Goal: Task Accomplishment & Management: Complete application form

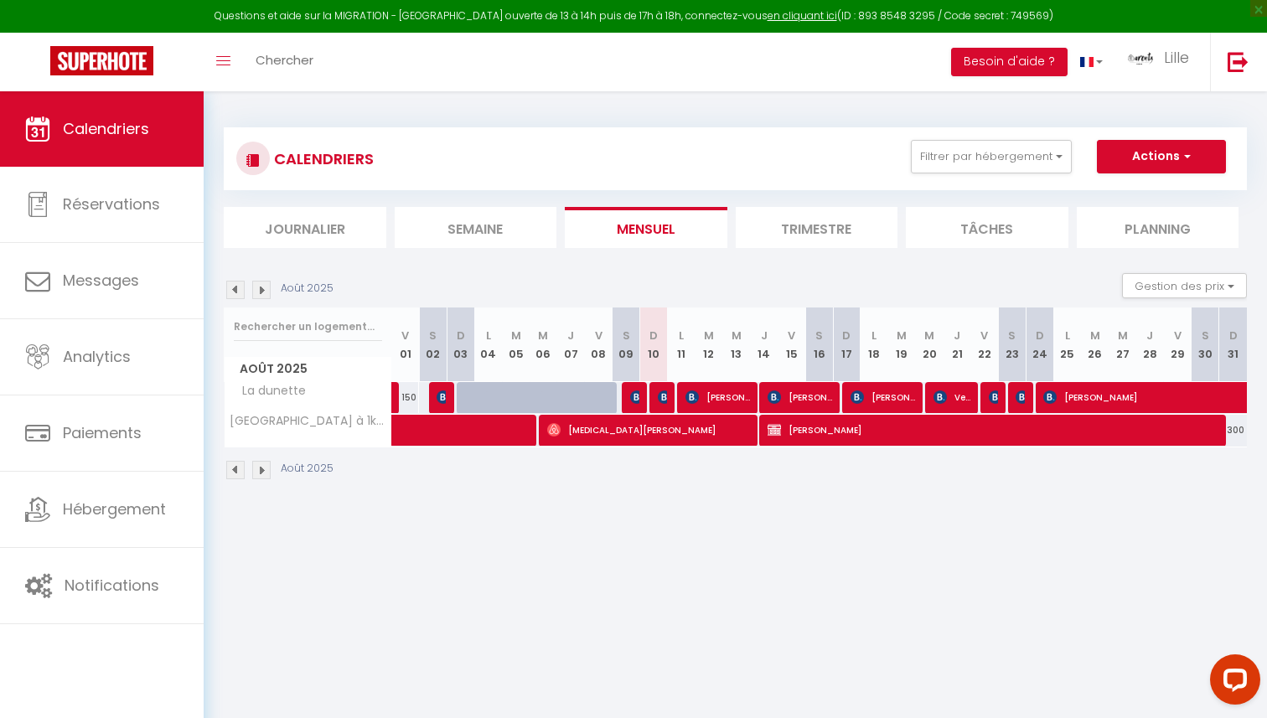
click at [254, 292] on img at bounding box center [261, 290] width 18 height 18
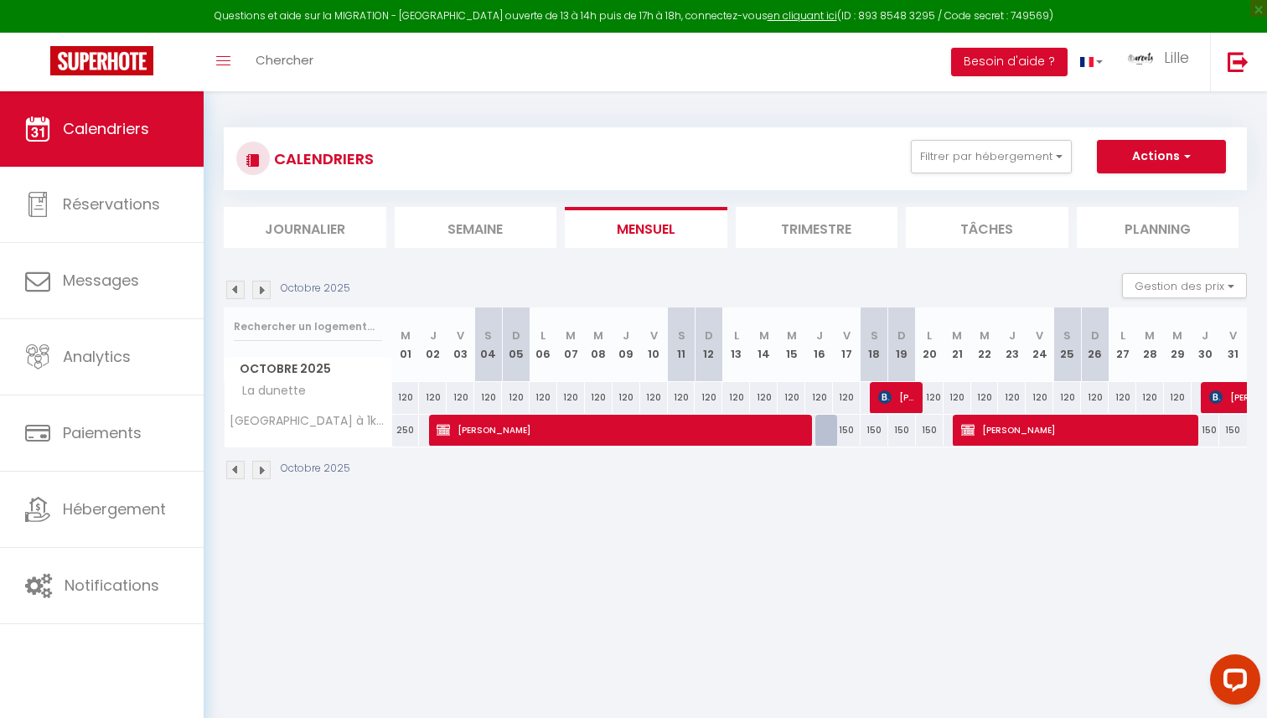
click at [255, 292] on img at bounding box center [261, 290] width 18 height 18
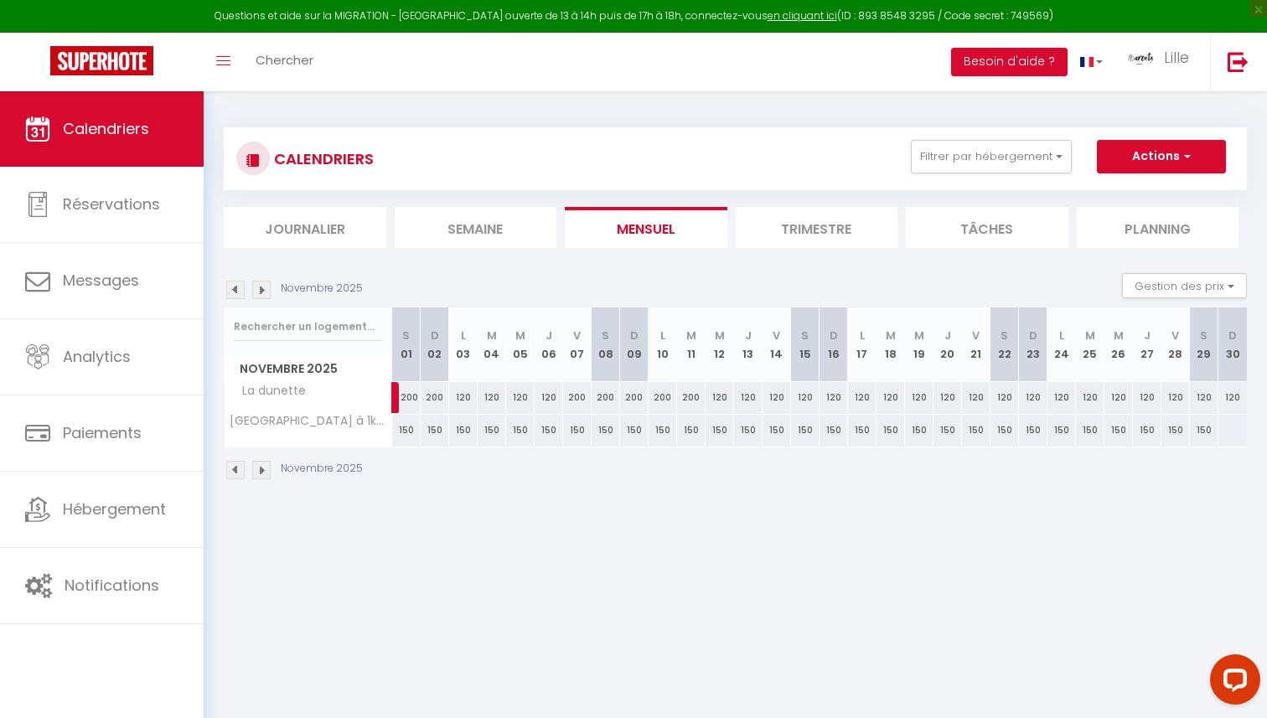
click at [255, 292] on img at bounding box center [261, 290] width 18 height 18
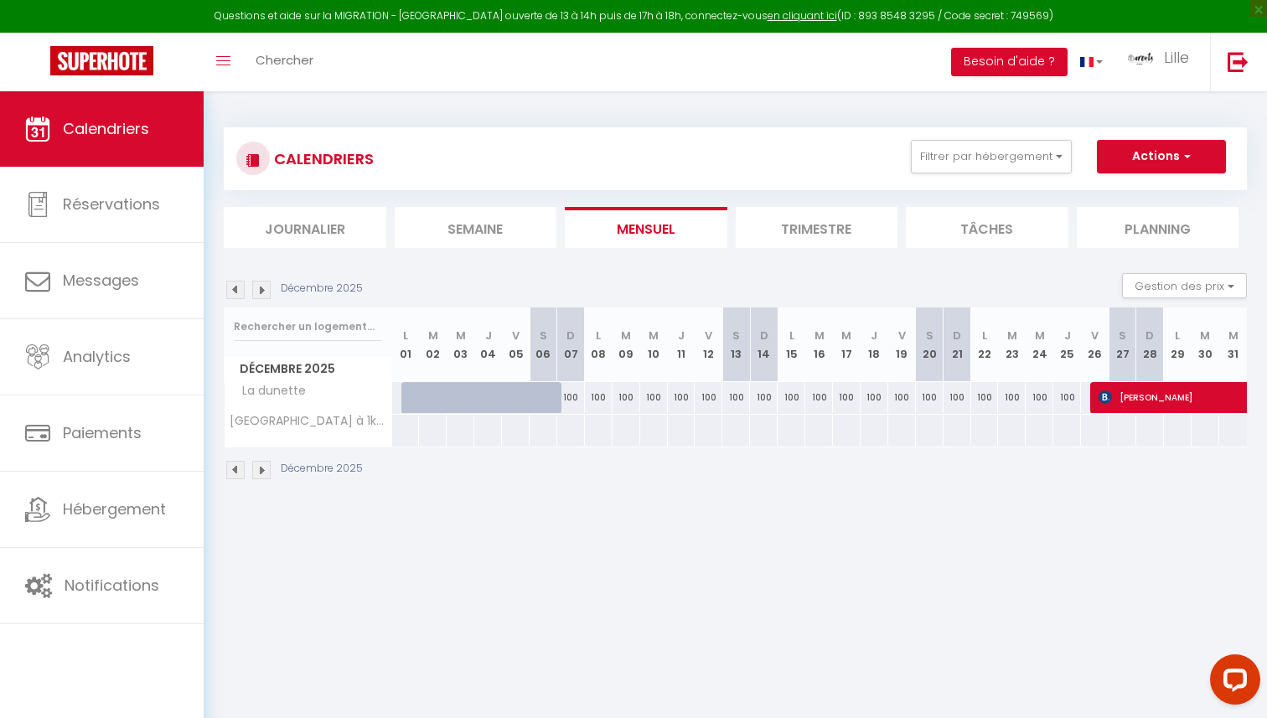
click at [255, 292] on img at bounding box center [261, 290] width 18 height 18
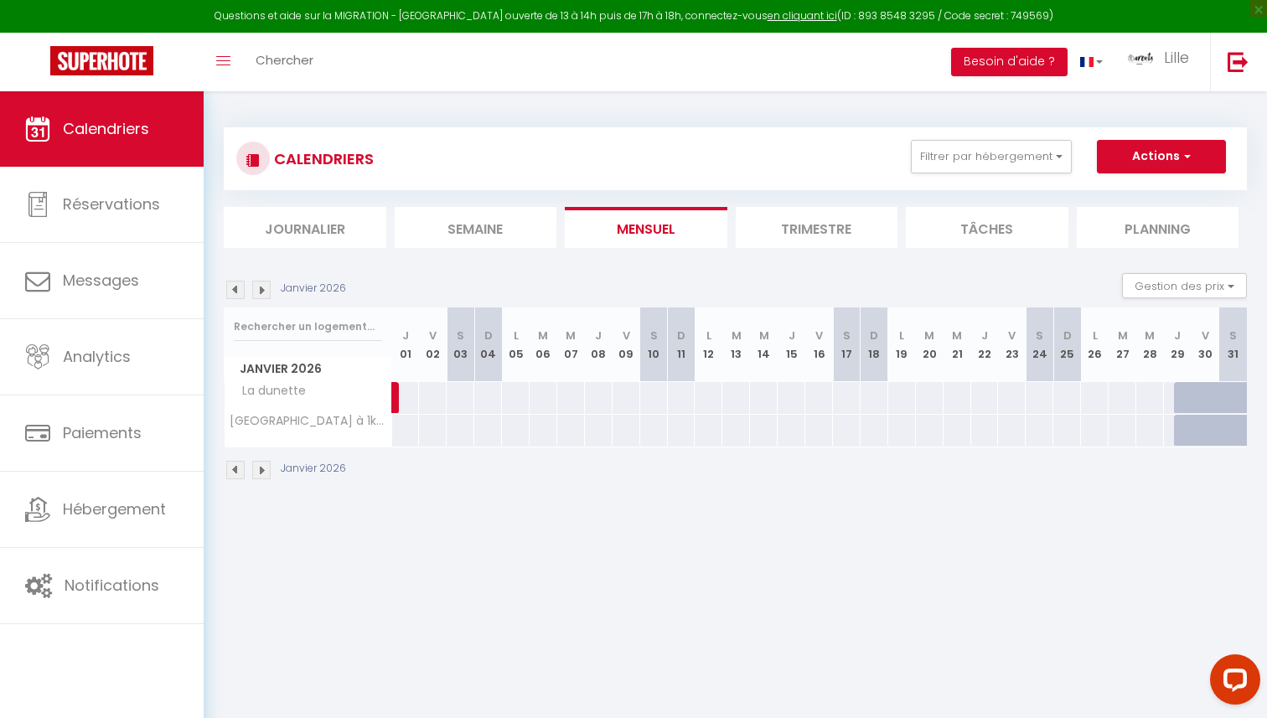
click at [255, 292] on img at bounding box center [261, 290] width 18 height 18
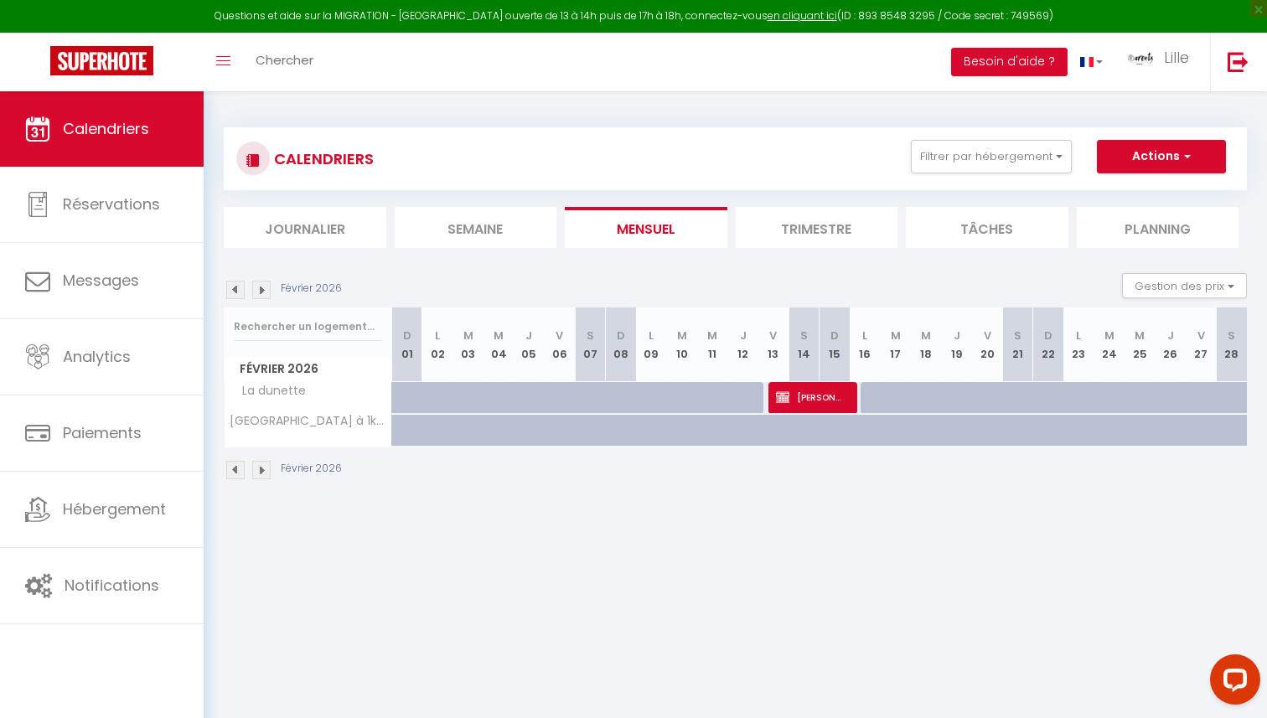
click at [255, 292] on img at bounding box center [261, 290] width 18 height 18
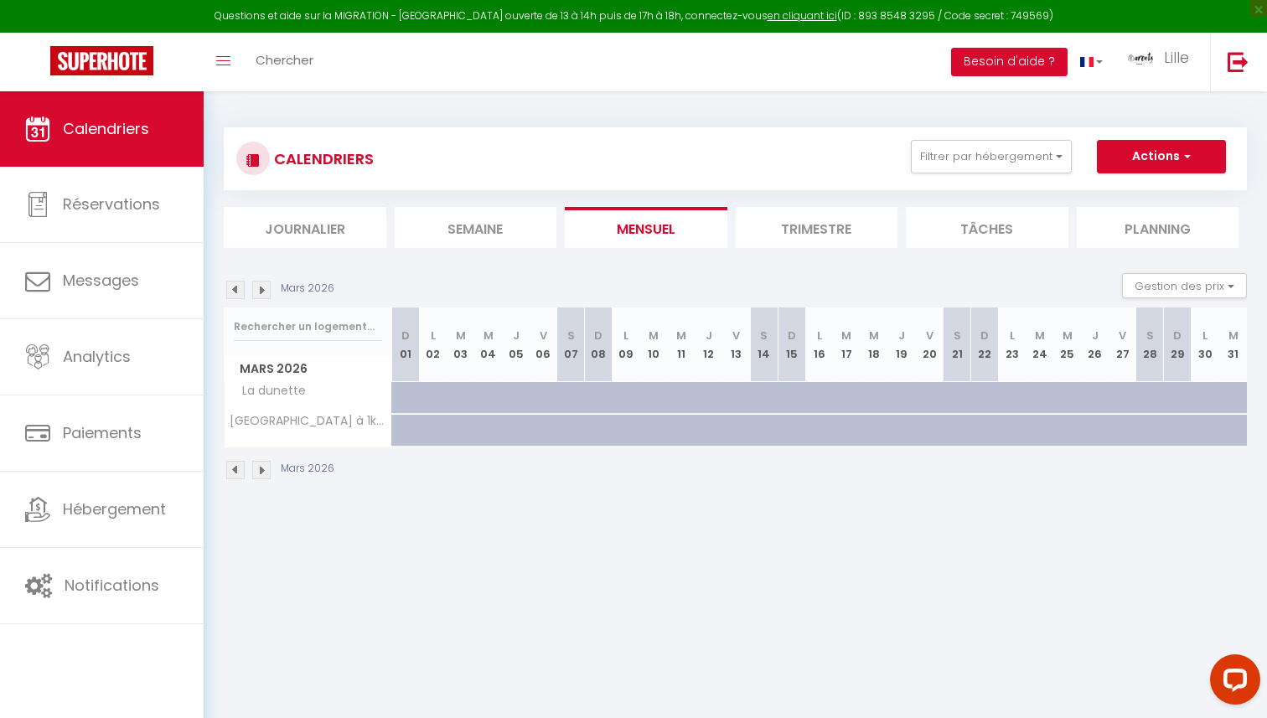
click at [227, 296] on img at bounding box center [235, 290] width 18 height 18
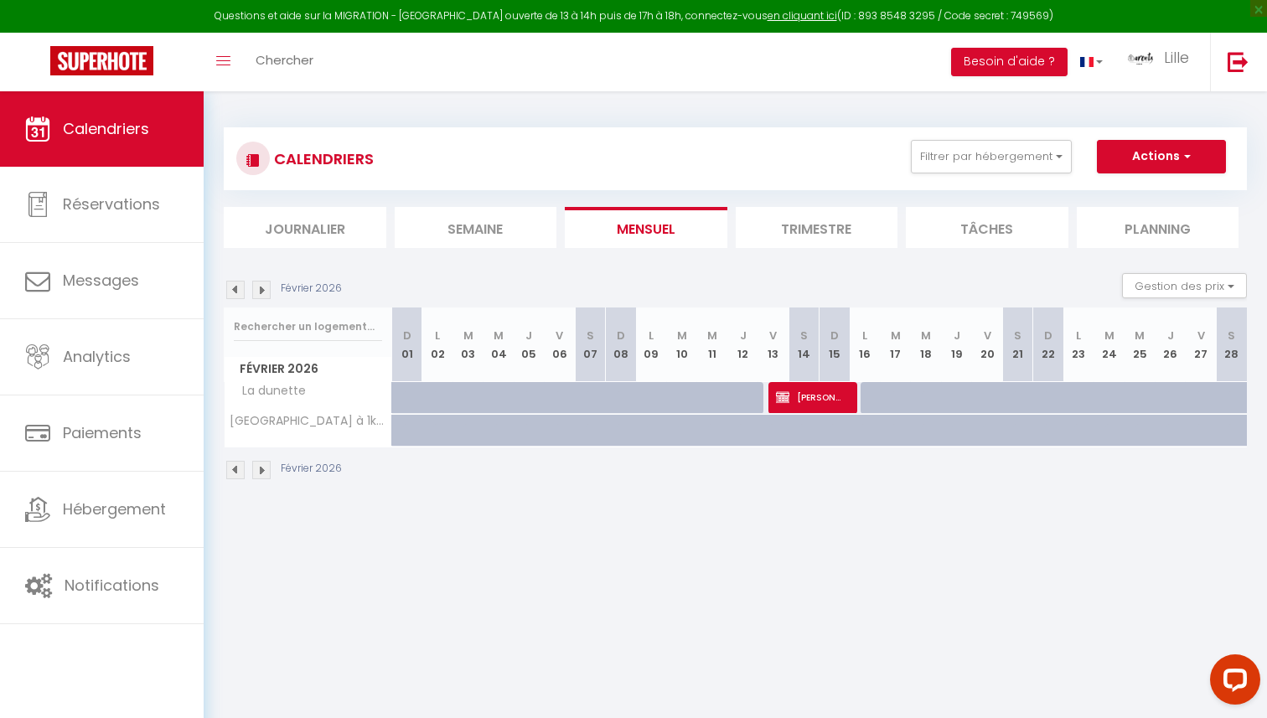
click at [264, 291] on img at bounding box center [261, 290] width 18 height 18
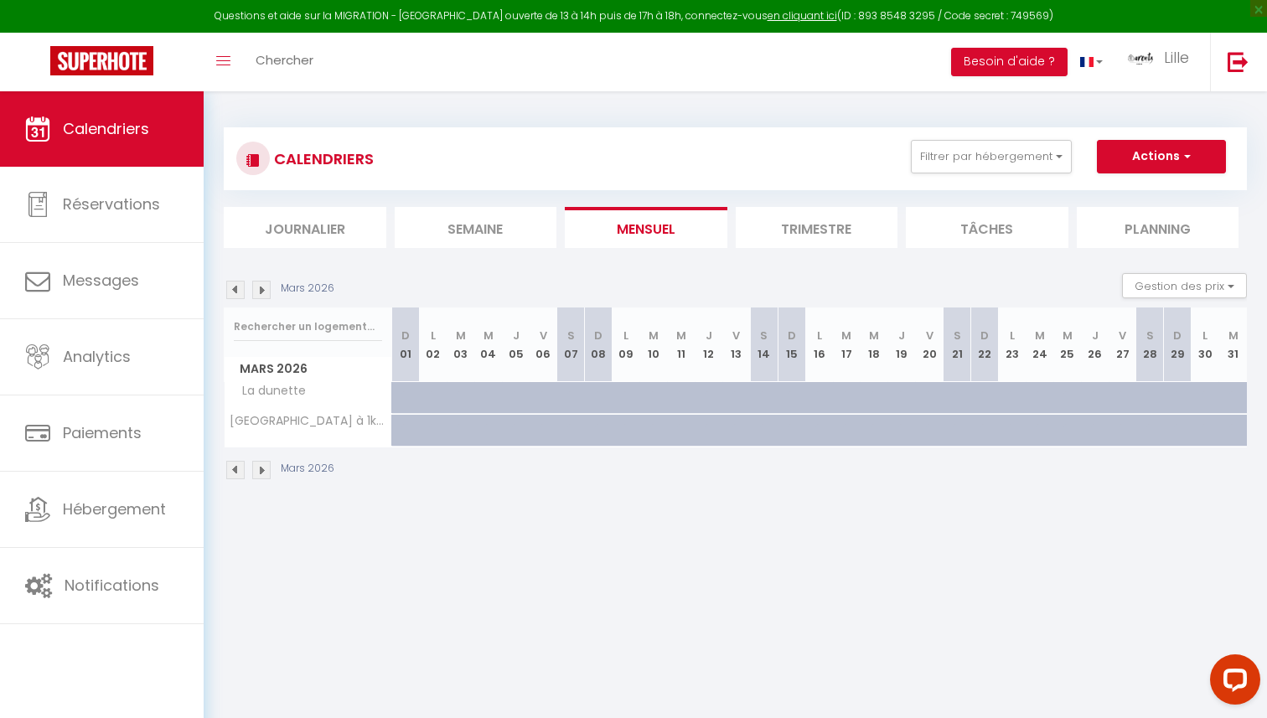
click at [264, 291] on img at bounding box center [261, 290] width 18 height 18
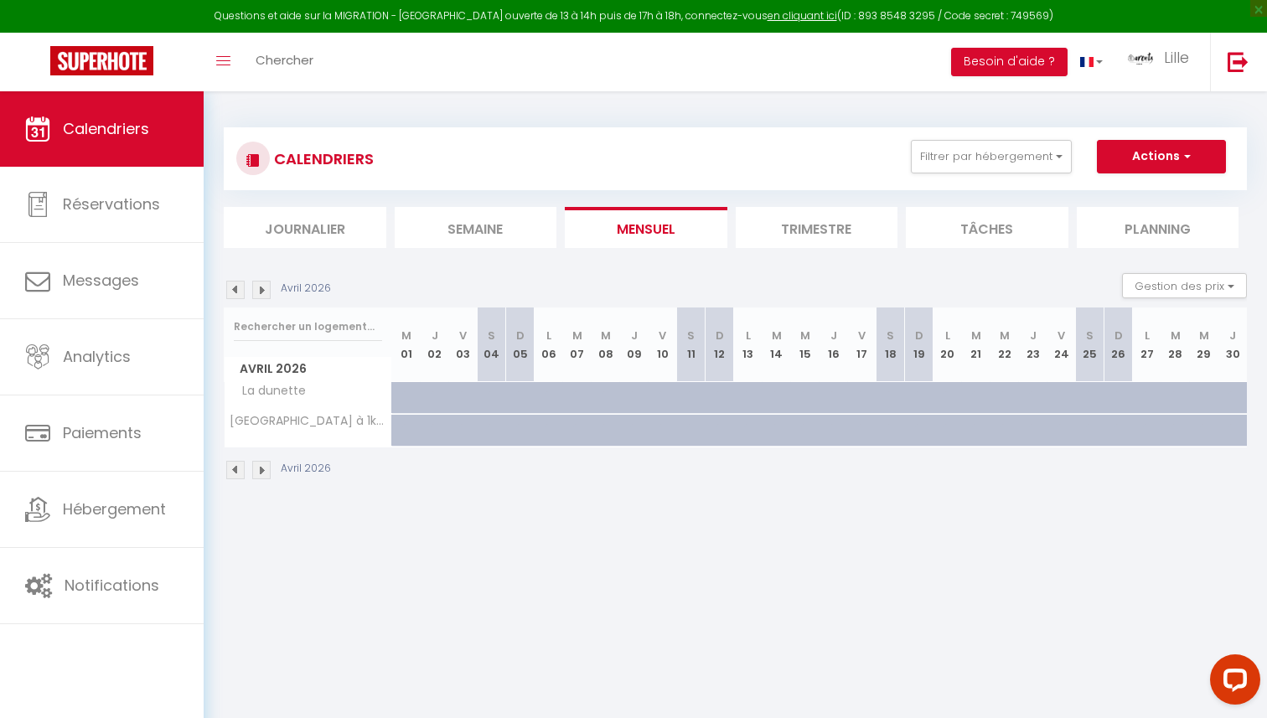
click at [264, 291] on img at bounding box center [261, 290] width 18 height 18
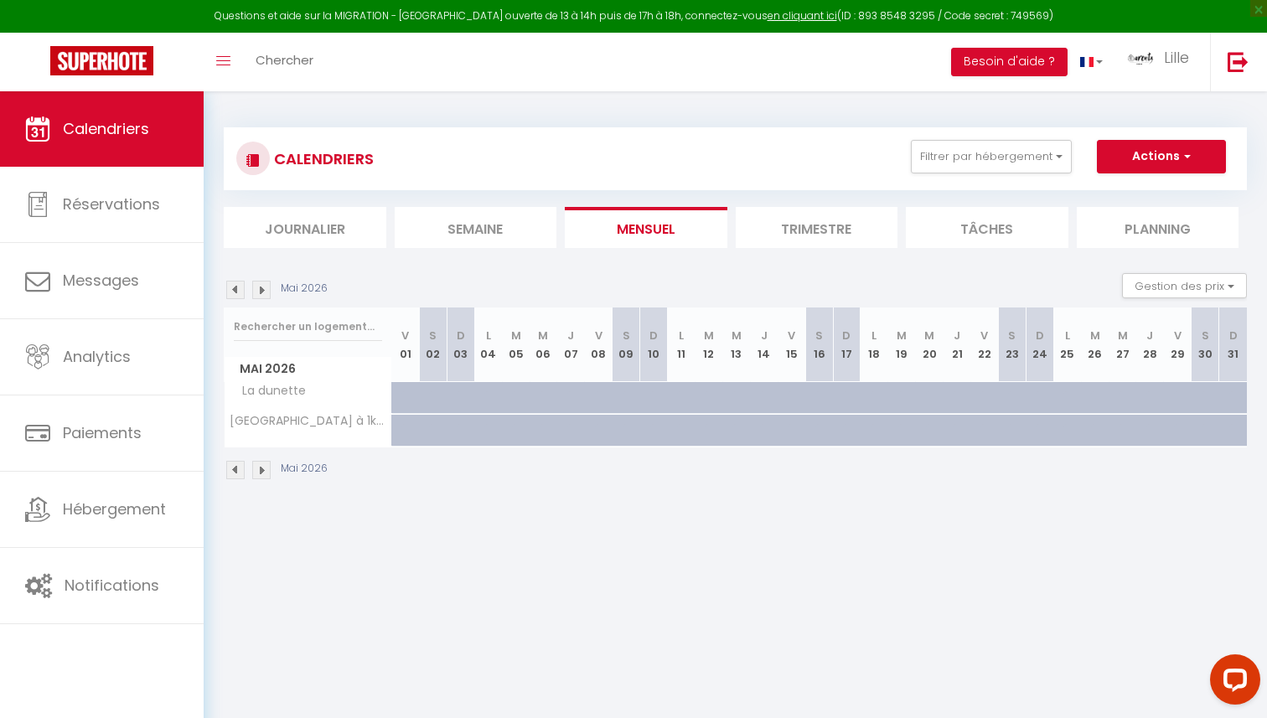
click at [651, 399] on div at bounding box center [664, 407] width 28 height 32
type input "120"
type input "Dim 10 Mai 2026"
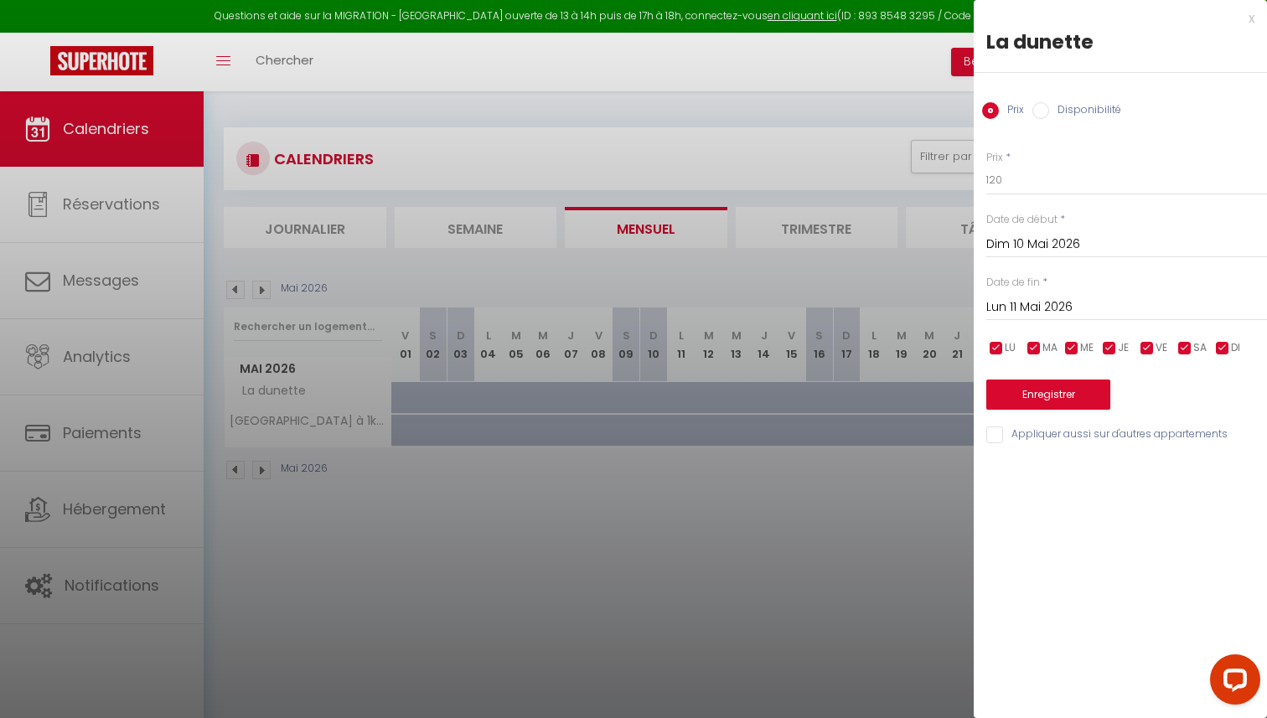
click at [1021, 304] on input "Lun 11 Mai 2026" at bounding box center [1126, 308] width 281 height 22
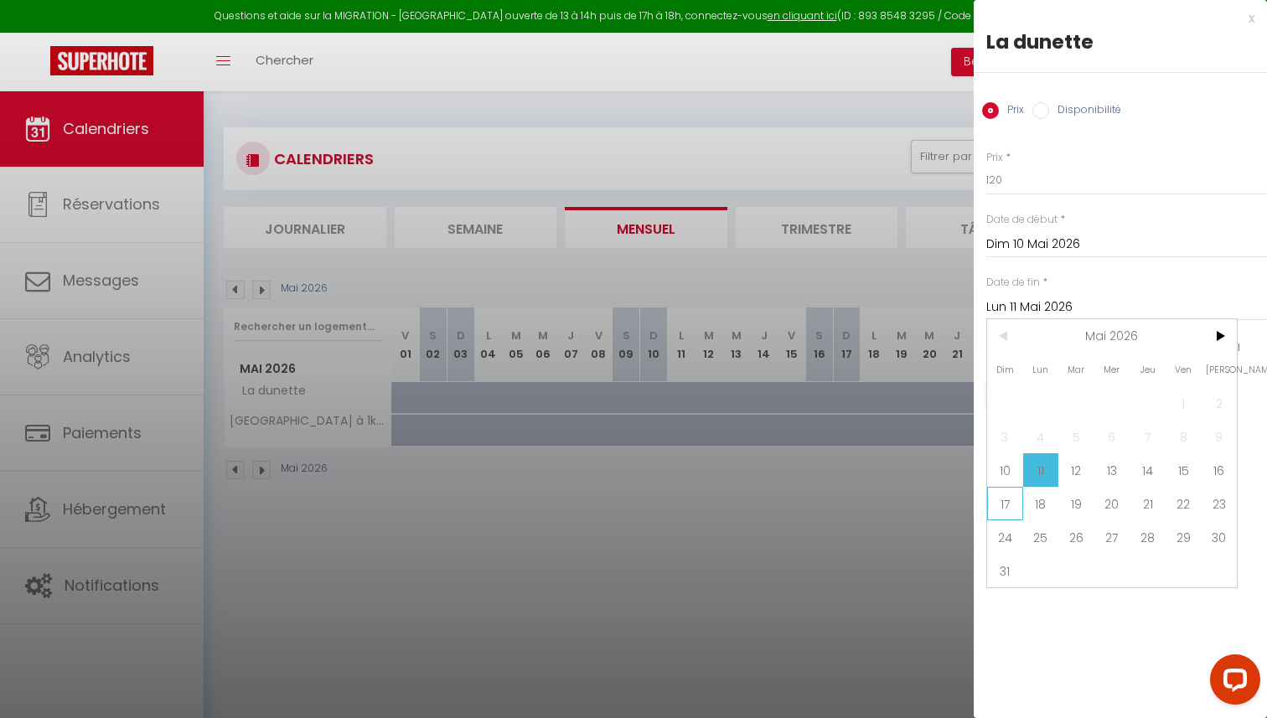
click at [1009, 496] on span "17" at bounding box center [1005, 504] width 36 height 34
type input "Dim 17 Mai 2026"
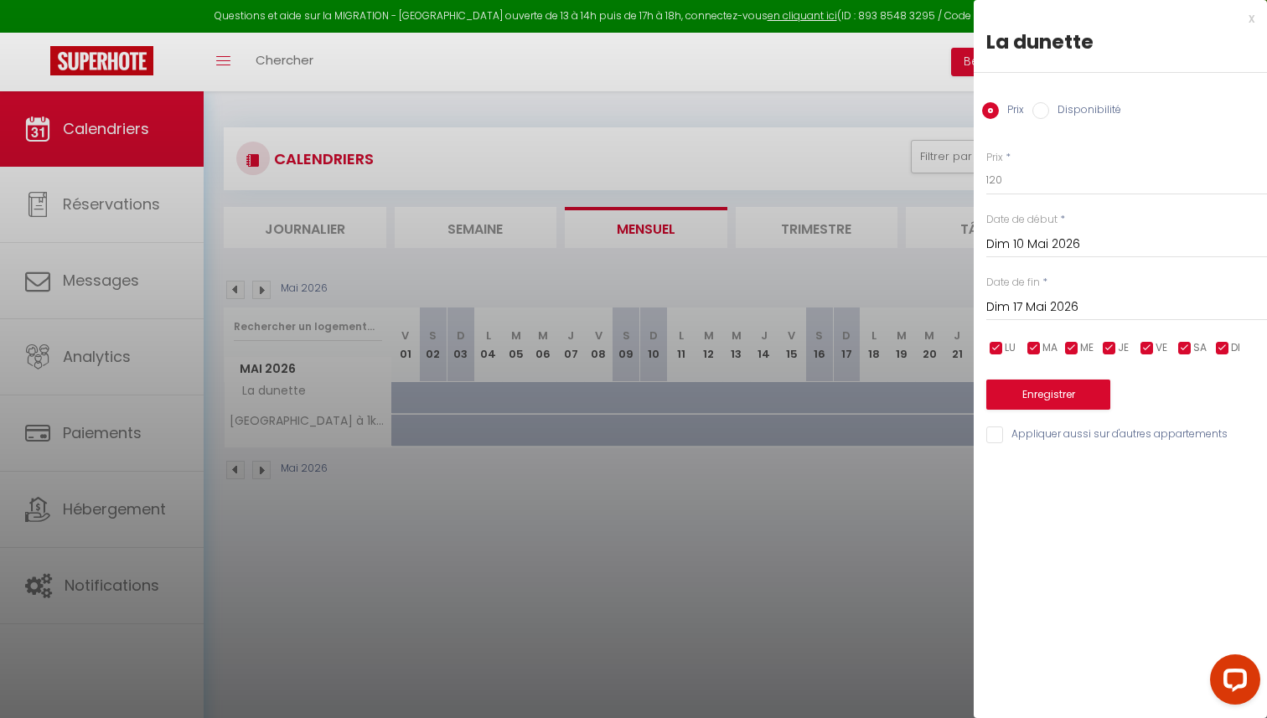
click at [1042, 113] on input "Disponibilité" at bounding box center [1040, 110] width 17 height 17
radio input "true"
radio input "false"
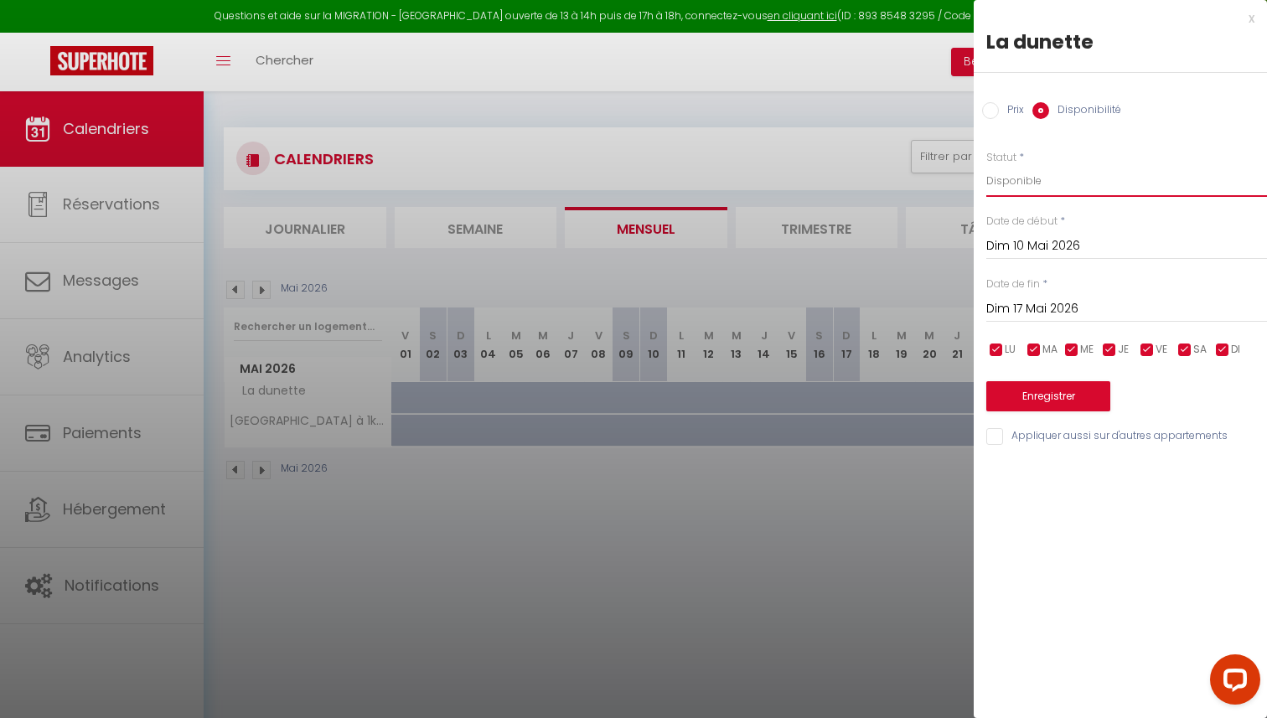
click at [1042, 173] on select "Disponible Indisponible" at bounding box center [1126, 181] width 281 height 32
select select "0"
click at [1040, 396] on button "Enregistrer" at bounding box center [1048, 396] width 124 height 30
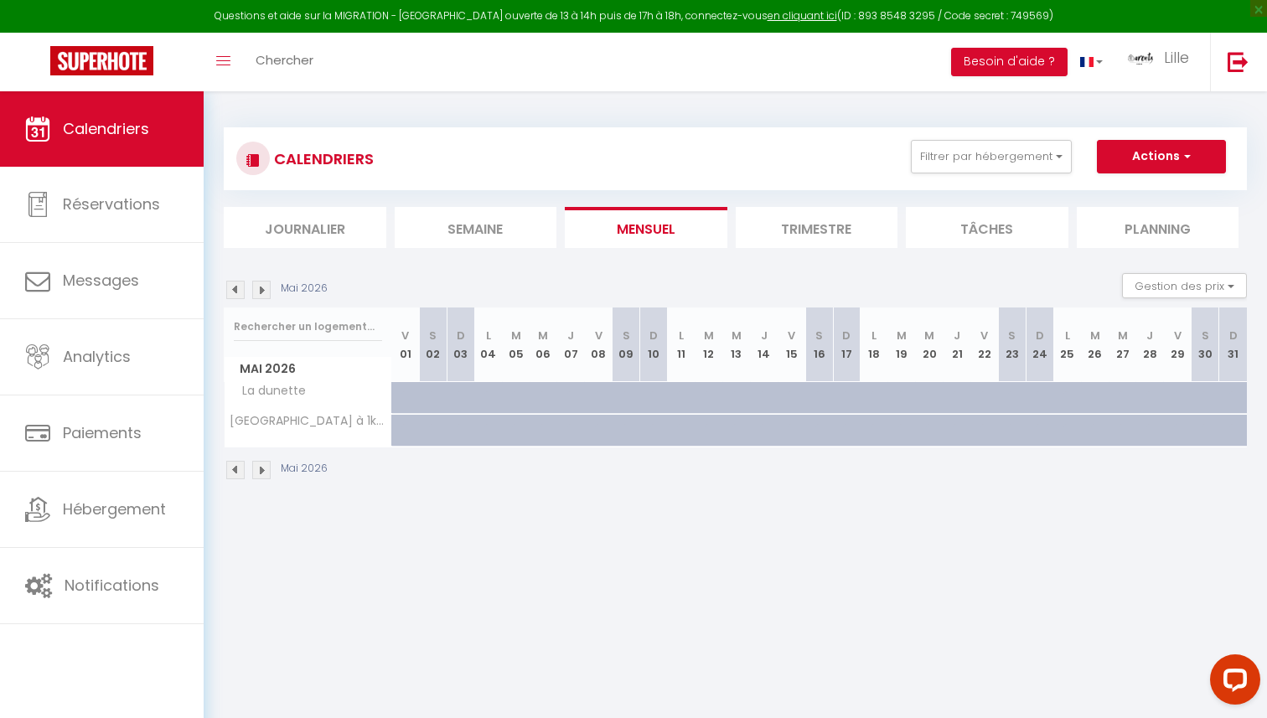
click at [653, 395] on div at bounding box center [664, 407] width 28 height 32
select select "1"
type input "Dim 10 Mai 2026"
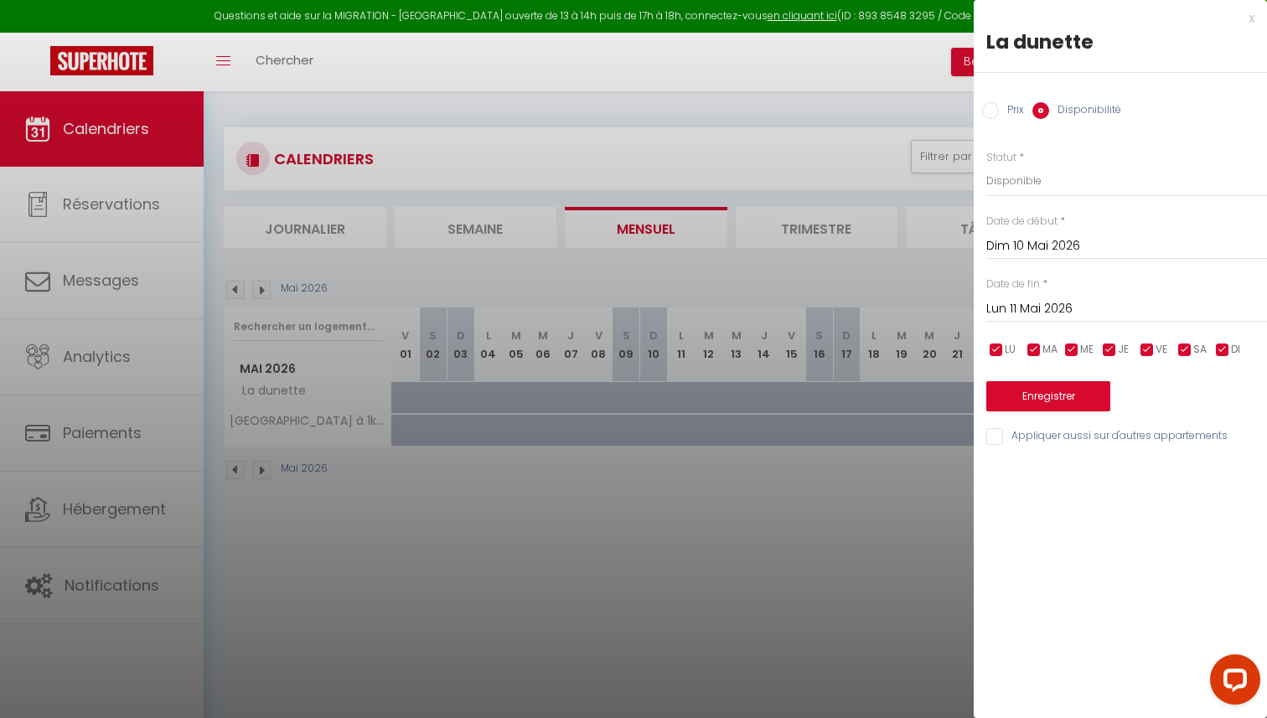
click at [1016, 311] on input "Lun 11 Mai 2026" at bounding box center [1126, 309] width 281 height 22
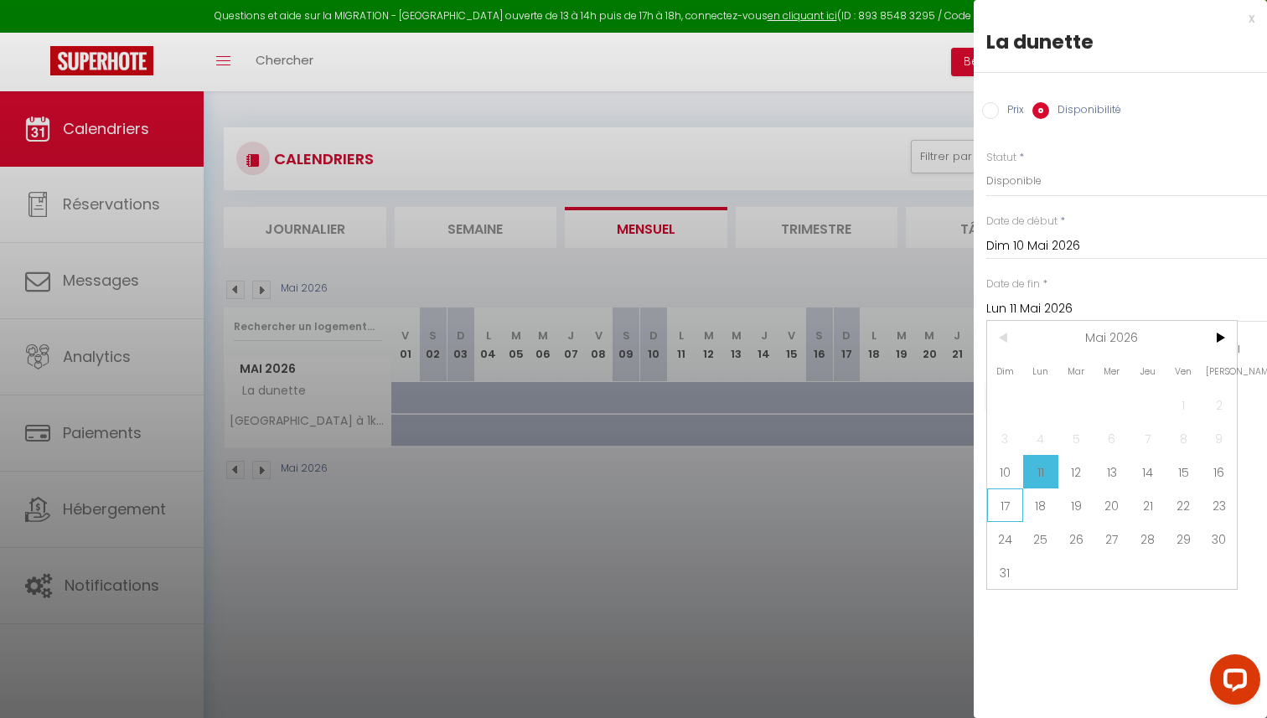
click at [996, 514] on span "17" at bounding box center [1005, 505] width 36 height 34
type input "Dim 17 Mai 2026"
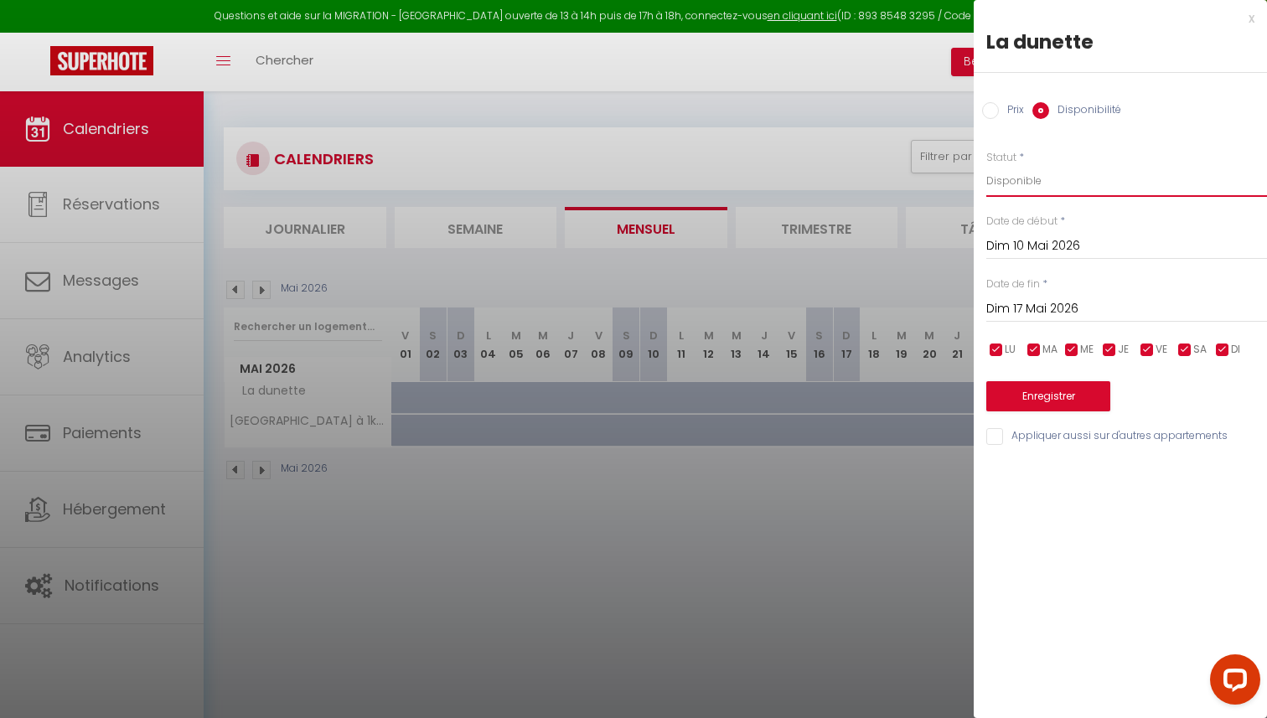
click at [1029, 188] on select "Disponible Indisponible" at bounding box center [1126, 181] width 281 height 32
select select "0"
click at [1252, 16] on div "x" at bounding box center [1113, 18] width 281 height 20
select select
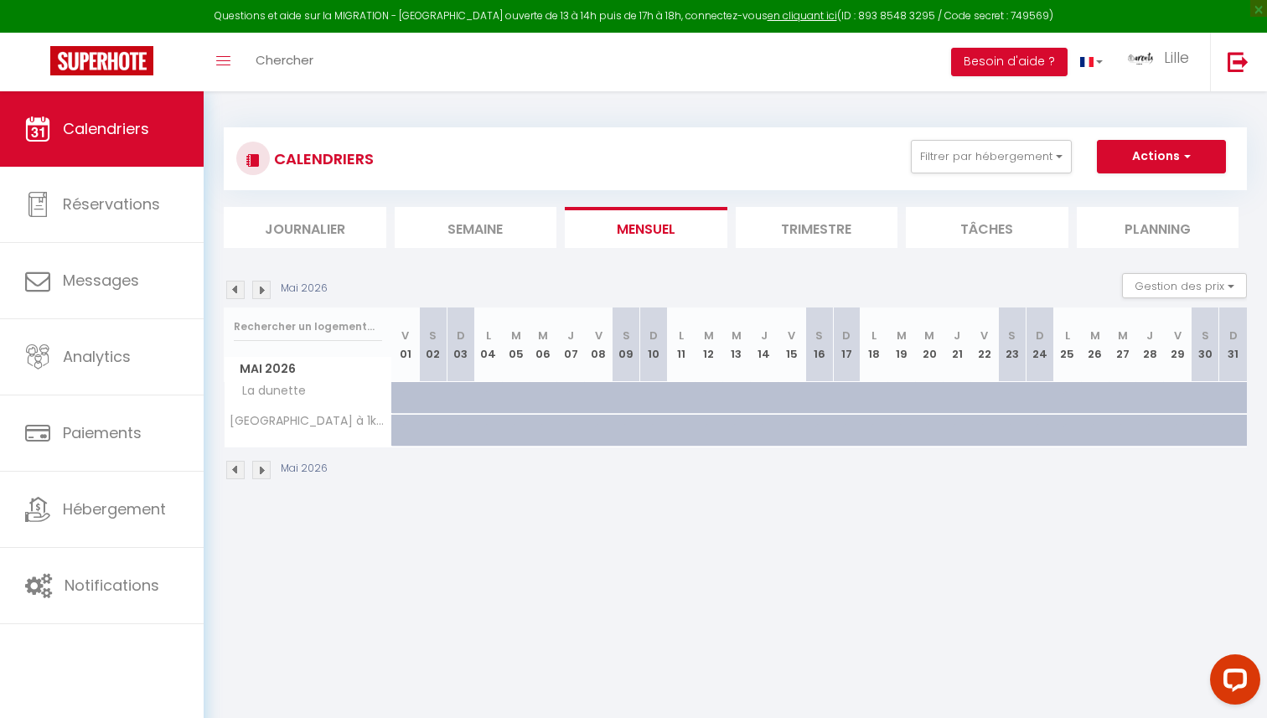
click at [660, 426] on div at bounding box center [664, 440] width 28 height 32
select select "1"
type input "Dim 10 Mai 2026"
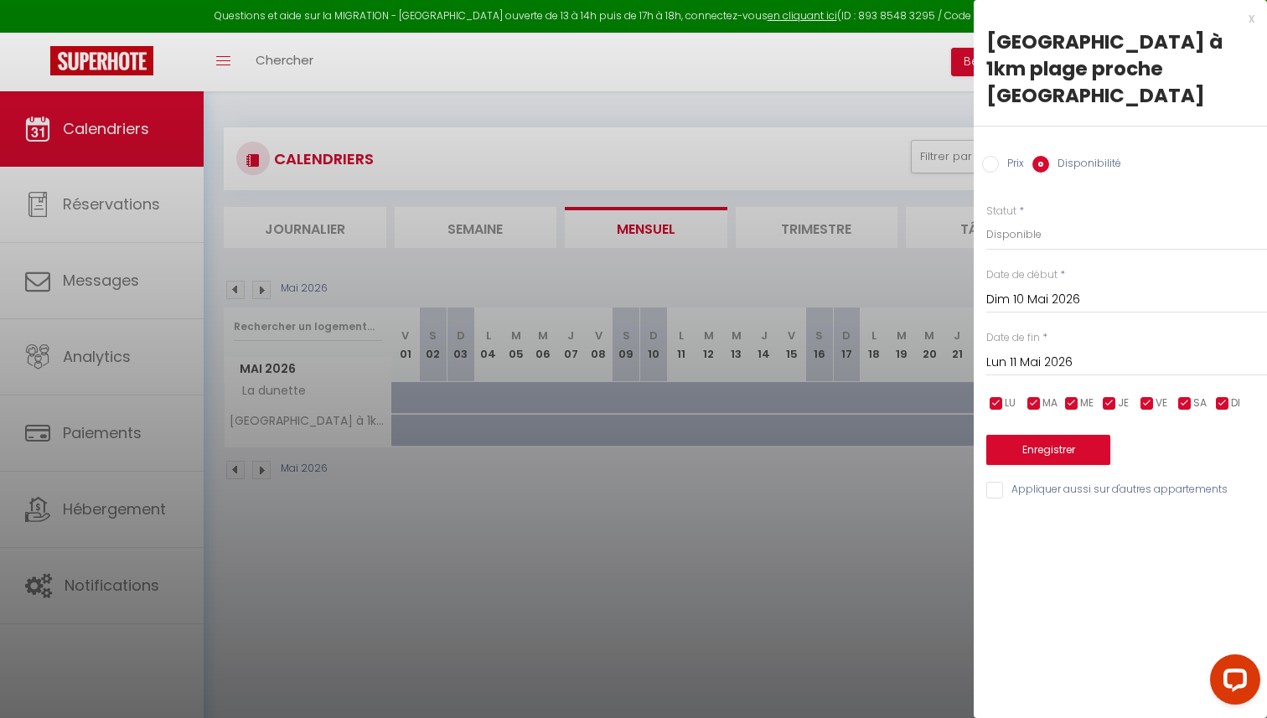
click at [1016, 352] on input "Lun 11 Mai 2026" at bounding box center [1126, 363] width 281 height 22
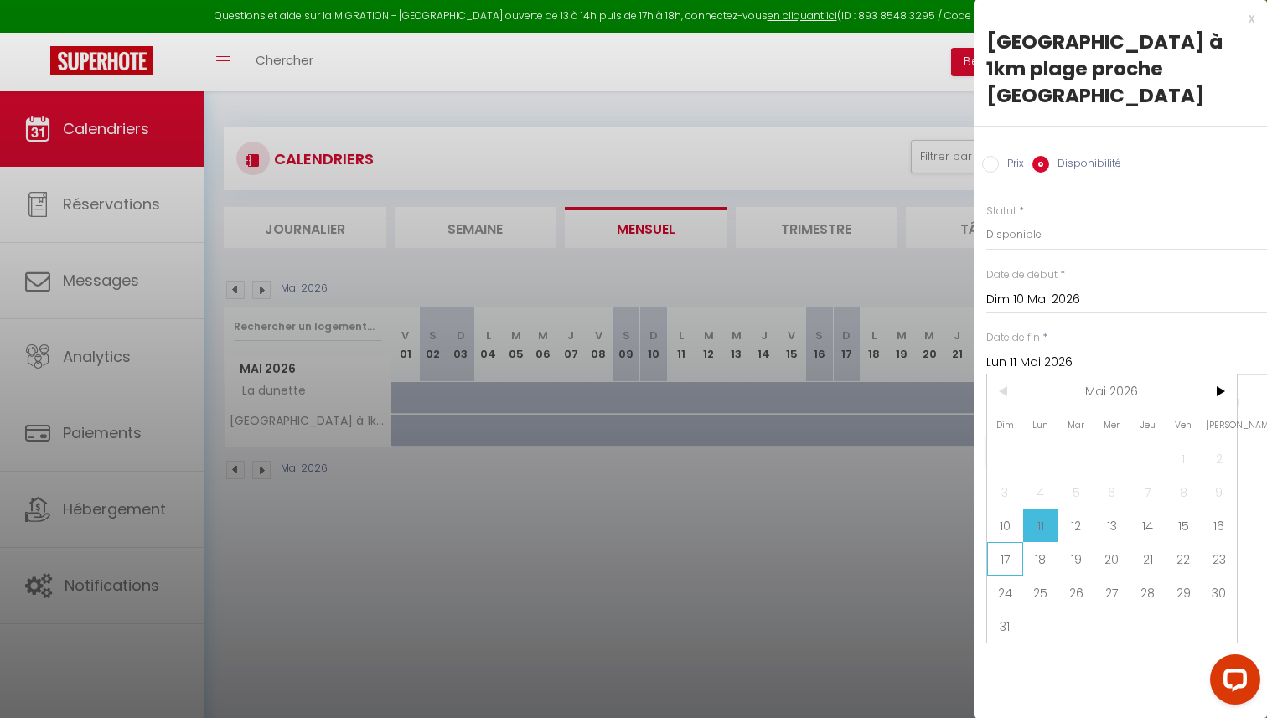
click at [1015, 542] on span "17" at bounding box center [1005, 559] width 36 height 34
type input "Dim 17 Mai 2026"
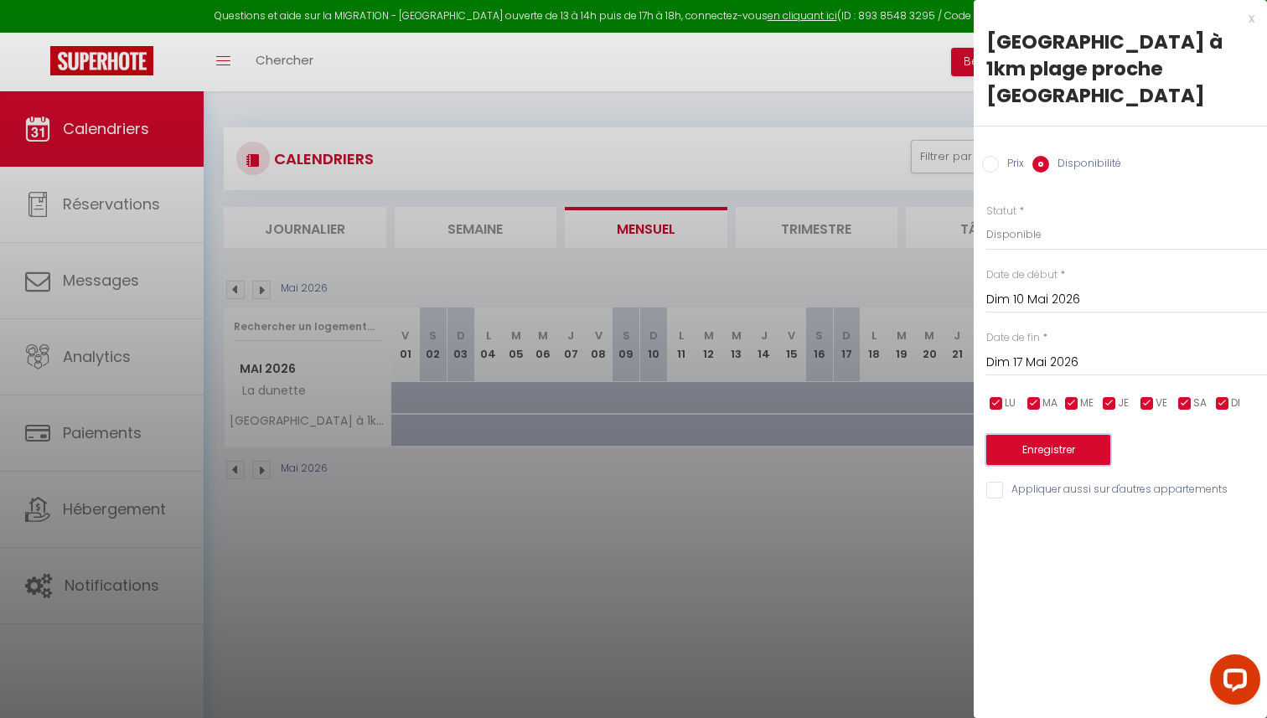
click at [1042, 435] on button "Enregistrer" at bounding box center [1048, 450] width 124 height 30
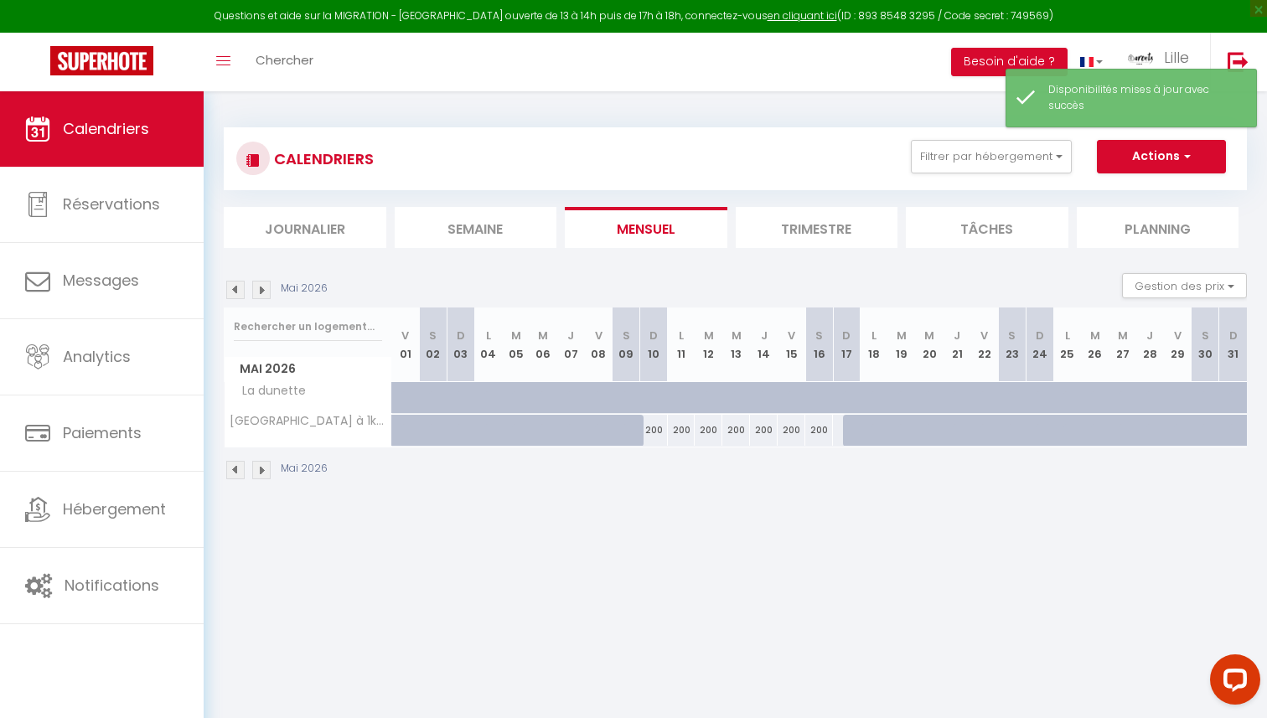
click at [651, 431] on div "200" at bounding box center [654, 430] width 28 height 31
select select "1"
type input "Dim 10 Mai 2026"
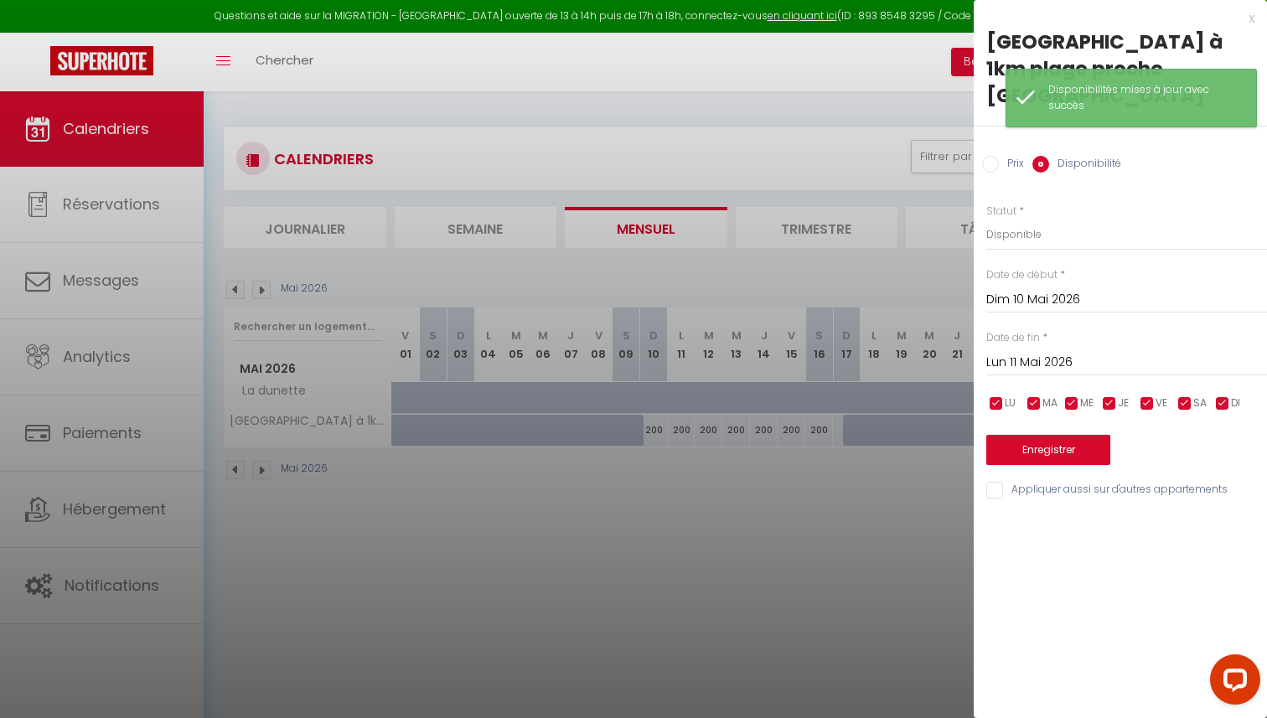
click at [1024, 352] on input "Lun 11 Mai 2026" at bounding box center [1126, 363] width 281 height 22
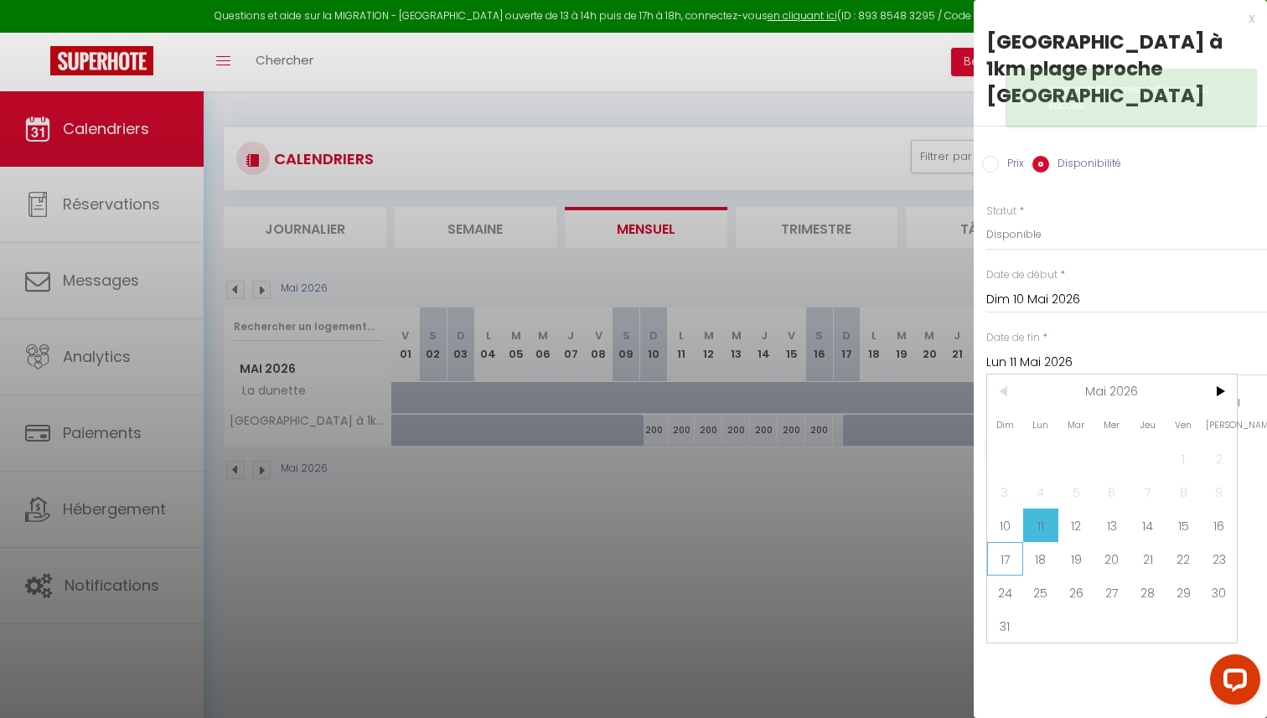
click at [1007, 542] on span "17" at bounding box center [1005, 559] width 36 height 34
type input "Dim 17 Mai 2026"
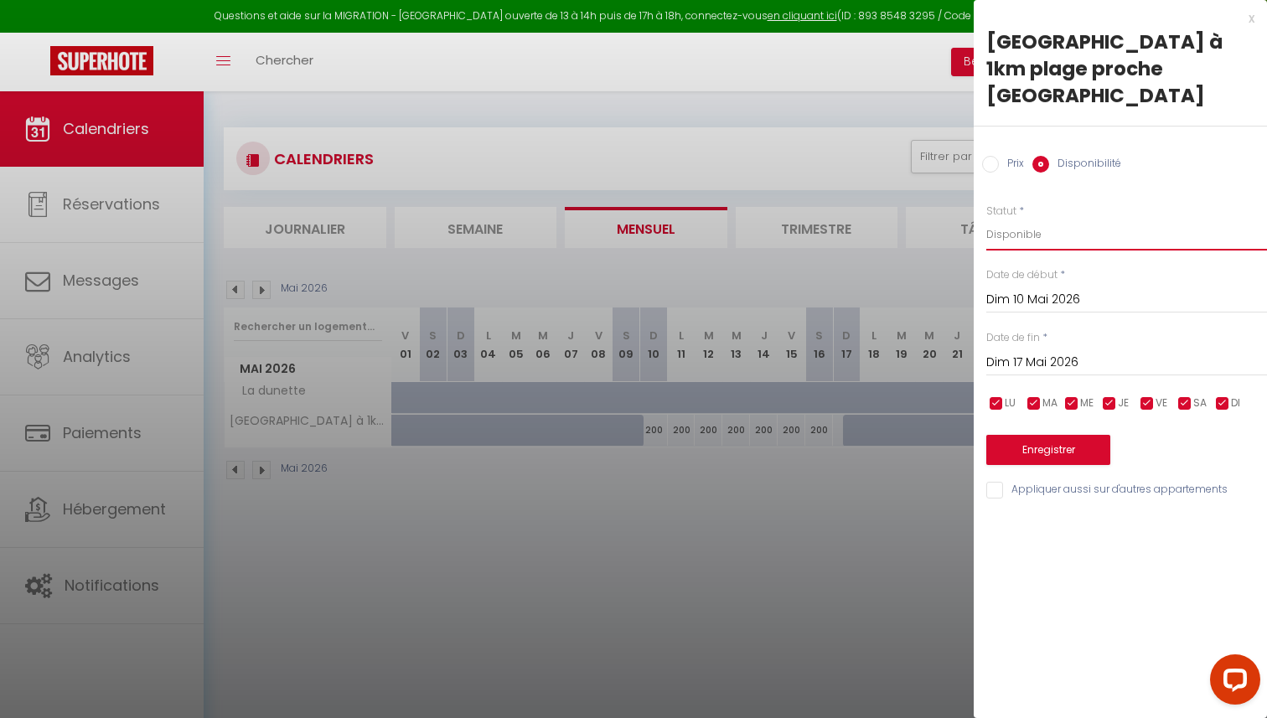
click at [1009, 220] on select "Disponible Indisponible" at bounding box center [1126, 235] width 281 height 32
select select "0"
click at [1049, 435] on button "Enregistrer" at bounding box center [1048, 450] width 124 height 30
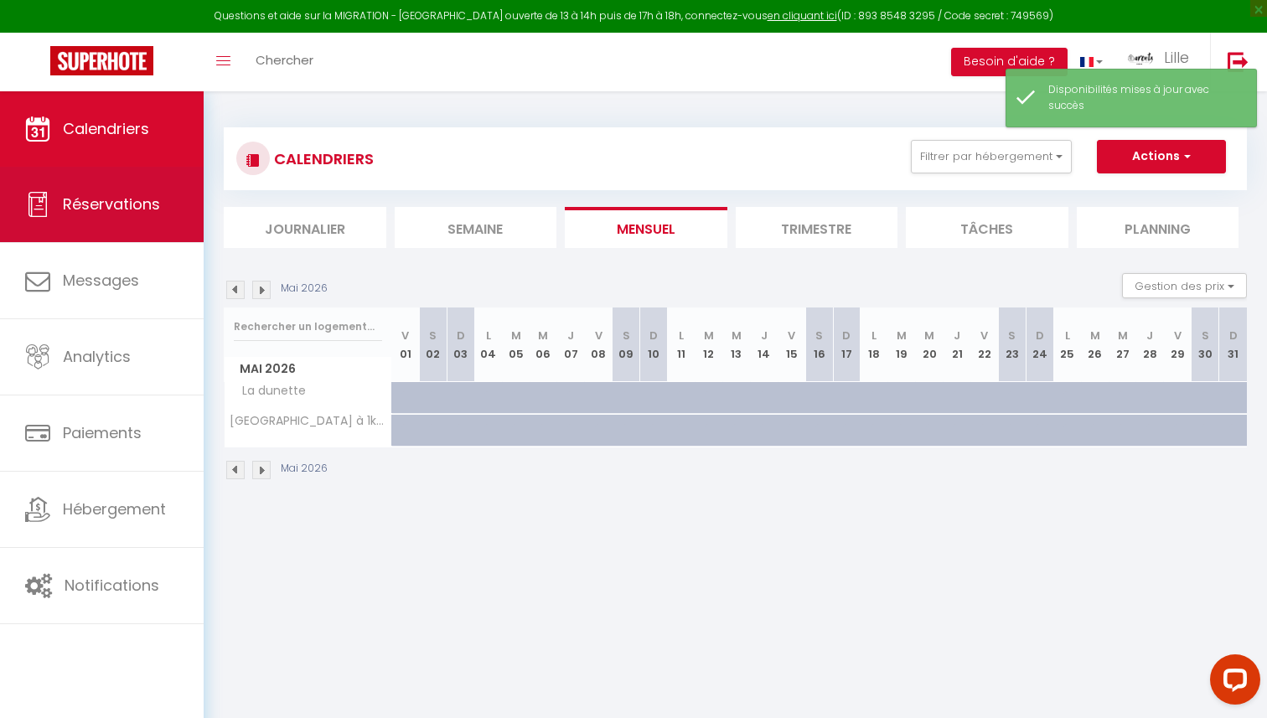
click at [111, 196] on span "Réservations" at bounding box center [111, 204] width 97 height 21
select select "not_cancelled"
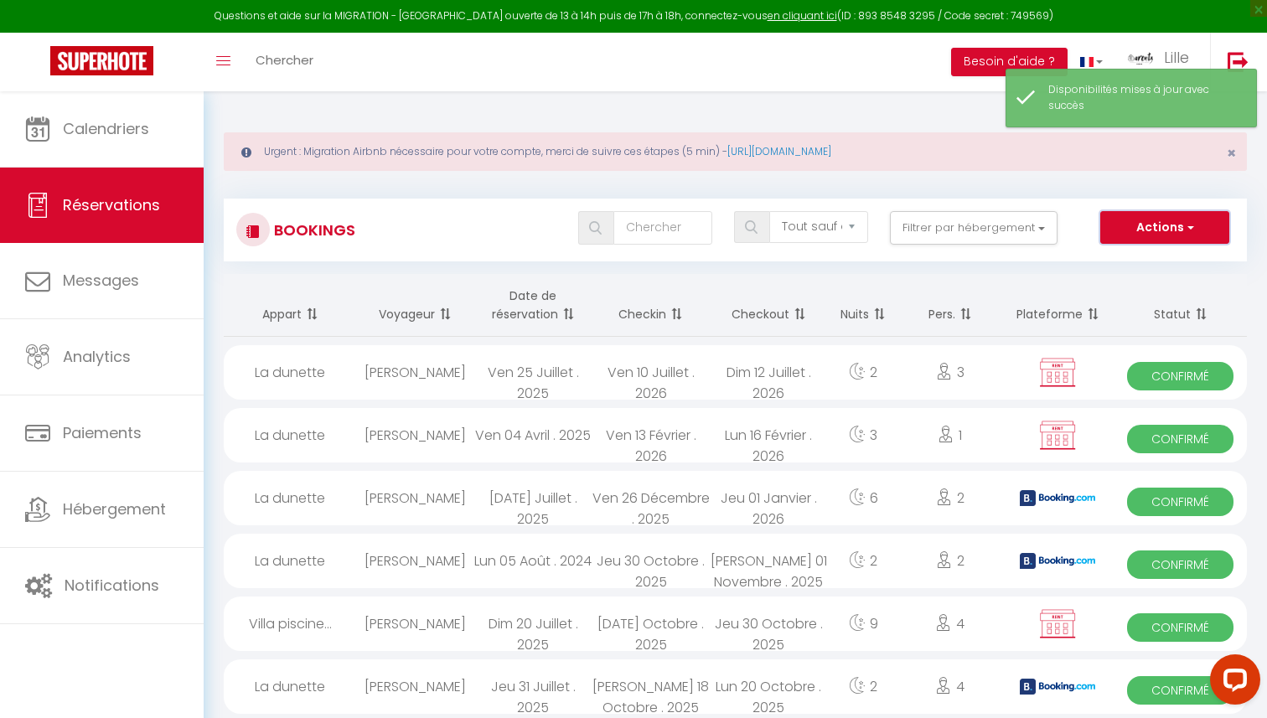
click at [1195, 236] on button "Actions" at bounding box center [1164, 228] width 129 height 34
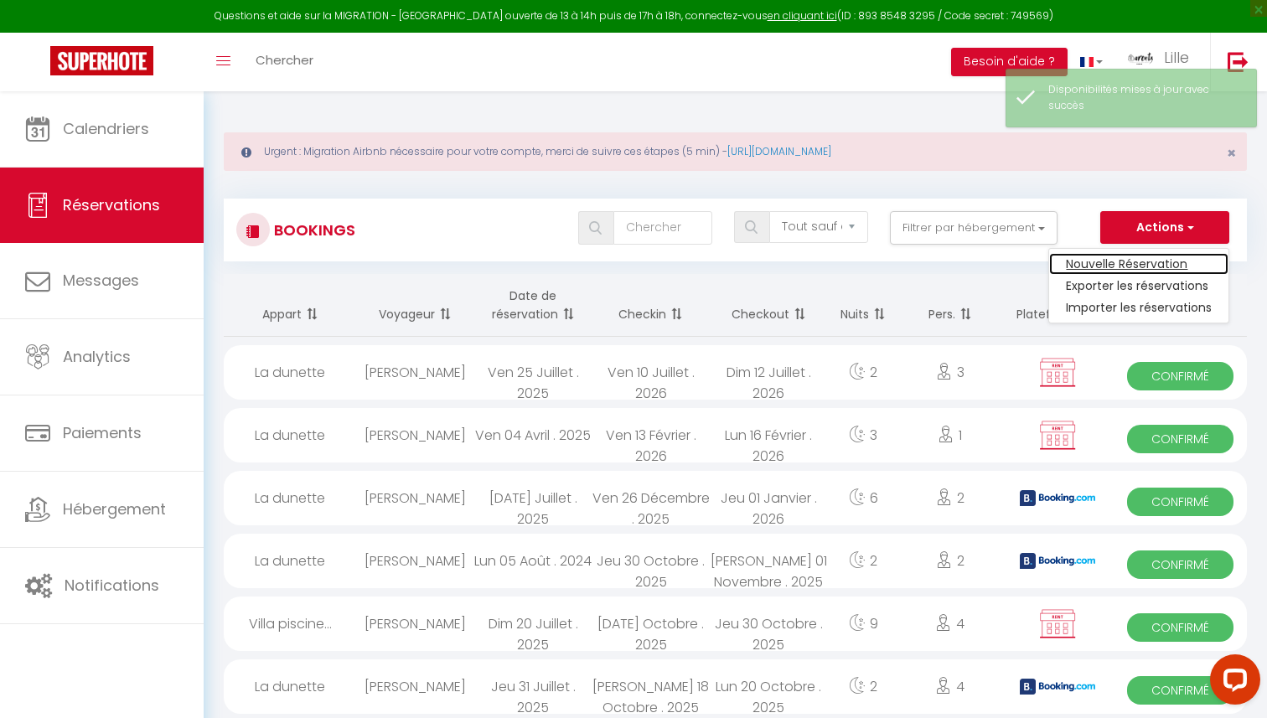
click at [1107, 263] on link "Nouvelle Réservation" at bounding box center [1138, 264] width 179 height 22
select select
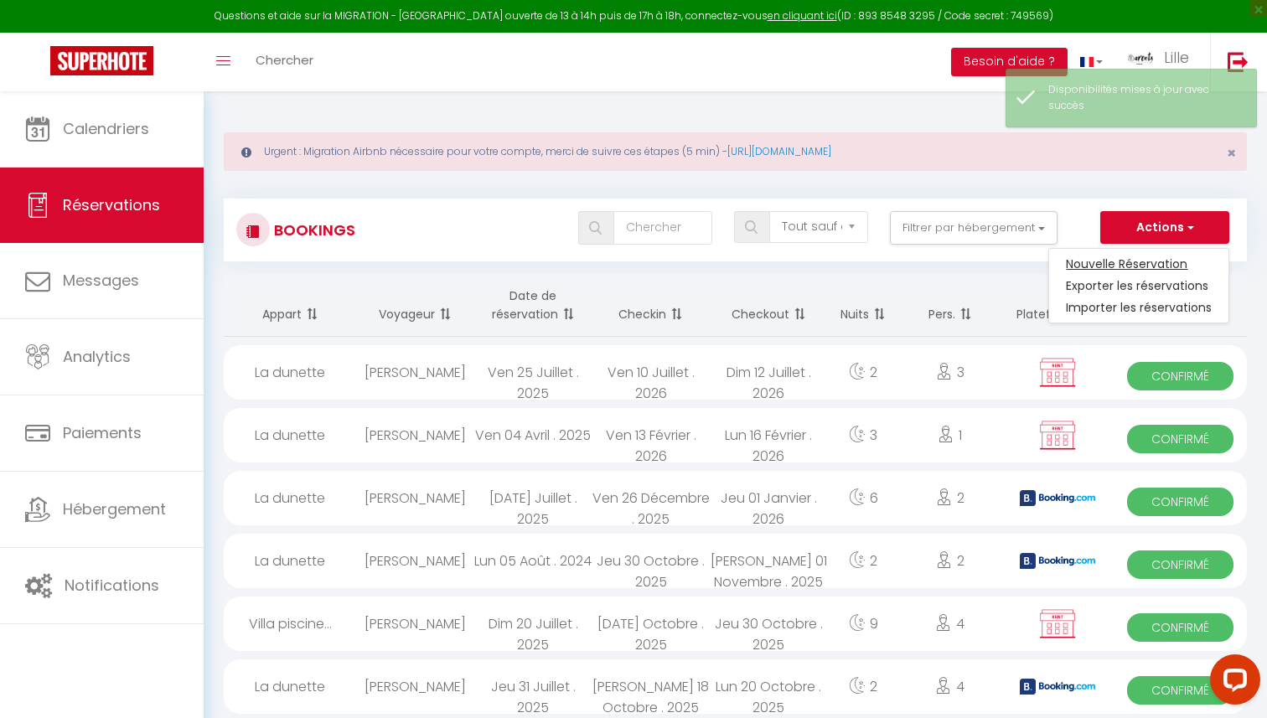
select select
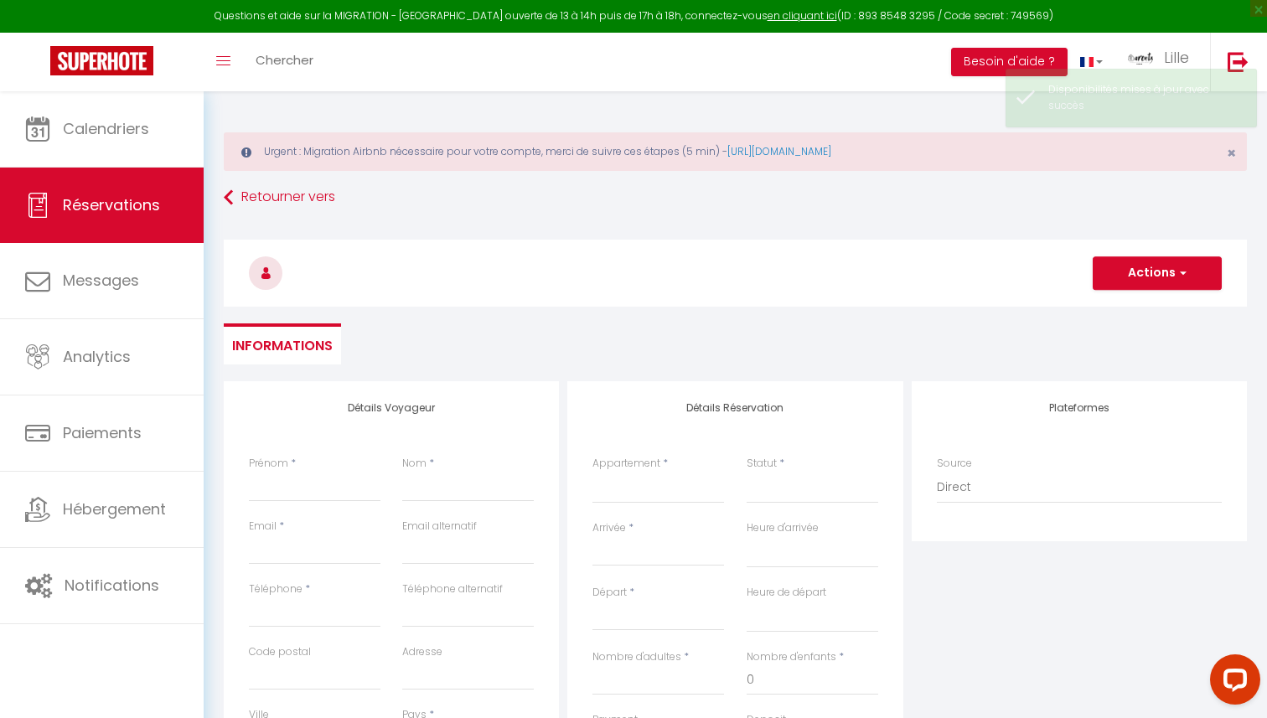
select select
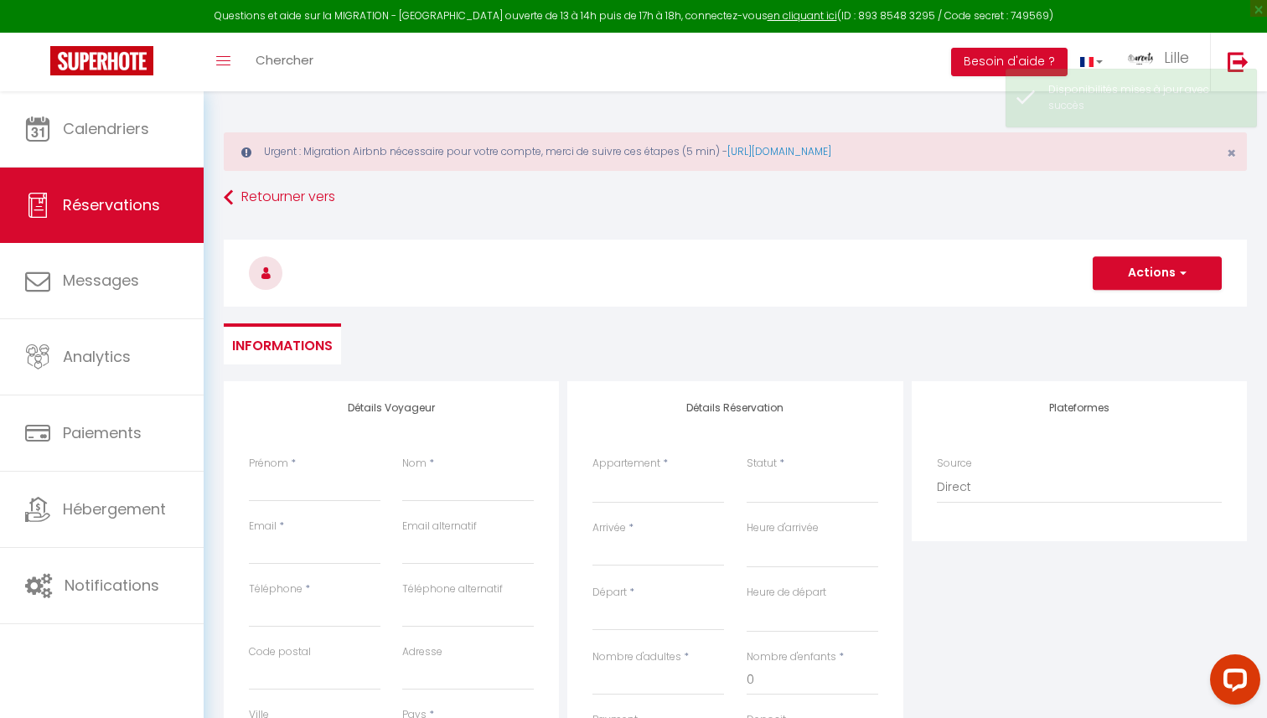
checkbox input "false"
select select
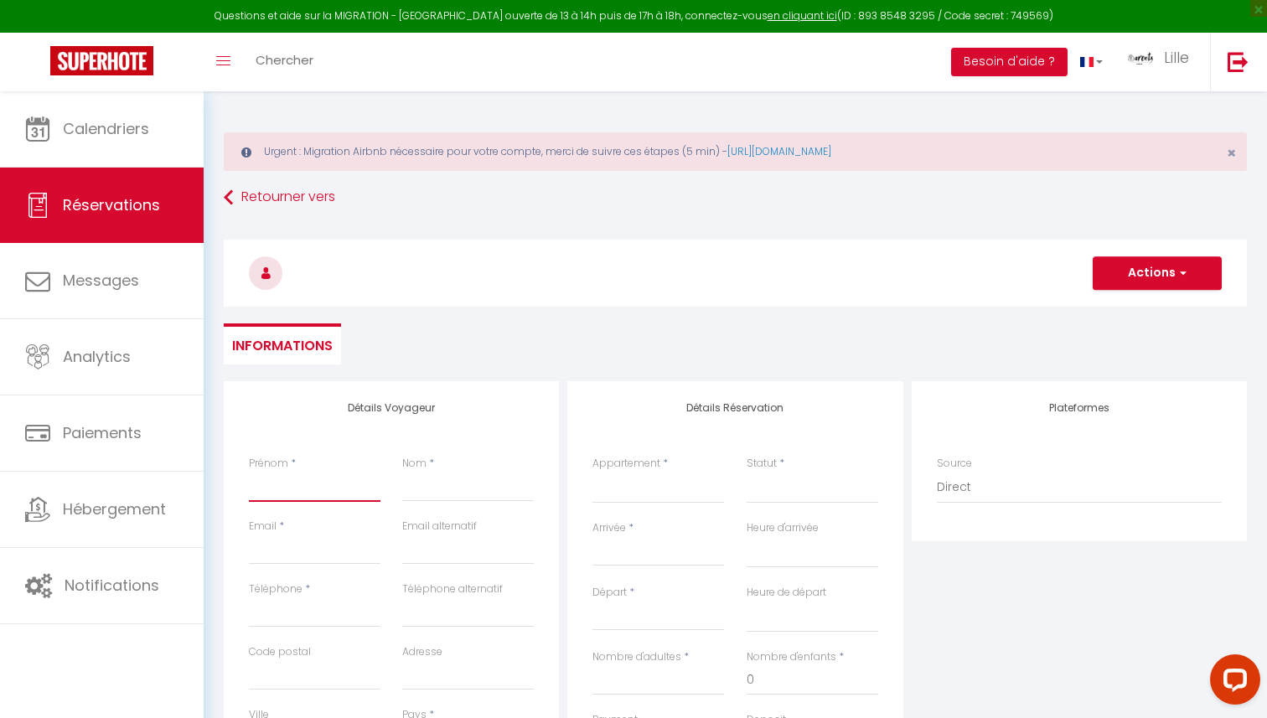
click at [292, 493] on input "Prénom" at bounding box center [315, 487] width 132 height 30
type input "M"
select select
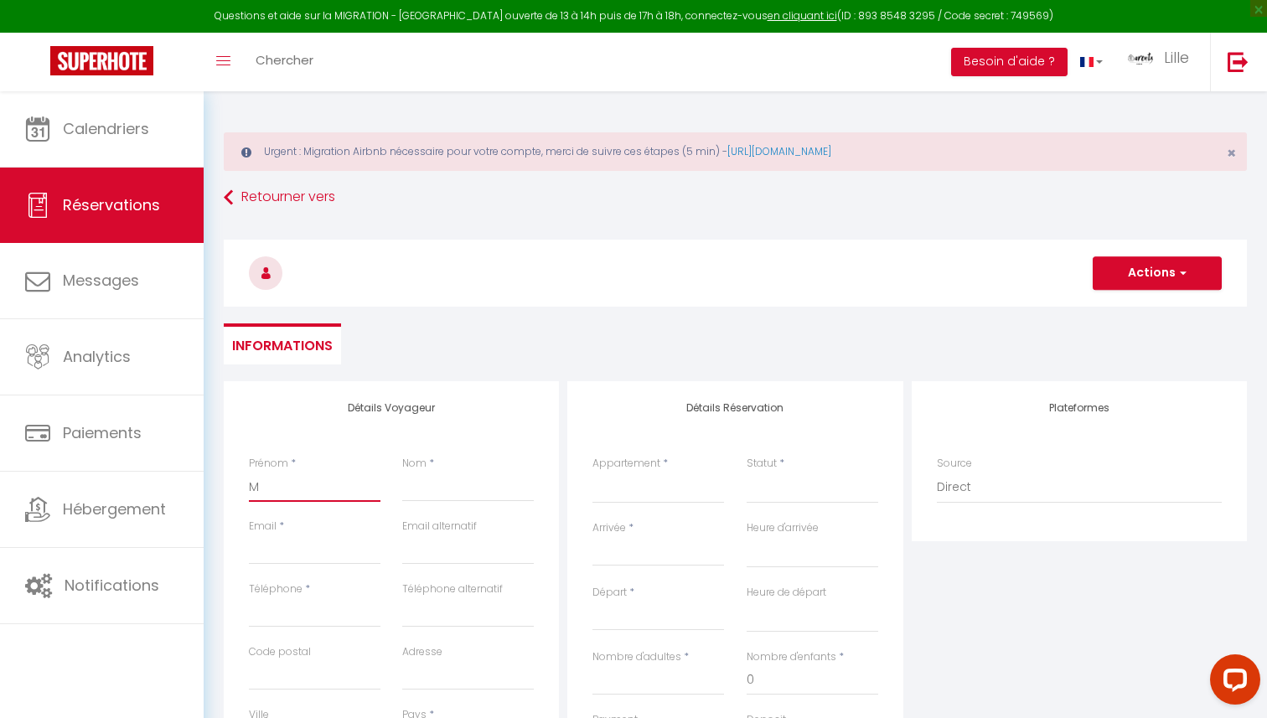
select select
checkbox input "false"
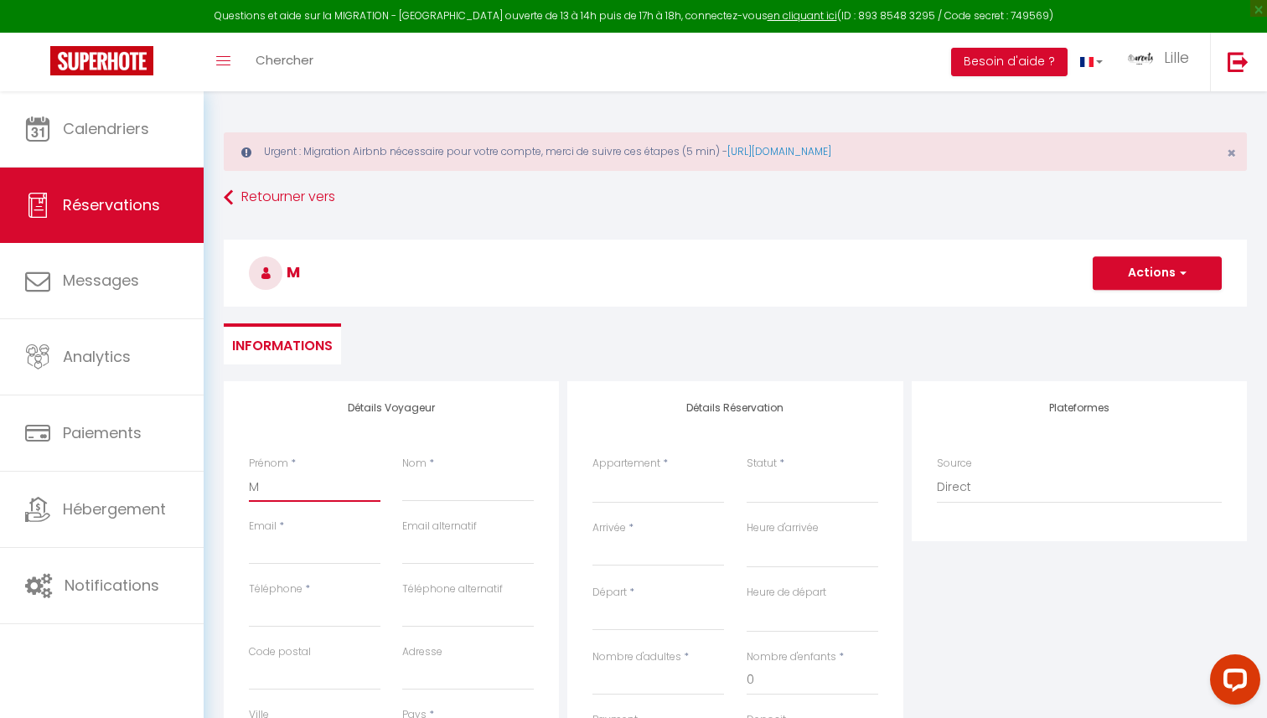
type input "Ma"
select select
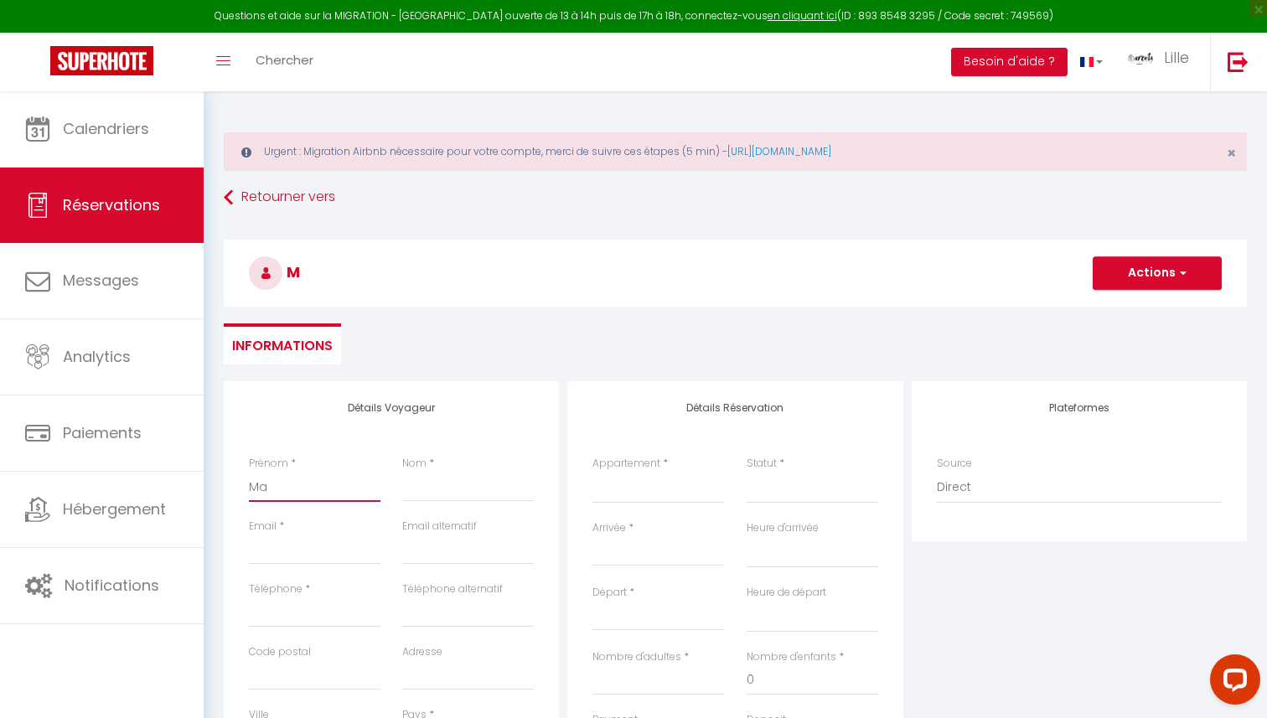
select select
checkbox input "false"
type input "Mar"
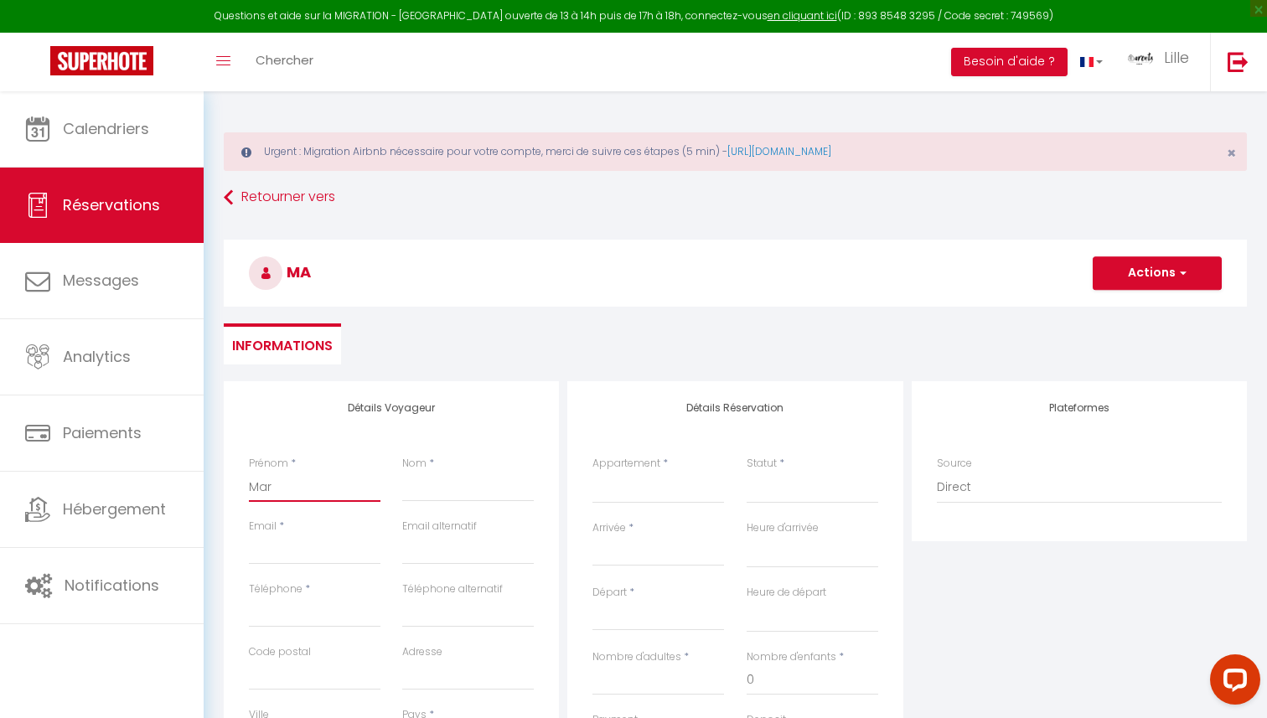
select select
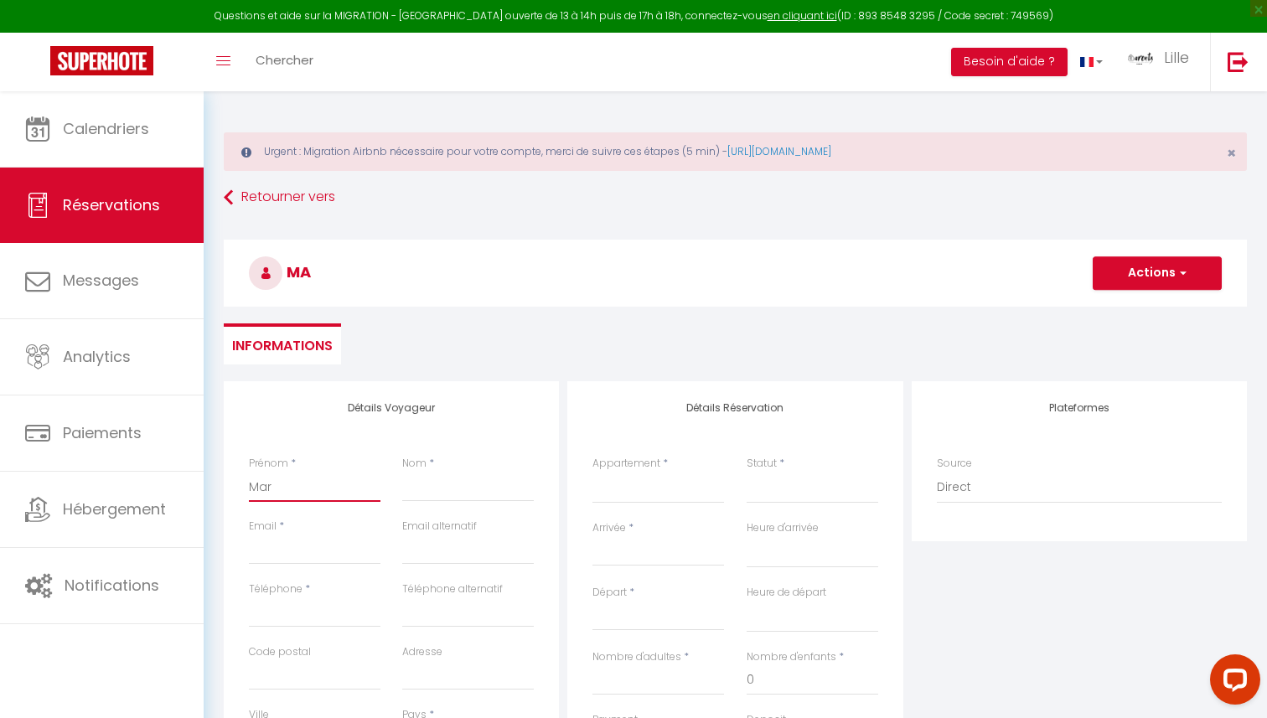
select select
checkbox input "false"
type input "Mari"
select select
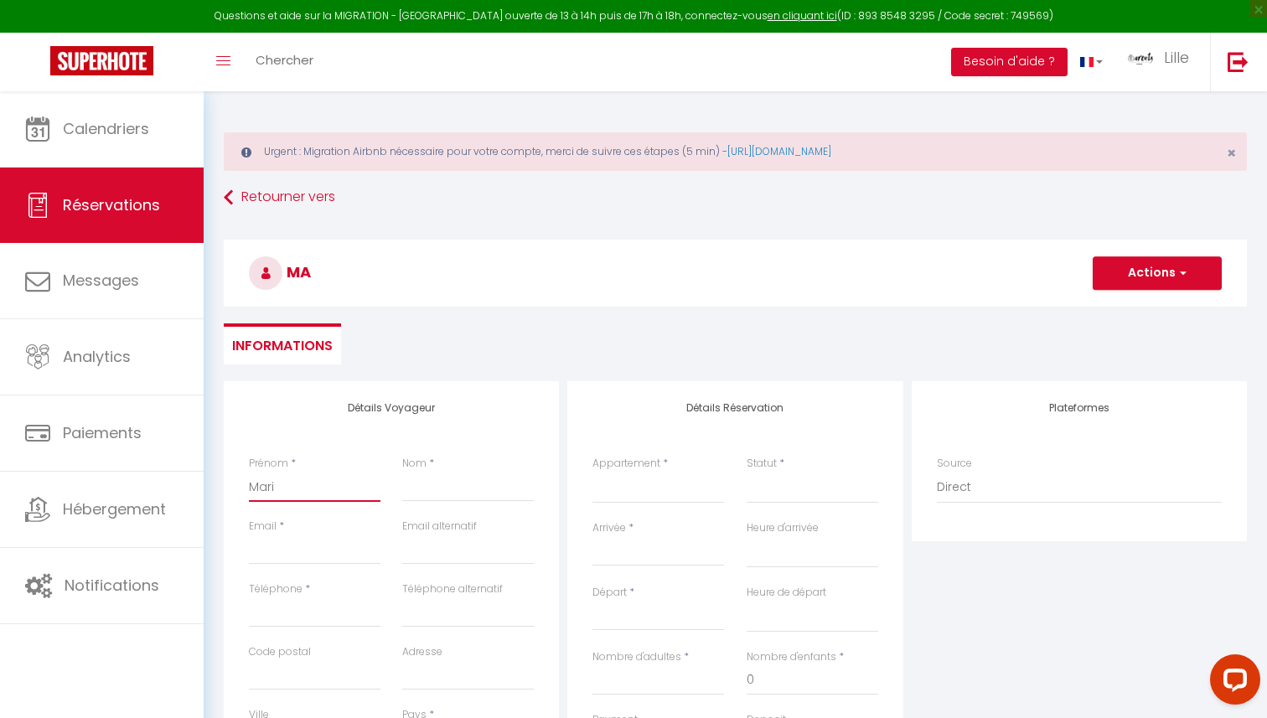
select select
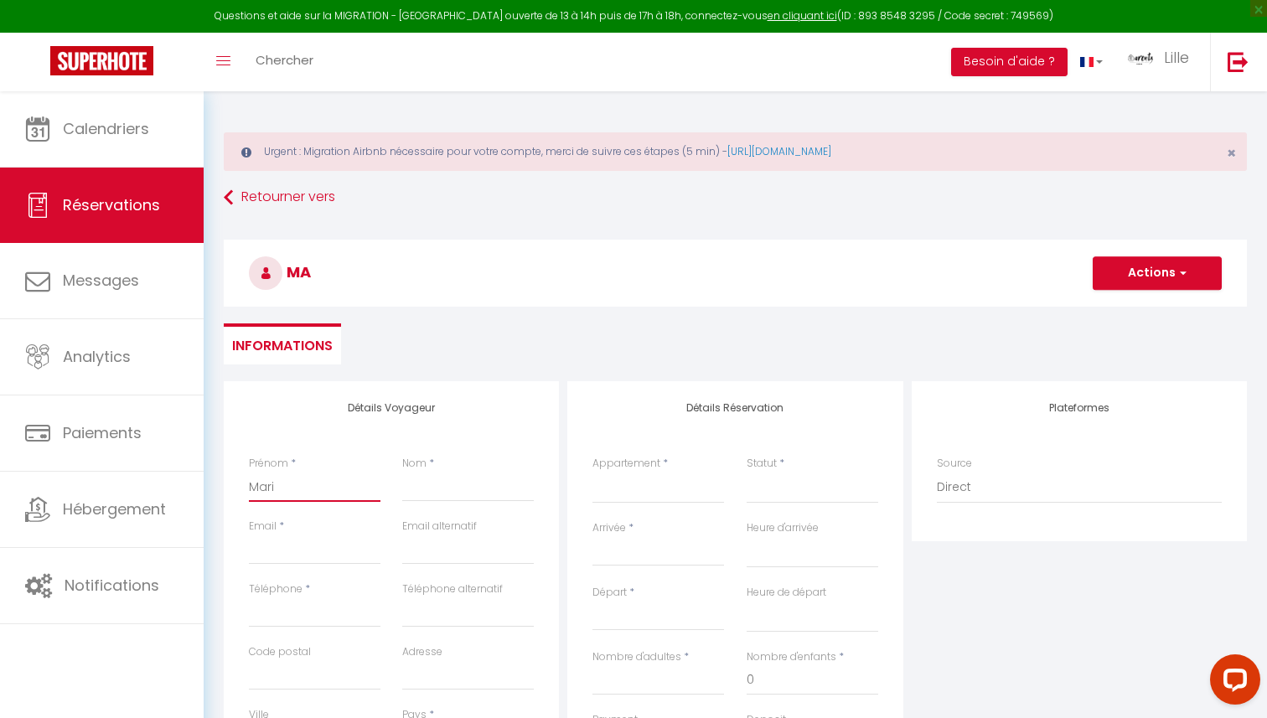
select select
checkbox input "false"
type input "[PERSON_NAME]"
select select
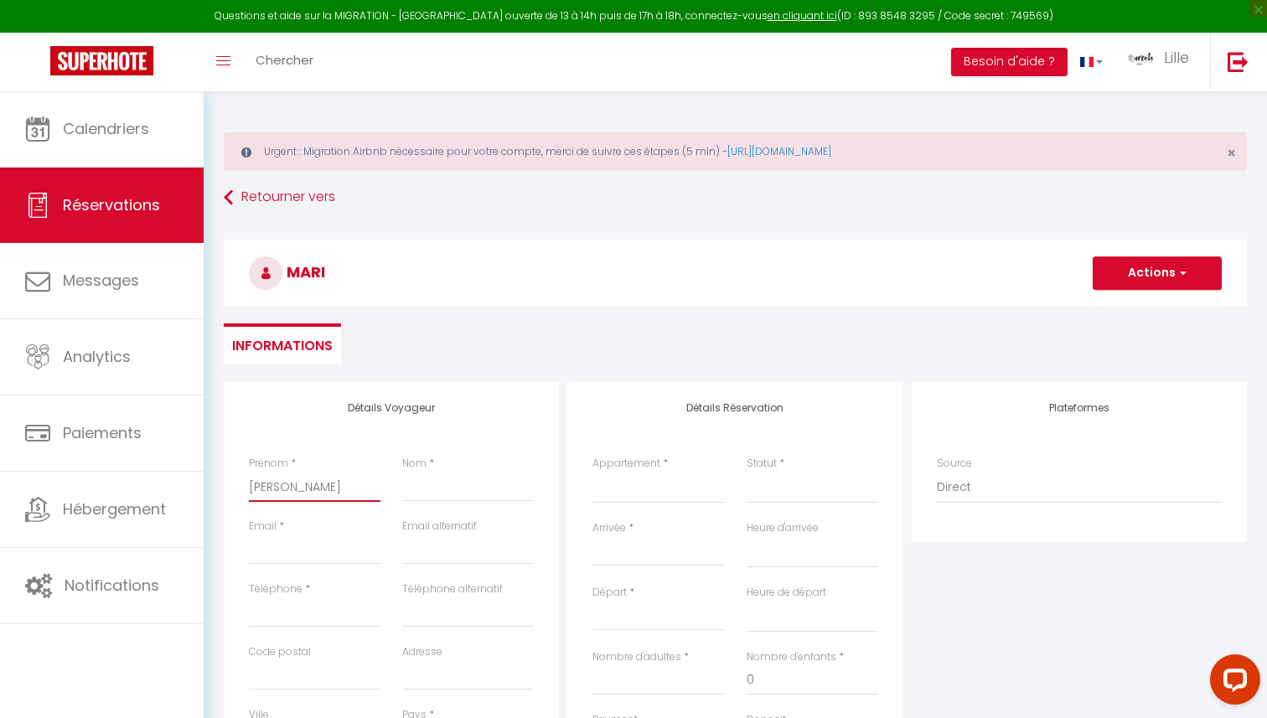
select select
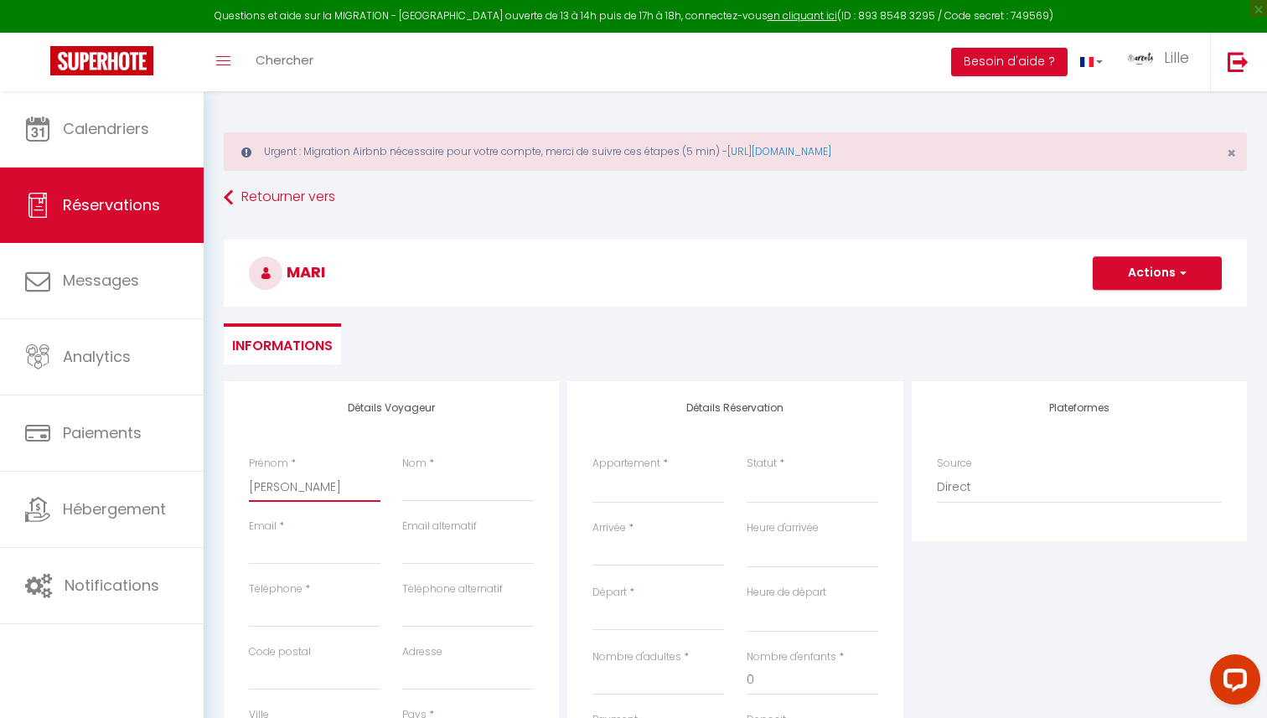
checkbox input "false"
type input "[PERSON_NAME]"
click at [424, 501] on input "Nom" at bounding box center [468, 487] width 132 height 30
type input "V"
select select
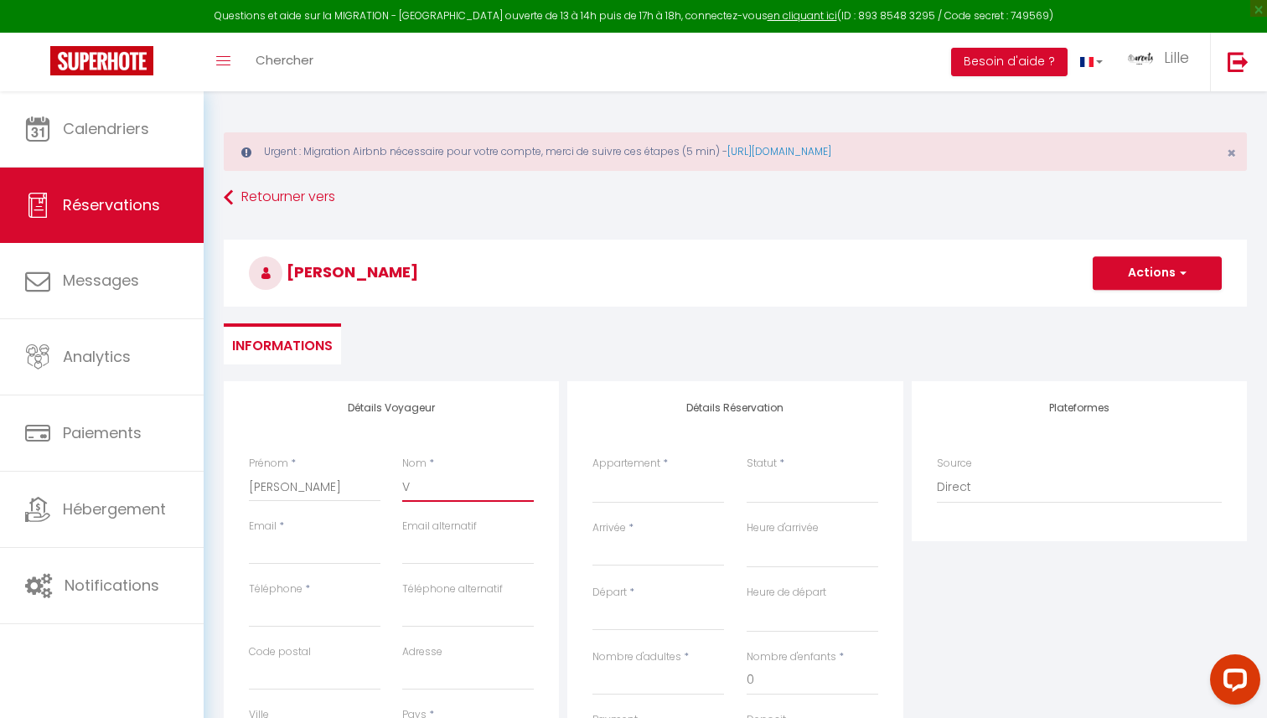
select select
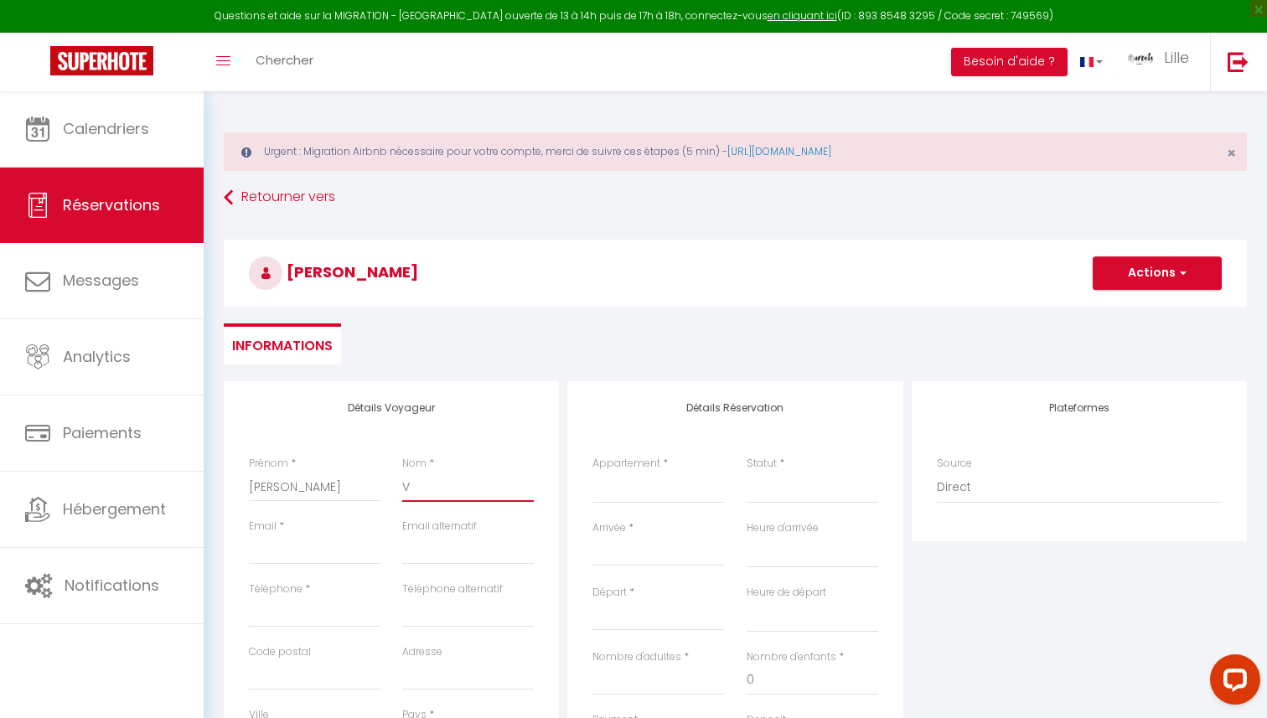
select select
checkbox input "false"
type input "Va"
select select
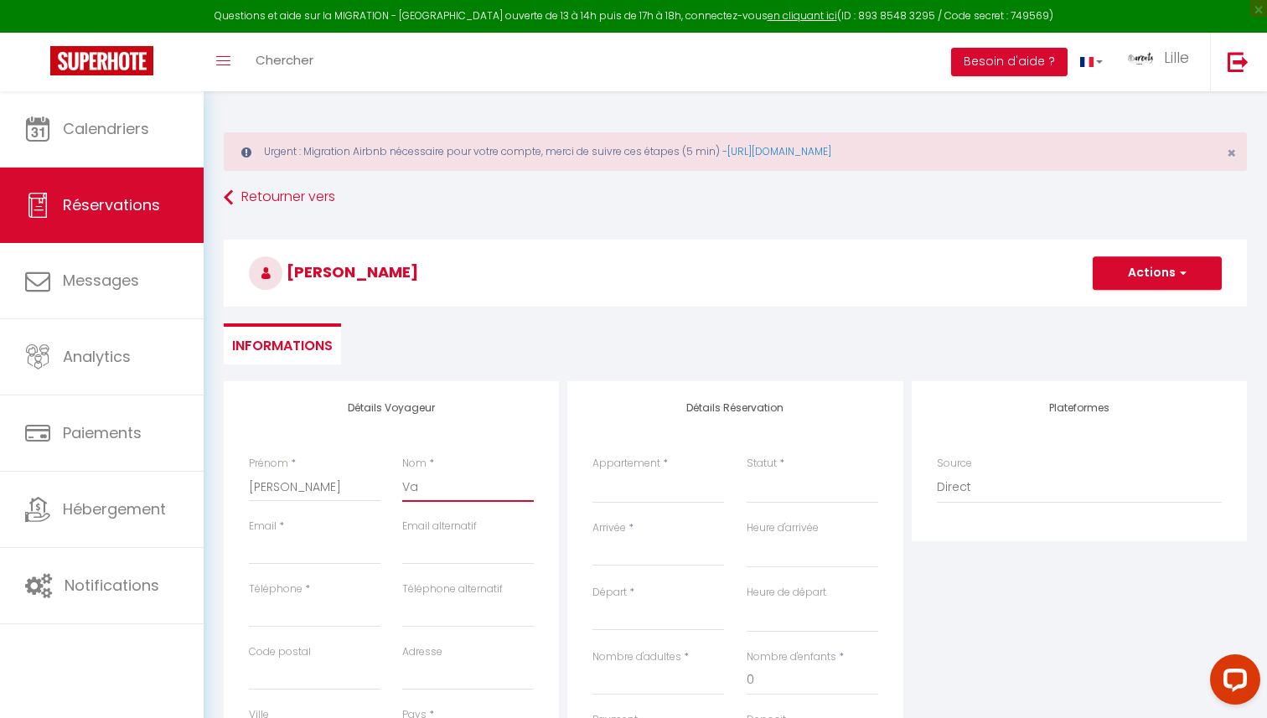
select select
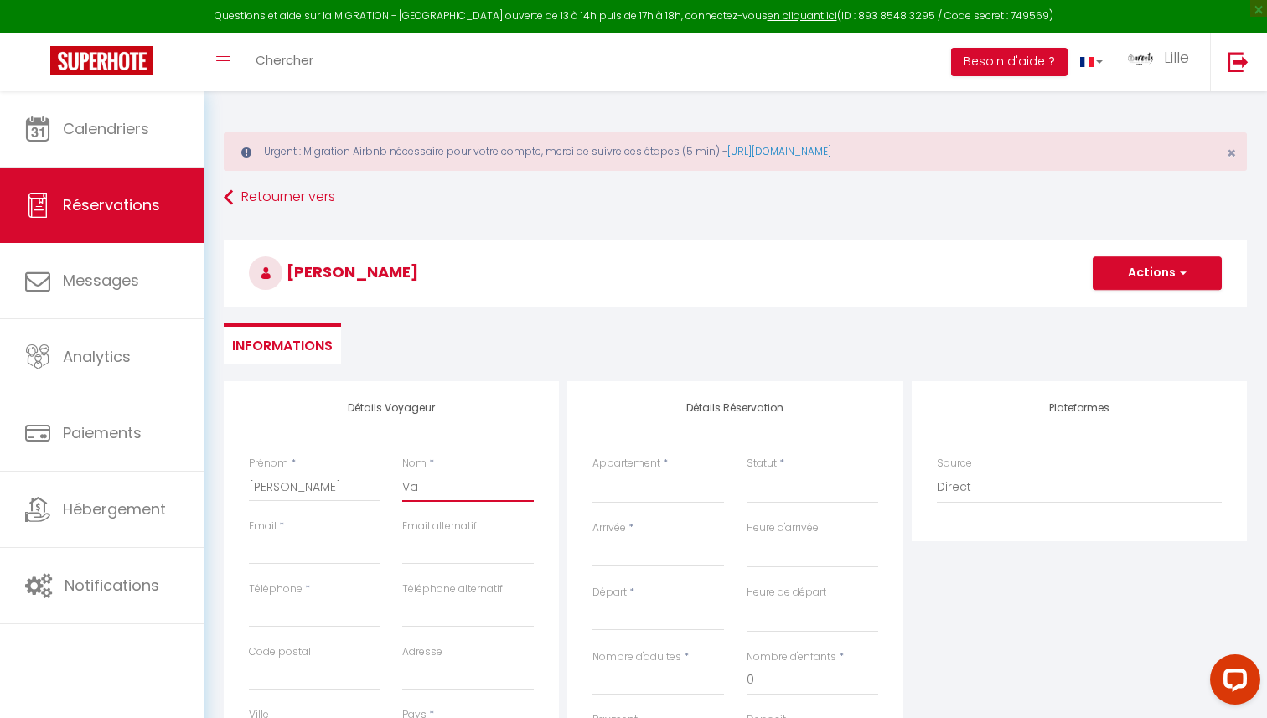
checkbox input "false"
type input "Vas"
select select
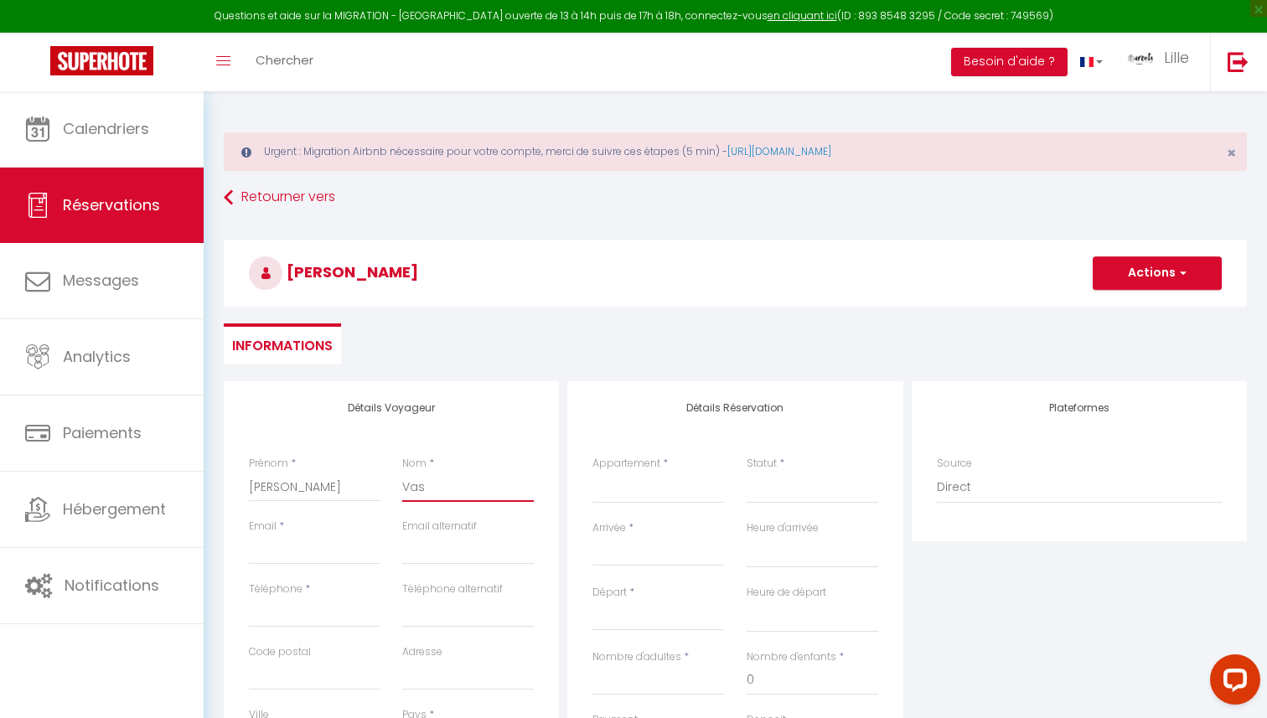
select select
checkbox input "false"
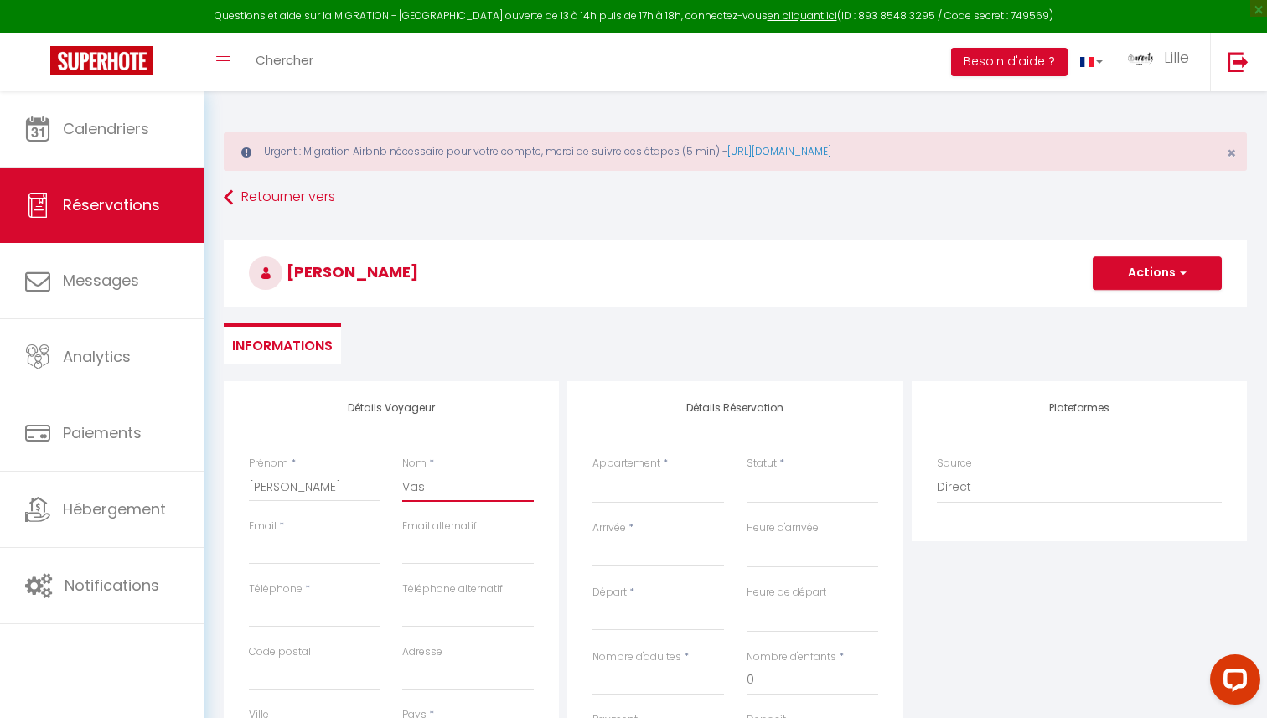
type input "[PERSON_NAME]"
select select
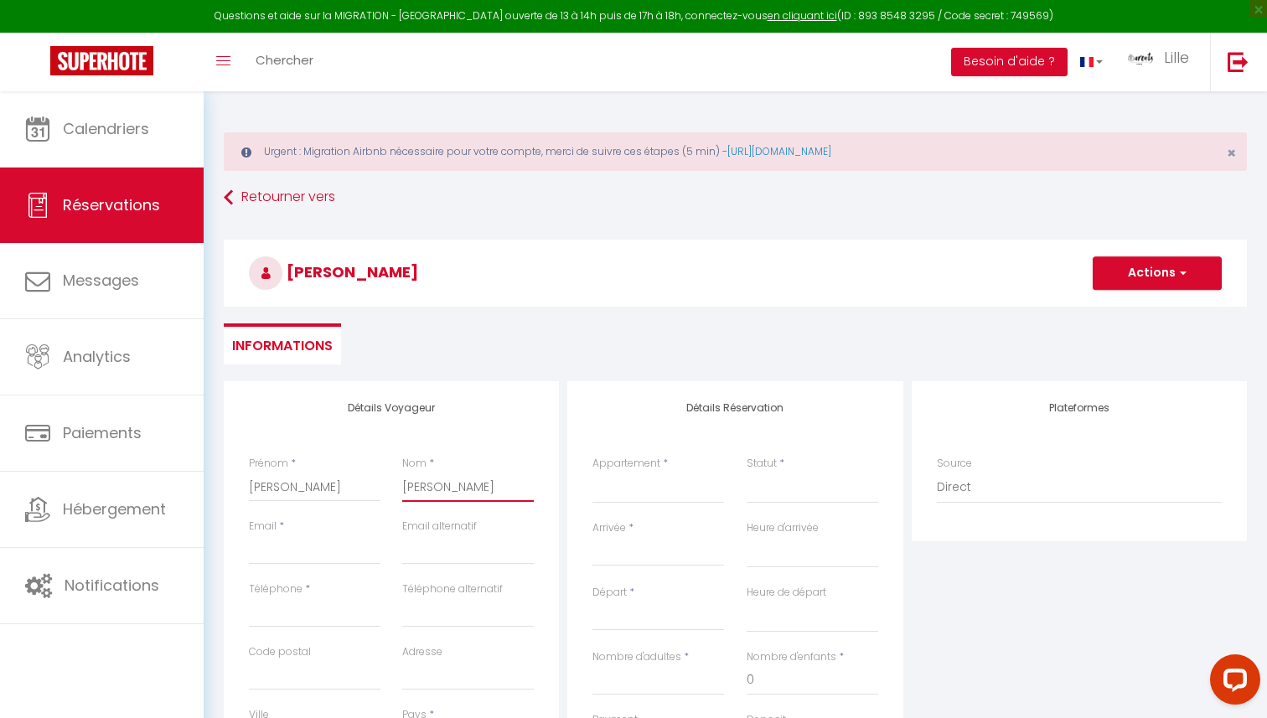
select select
checkbox input "false"
type input "Vasse"
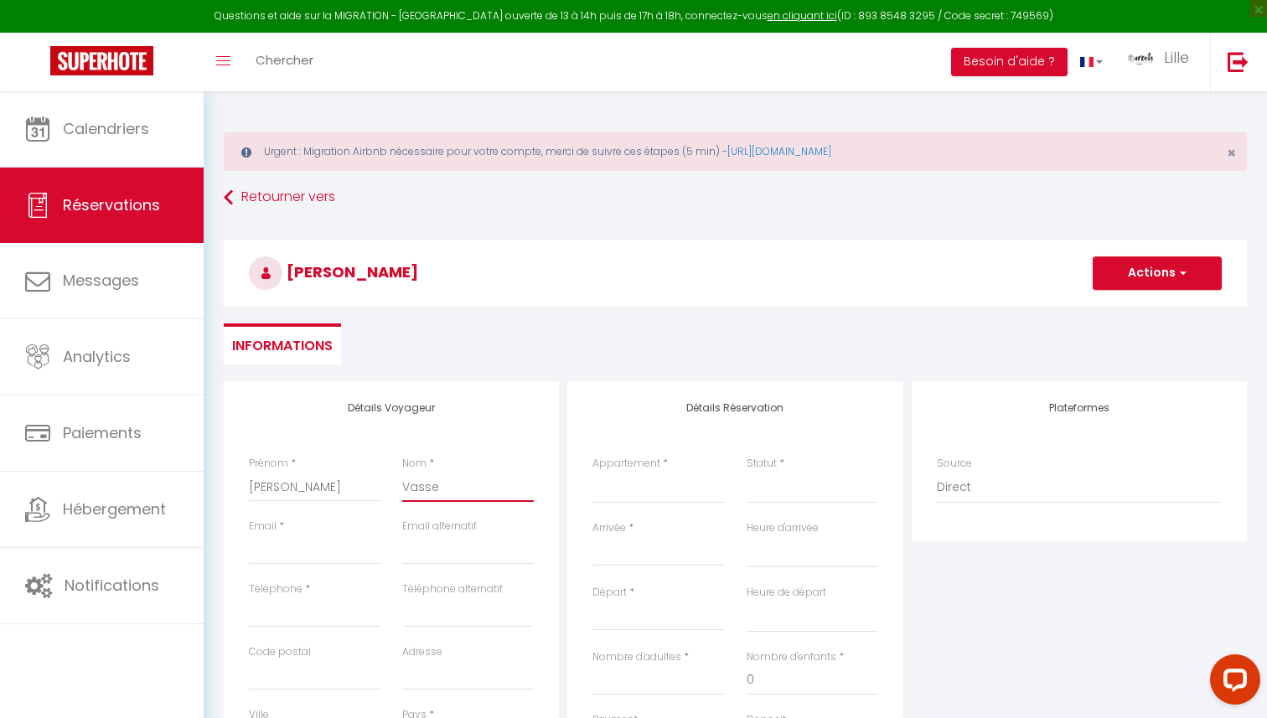
select select
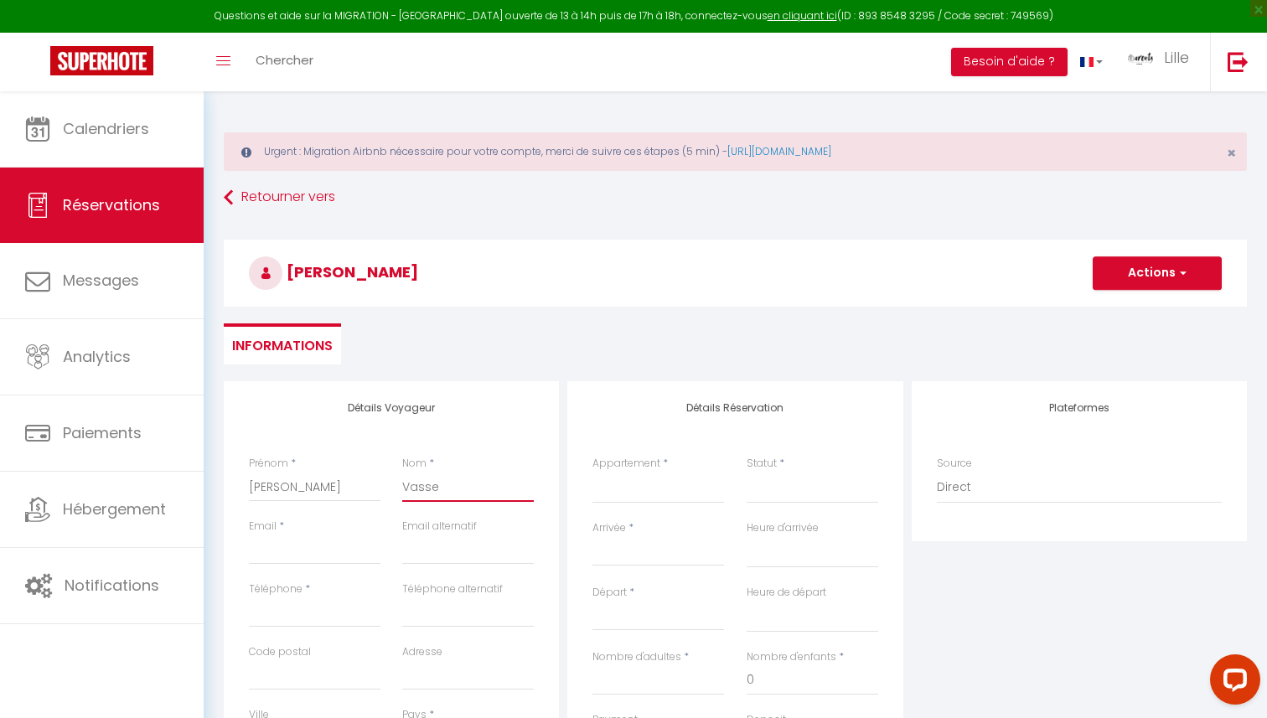
select select
checkbox input "false"
type input "Vasseu"
select select
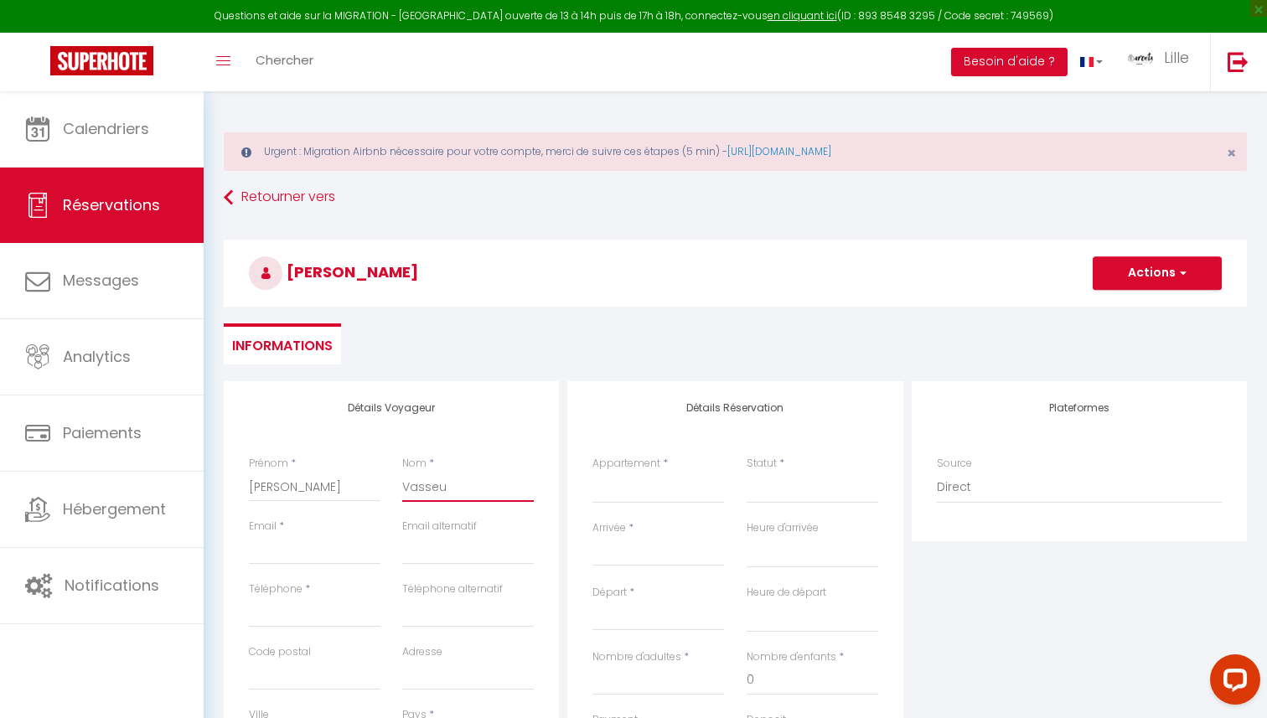
select select
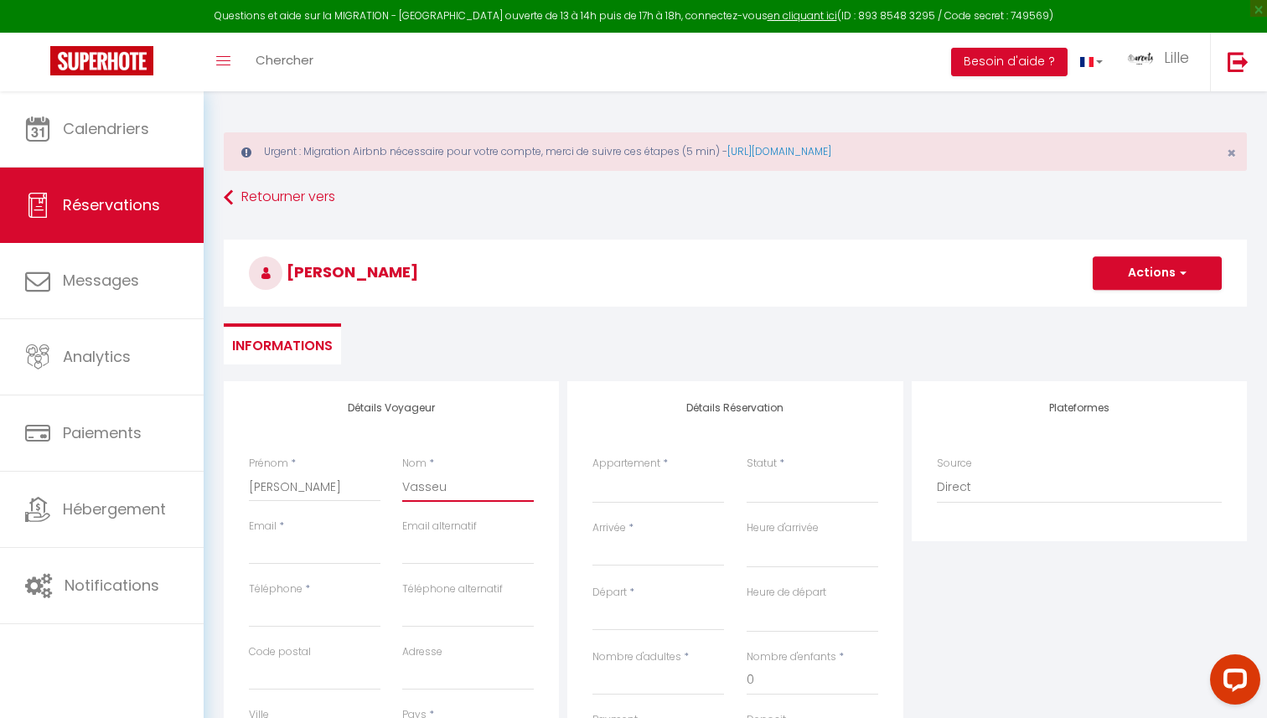
select select
checkbox input "false"
type input "Vasseur"
select select
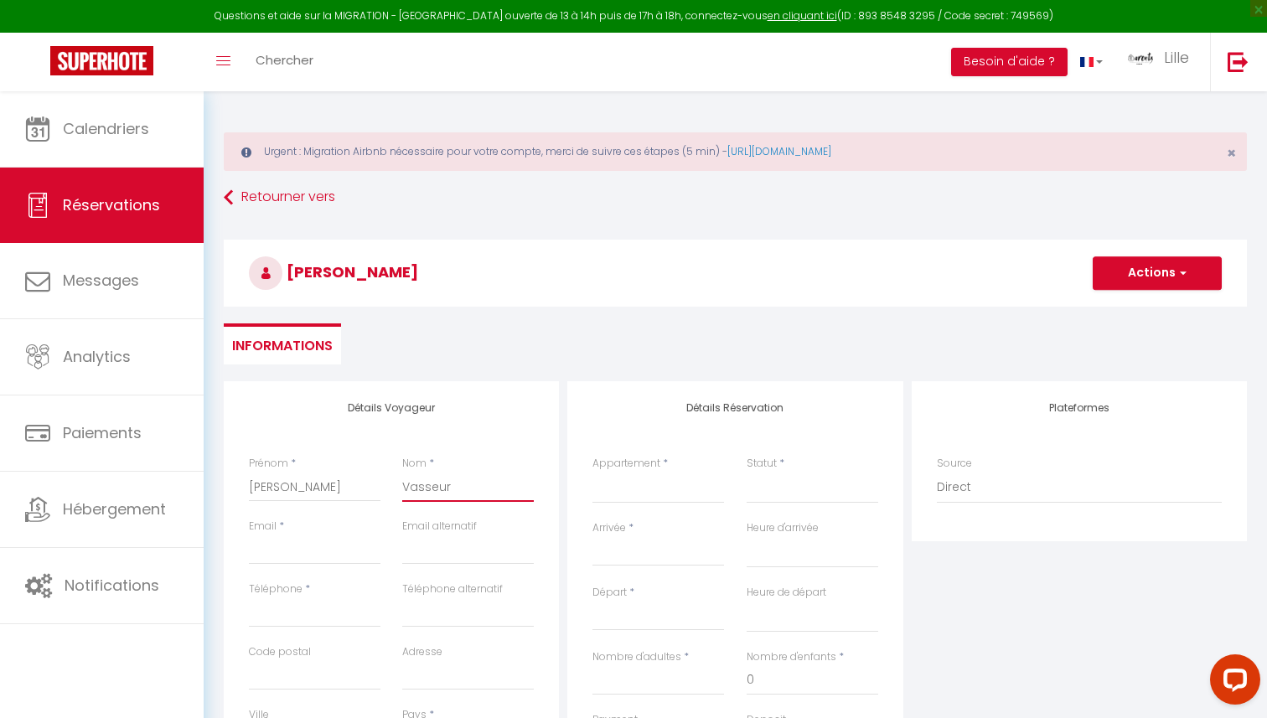
select select
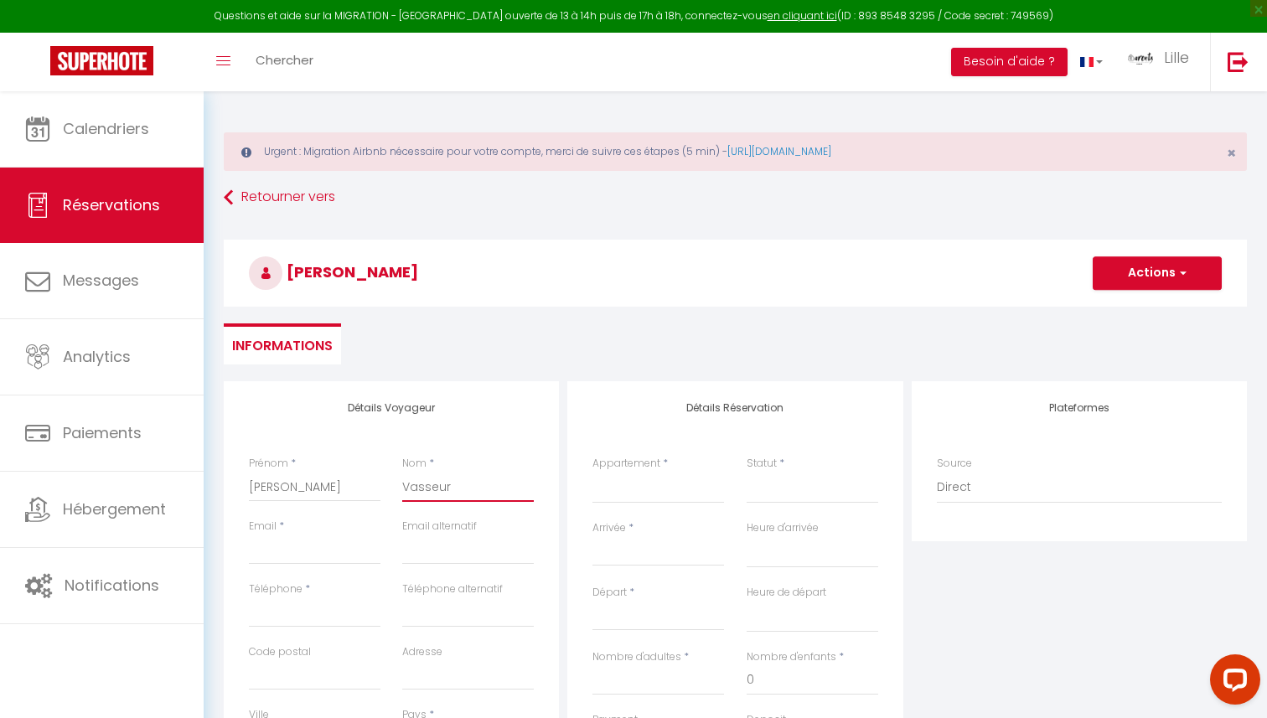
checkbox input "false"
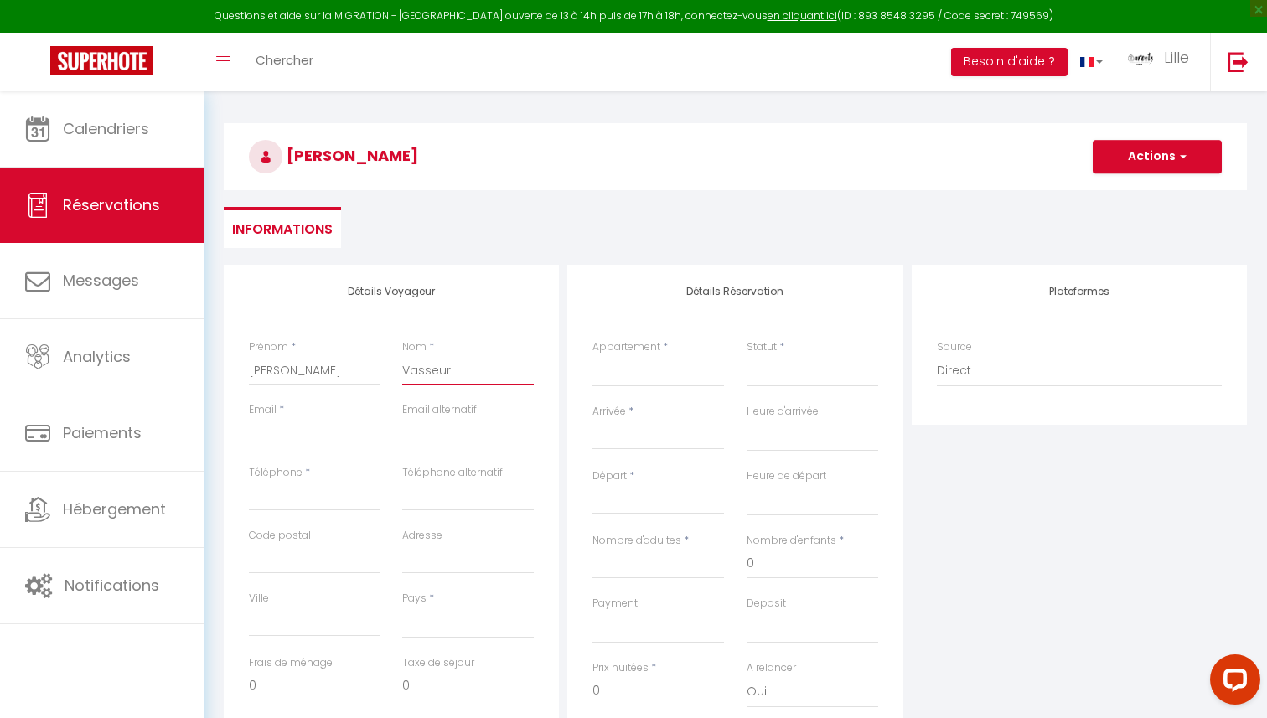
scroll to position [121, 0]
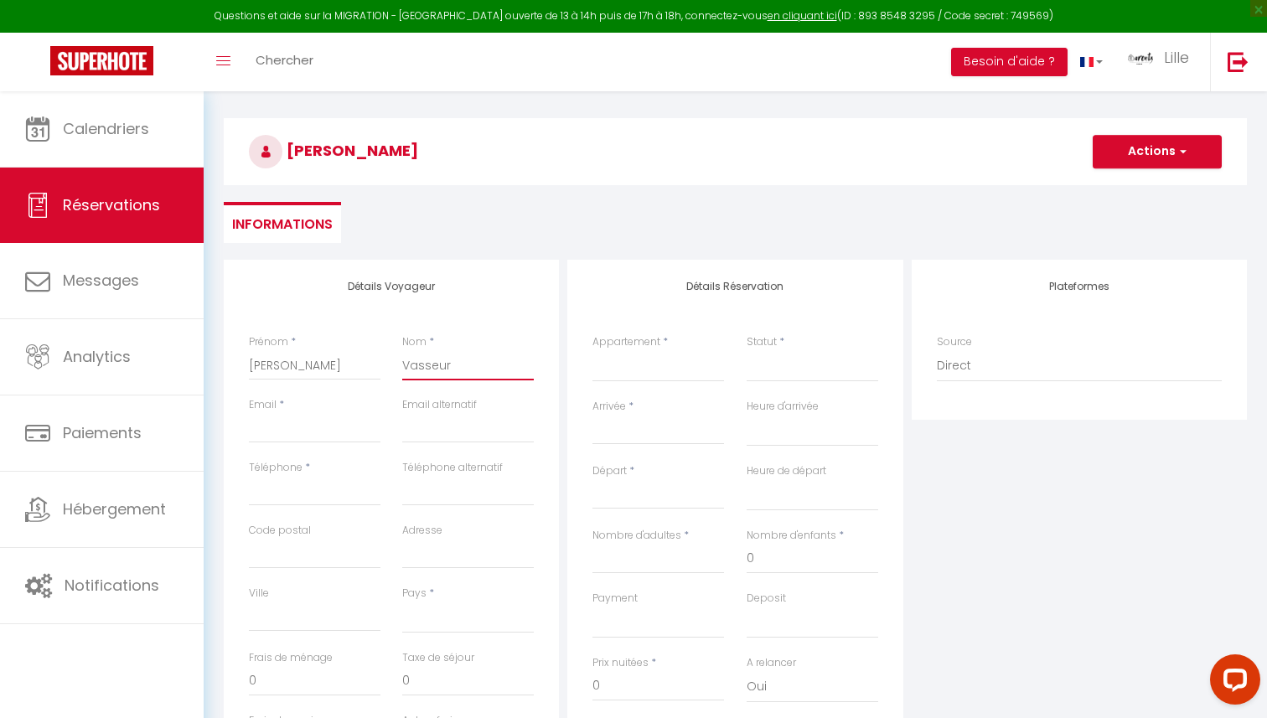
type input "Vasseur"
click at [927, 142] on h3 "[PERSON_NAME]" at bounding box center [735, 151] width 1023 height 67
click at [317, 436] on input "Email client" at bounding box center [315, 428] width 132 height 30
type input "m"
select select
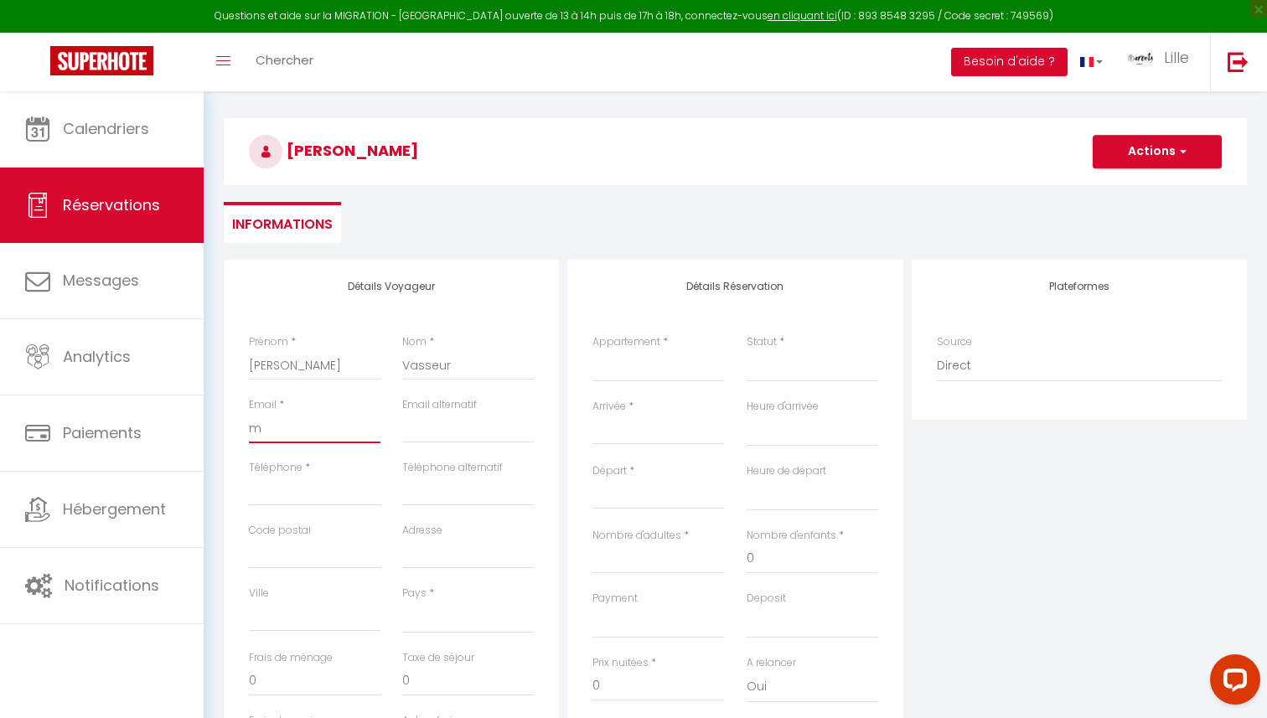
select select
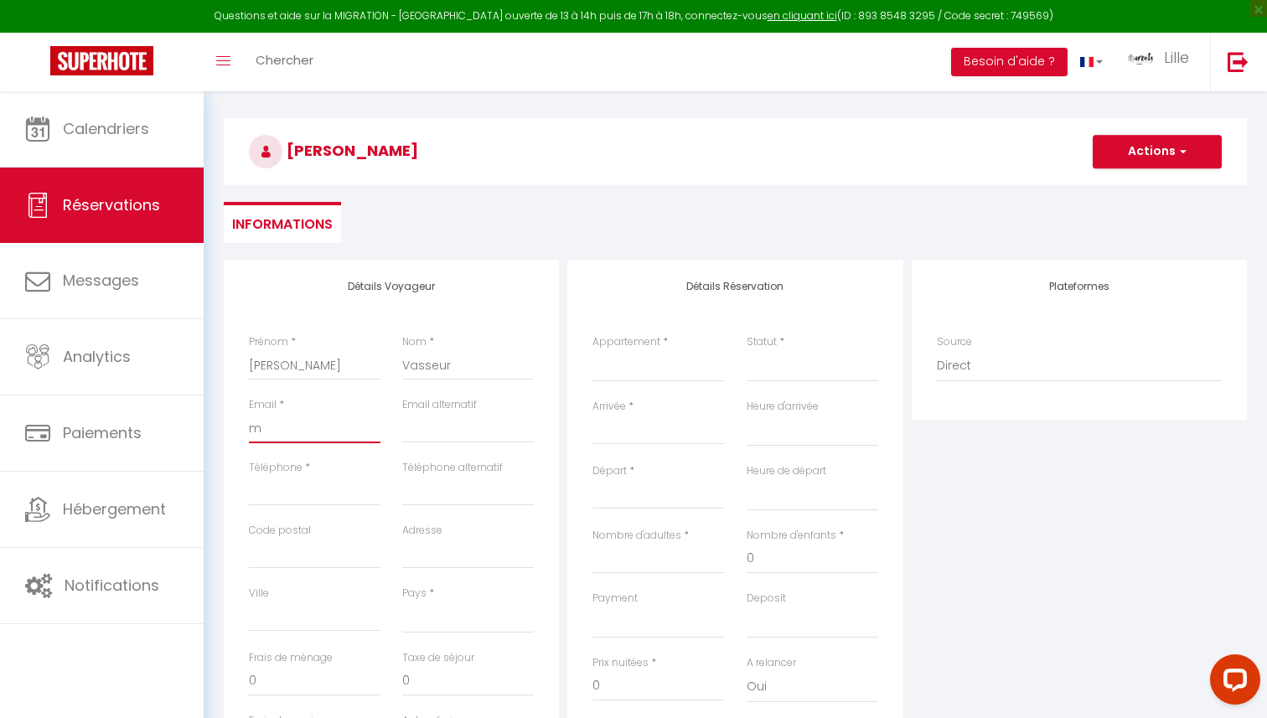
select select
checkbox input "false"
type input "ma"
select select
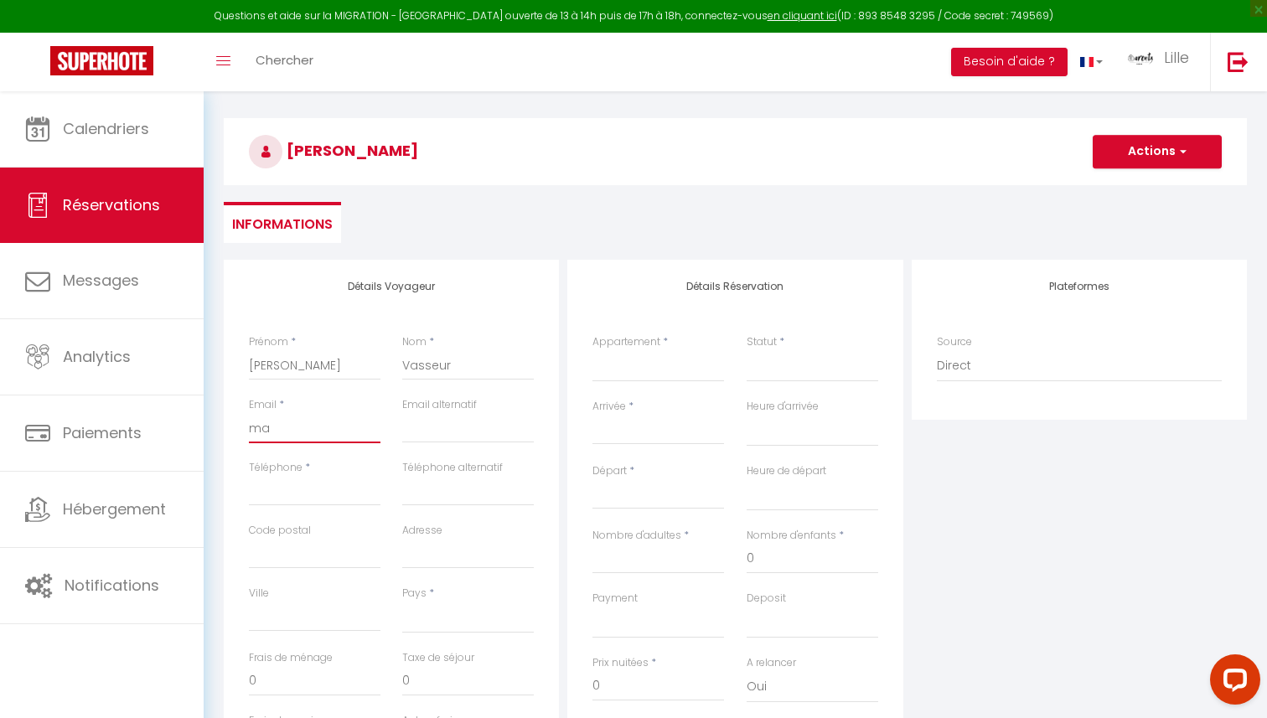
select select
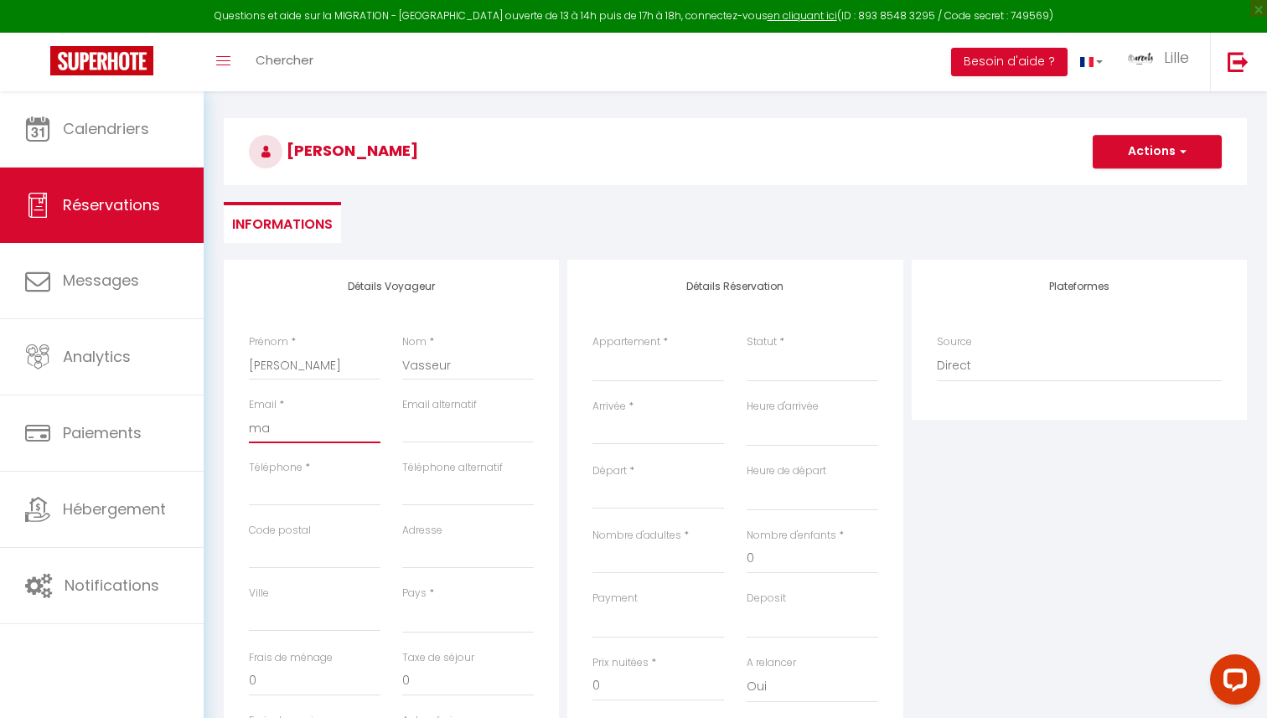
checkbox input "false"
type input "mar"
select select
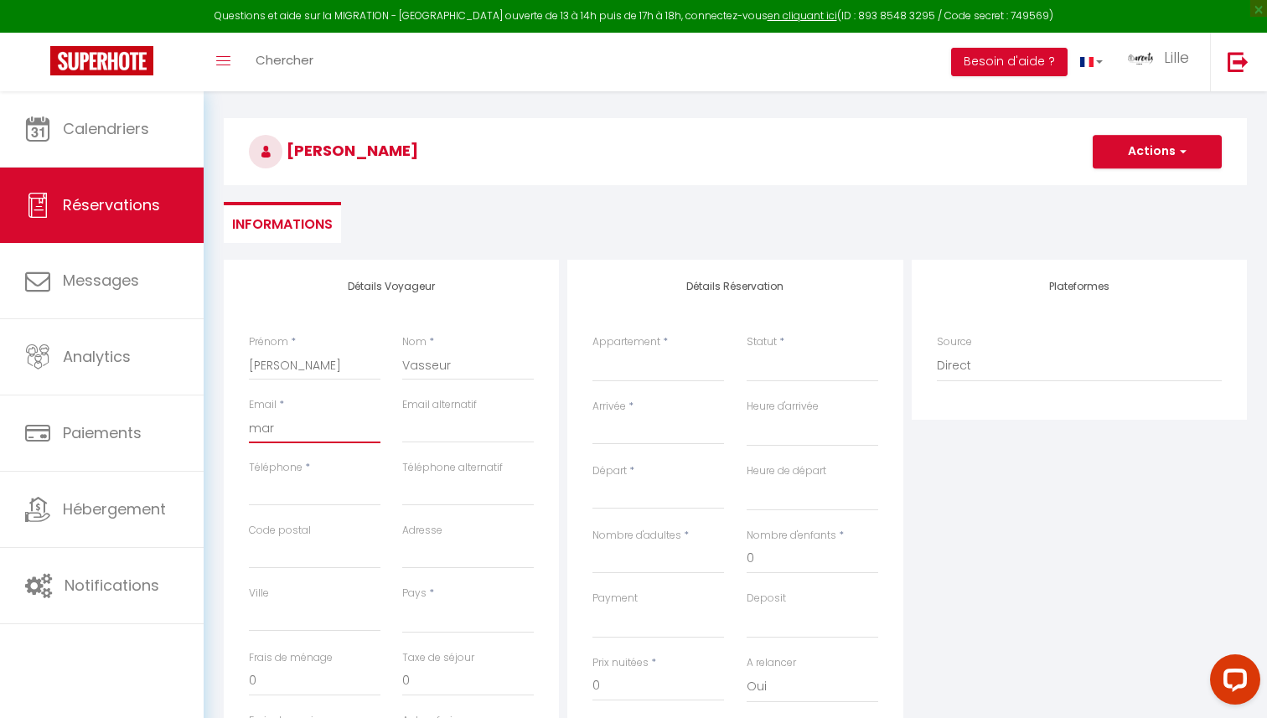
select select
checkbox input "false"
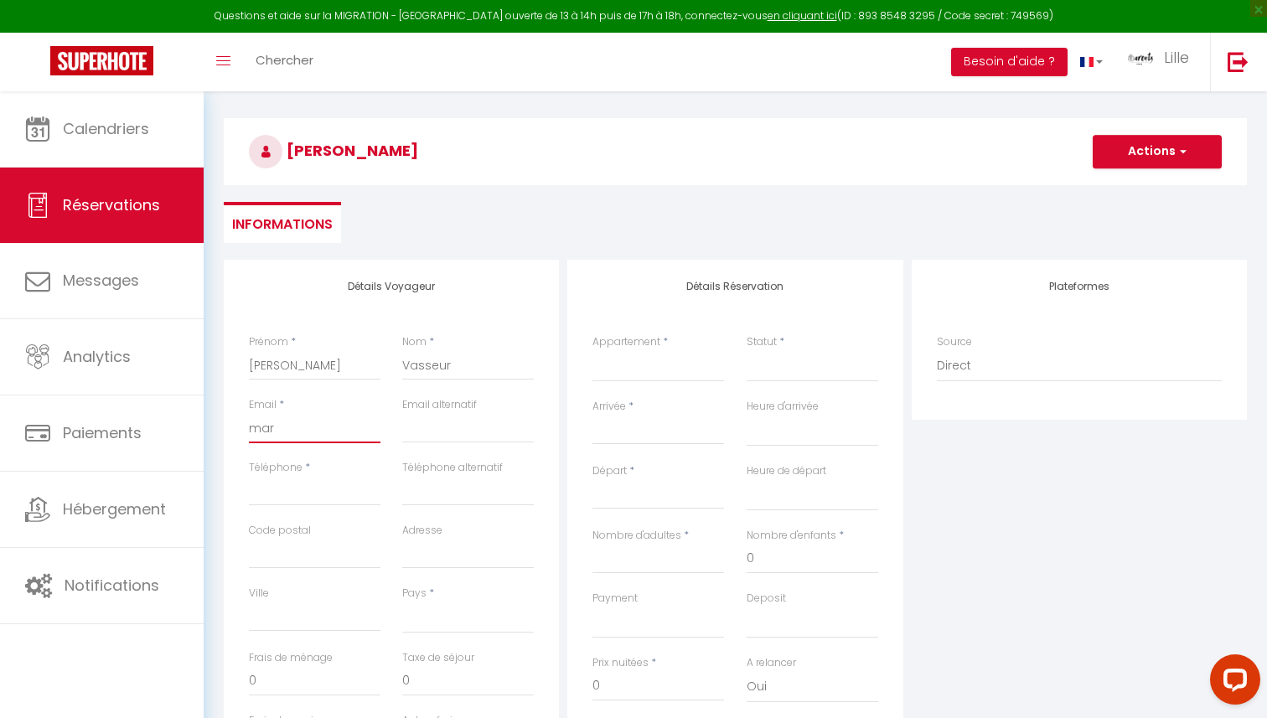
type input "mari"
select select
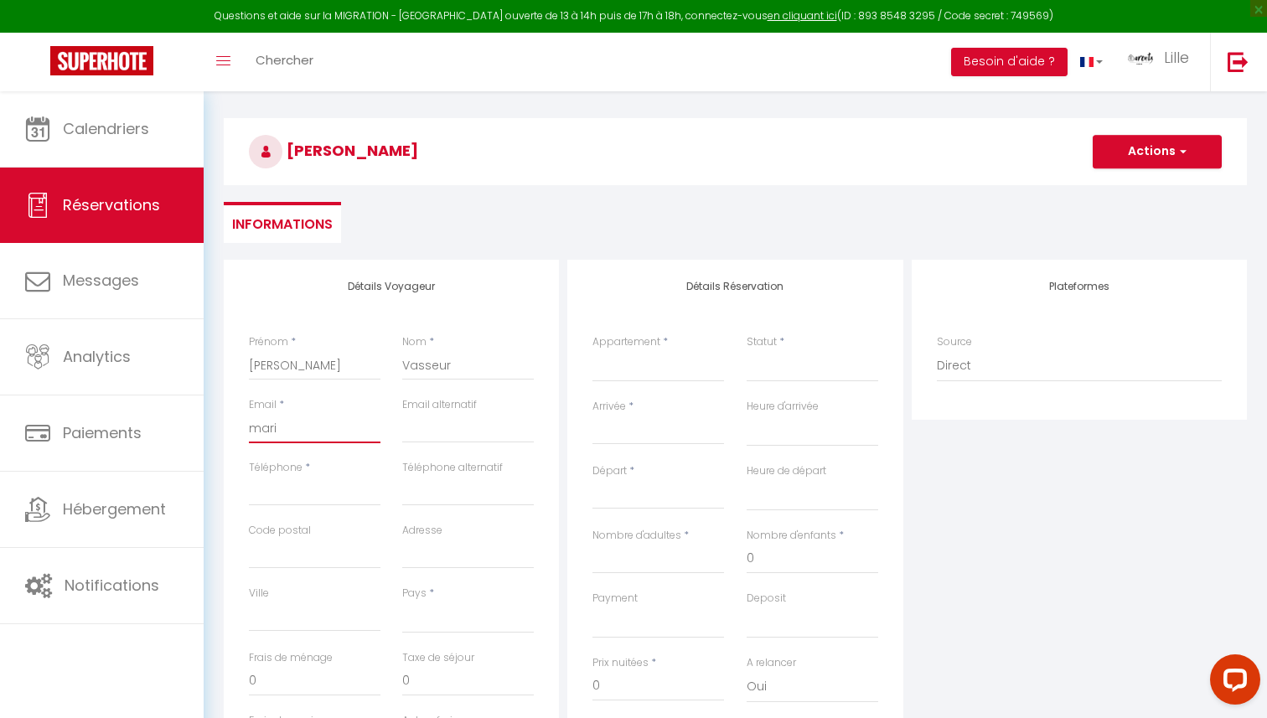
select select
checkbox input "false"
type input "[PERSON_NAME]"
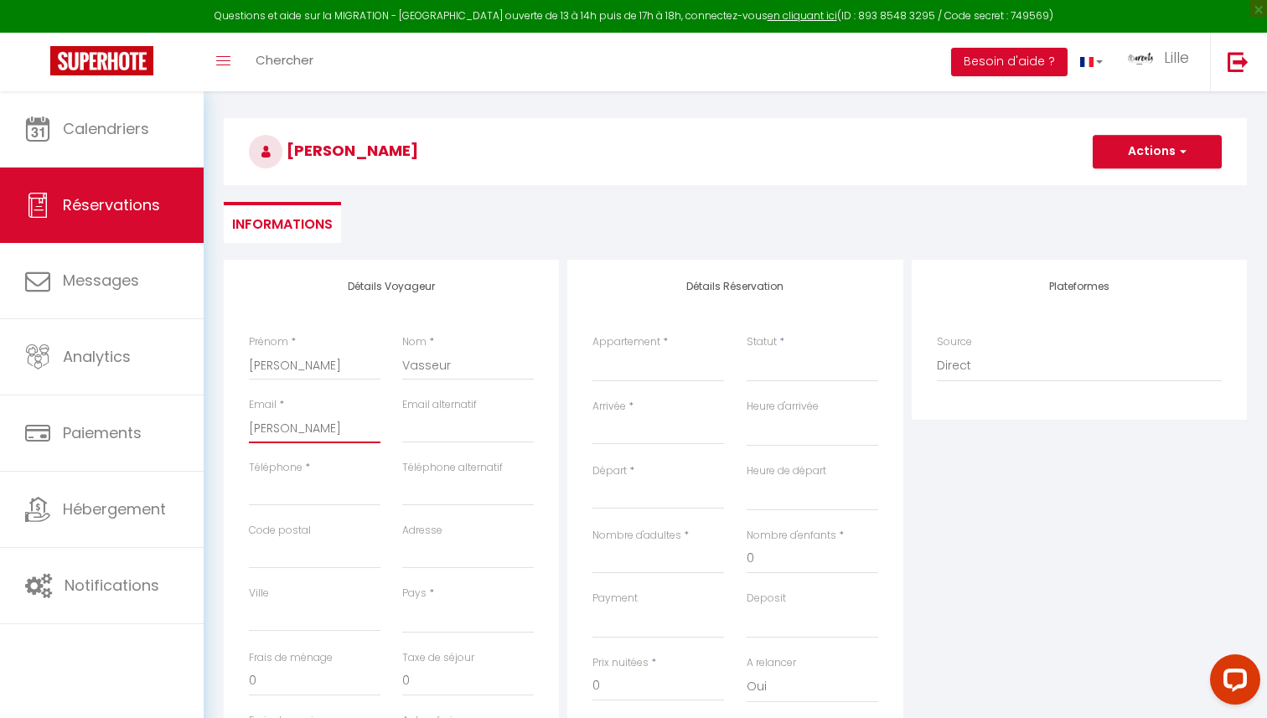
select select
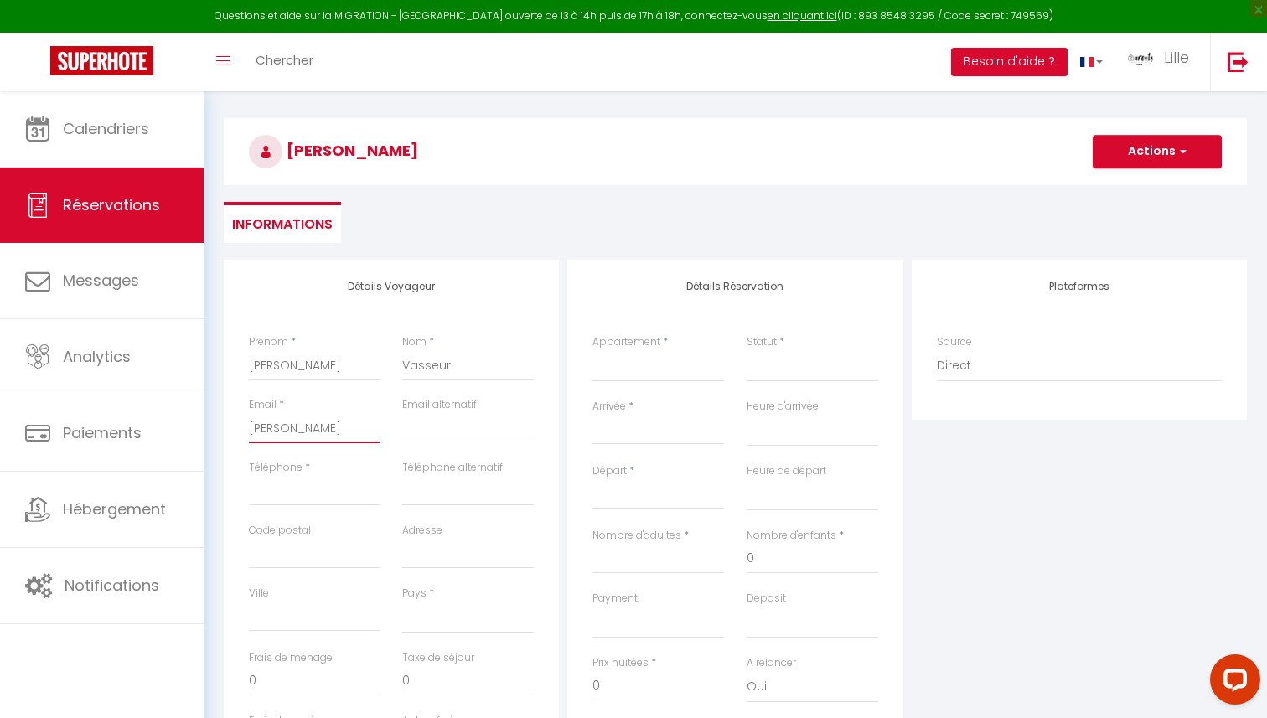
select select
checkbox input "false"
type input "marie5"
select select
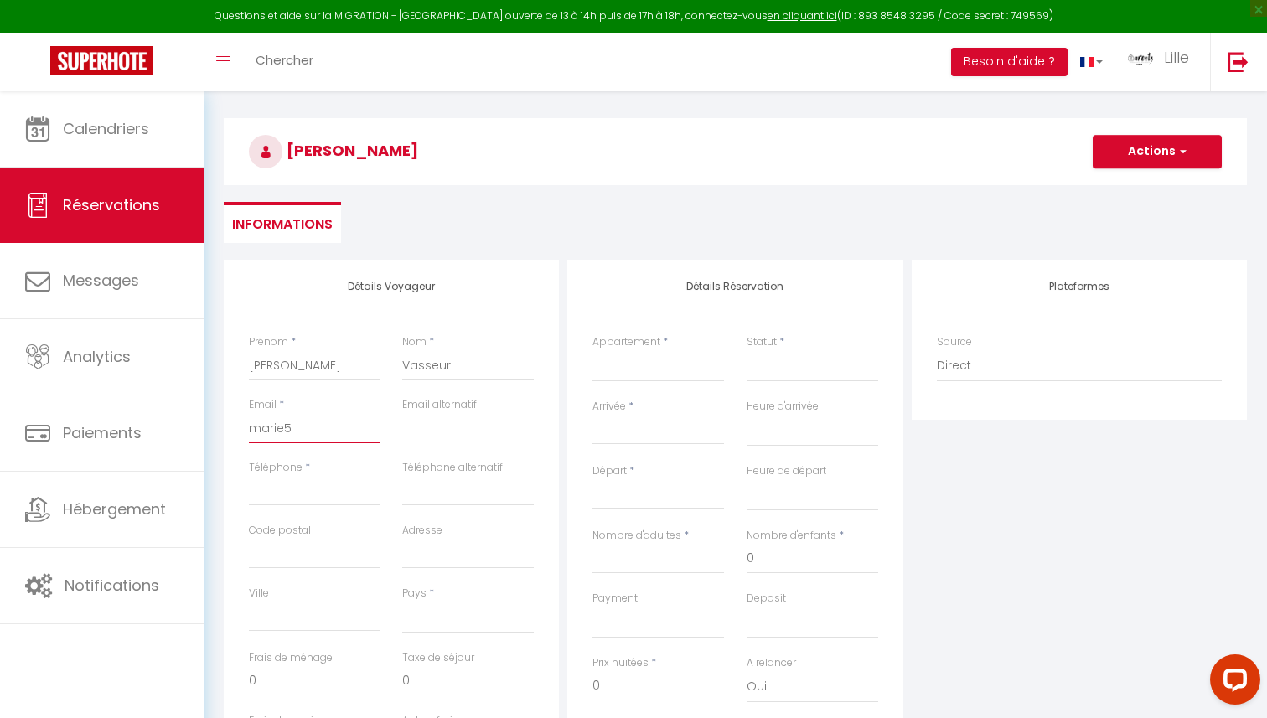
select select
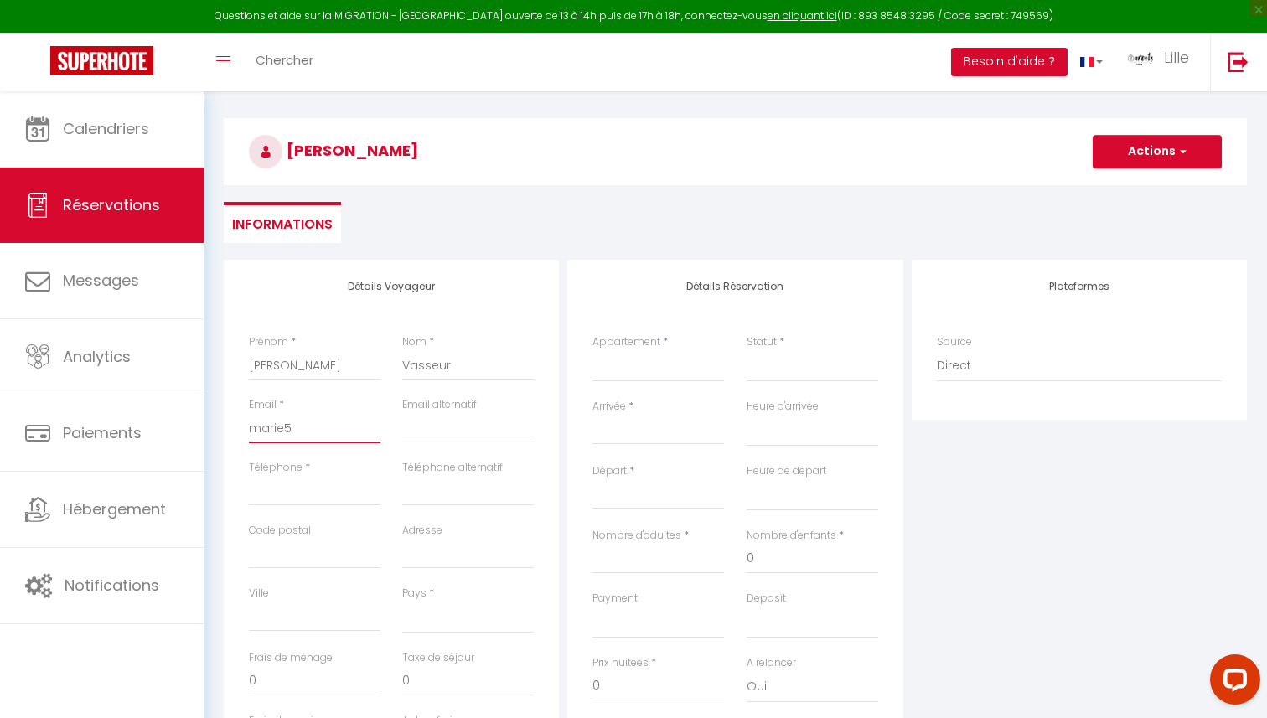
select select
checkbox input "false"
type input "marie59"
select select
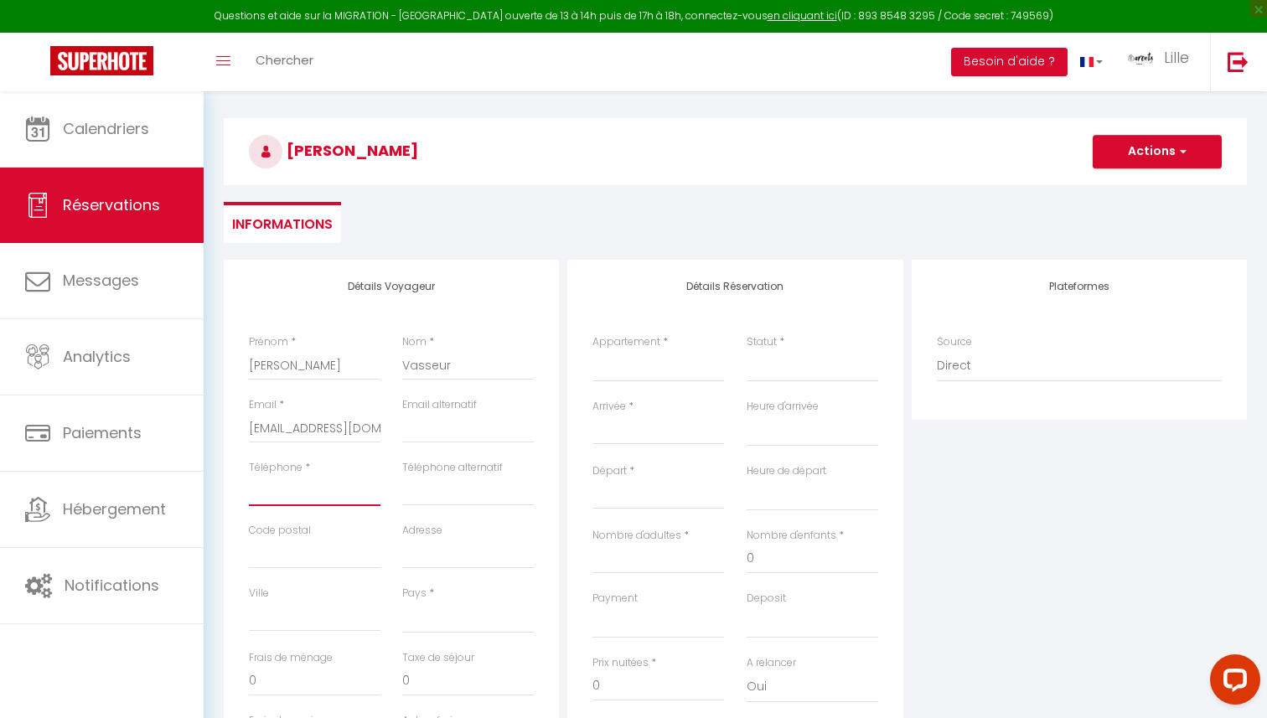
click at [279, 480] on input "Téléphone" at bounding box center [315, 491] width 132 height 30
click at [299, 552] on input "Code postal" at bounding box center [315, 554] width 132 height 30
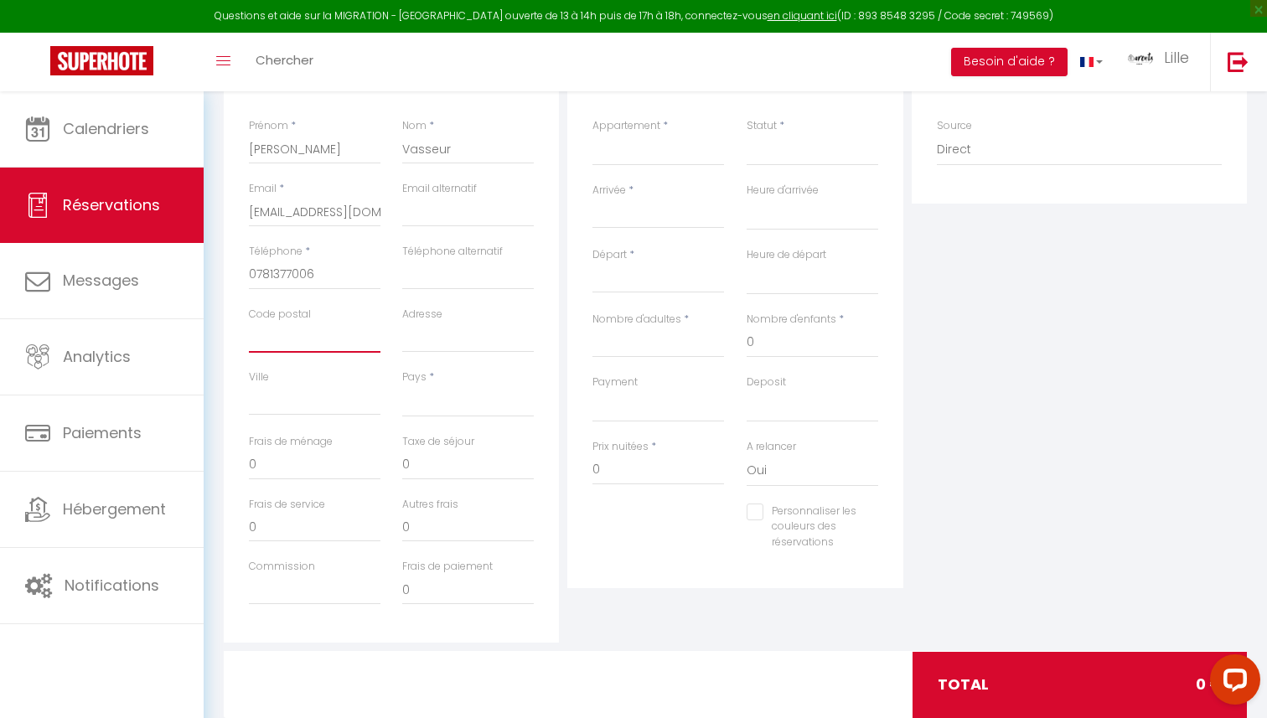
scroll to position [338, 0]
click at [313, 589] on input "Commission" at bounding box center [315, 589] width 132 height 30
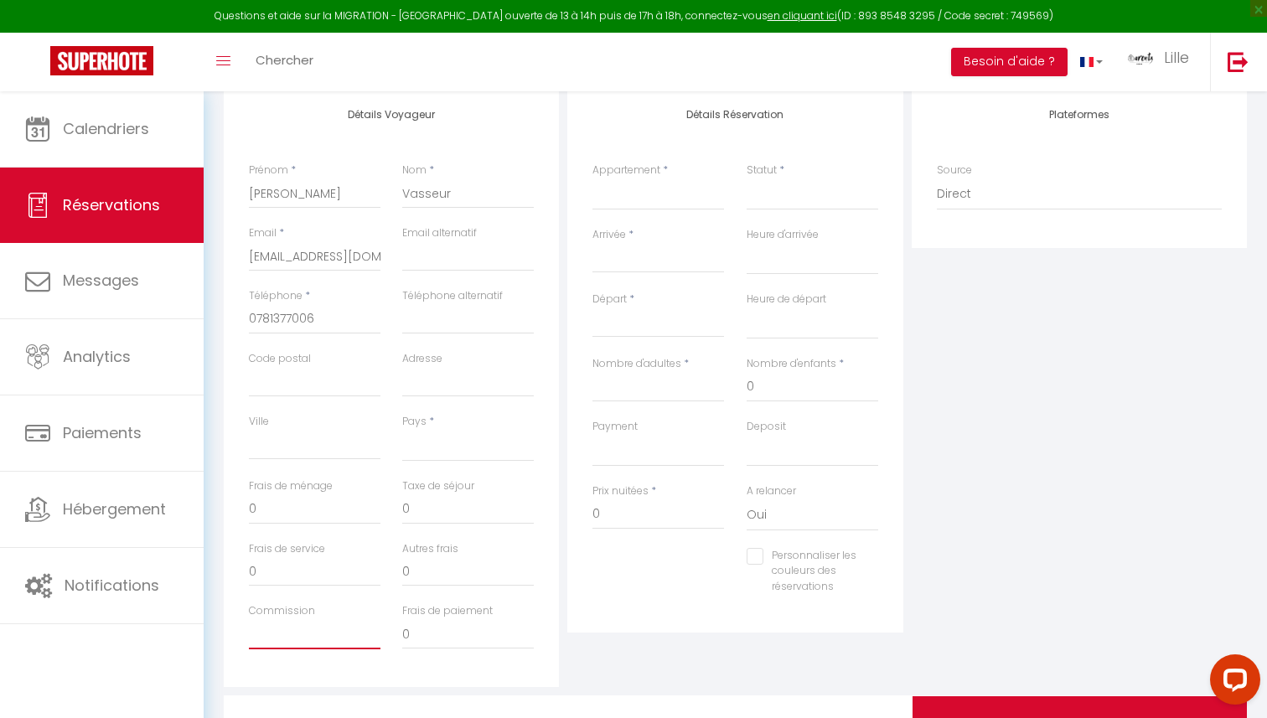
scroll to position [291, 0]
click at [651, 396] on input "Nombre d'adultes" at bounding box center [658, 389] width 132 height 30
click at [800, 385] on input "0" at bounding box center [812, 389] width 132 height 30
click at [624, 456] on select "OK KO" at bounding box center [658, 453] width 132 height 32
click at [648, 214] on div "Appartement * La dunette [GEOGRAPHIC_DATA] à 1km plage proche [GEOGRAPHIC_DATA]" at bounding box center [657, 197] width 153 height 65
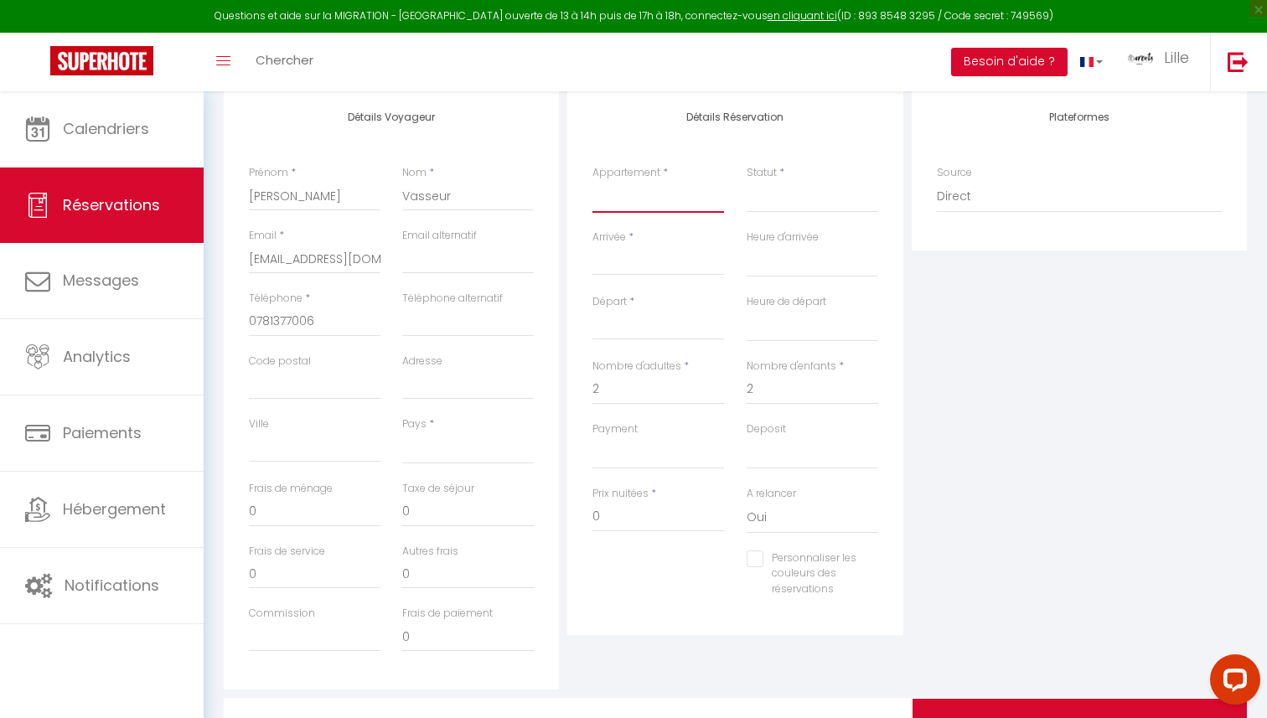
click at [648, 204] on select "La dunette [GEOGRAPHIC_DATA] à 1km plage proche [GEOGRAPHIC_DATA]" at bounding box center [658, 197] width 132 height 32
click at [767, 206] on select "Confirmé Non Confirmé [PERSON_NAME] par le voyageur No Show Request" at bounding box center [812, 197] width 132 height 32
click at [793, 197] on select "Confirmé Non Confirmé [PERSON_NAME] par le voyageur No Show Request" at bounding box center [812, 197] width 132 height 32
click at [794, 199] on select "Confirmé Non Confirmé [PERSON_NAME] par le voyageur No Show Request" at bounding box center [812, 197] width 132 height 32
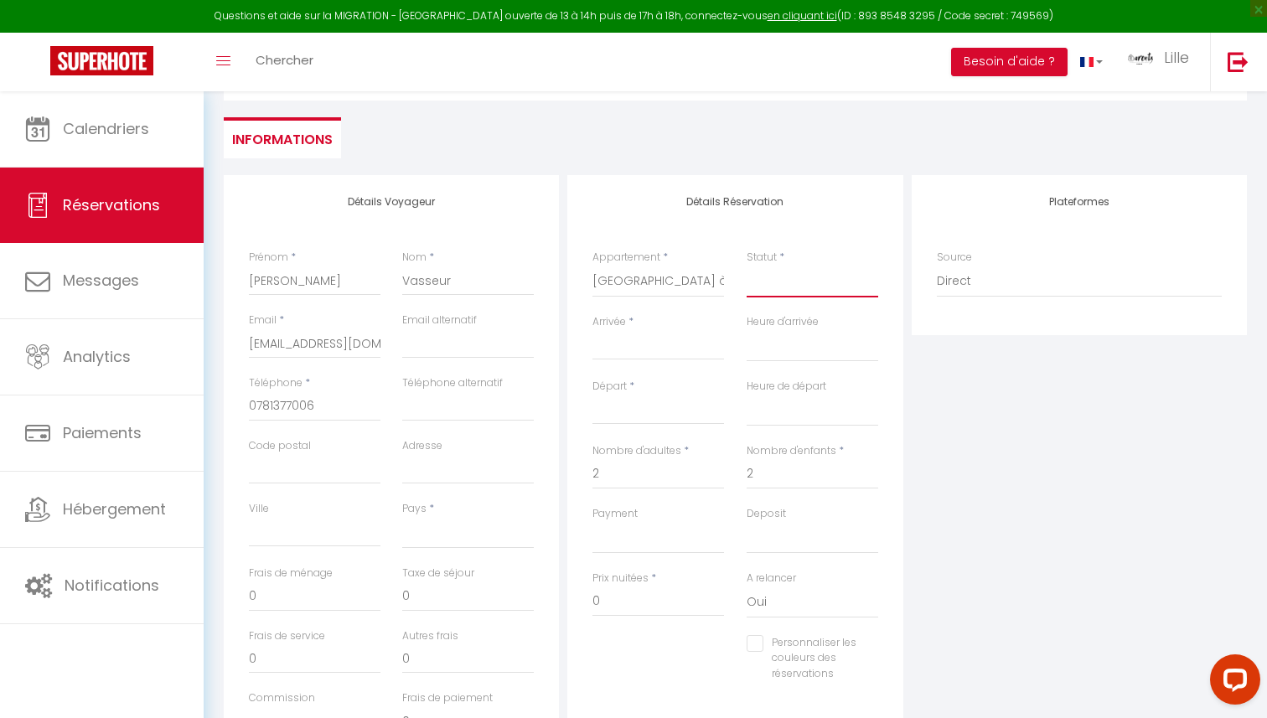
scroll to position [199, 0]
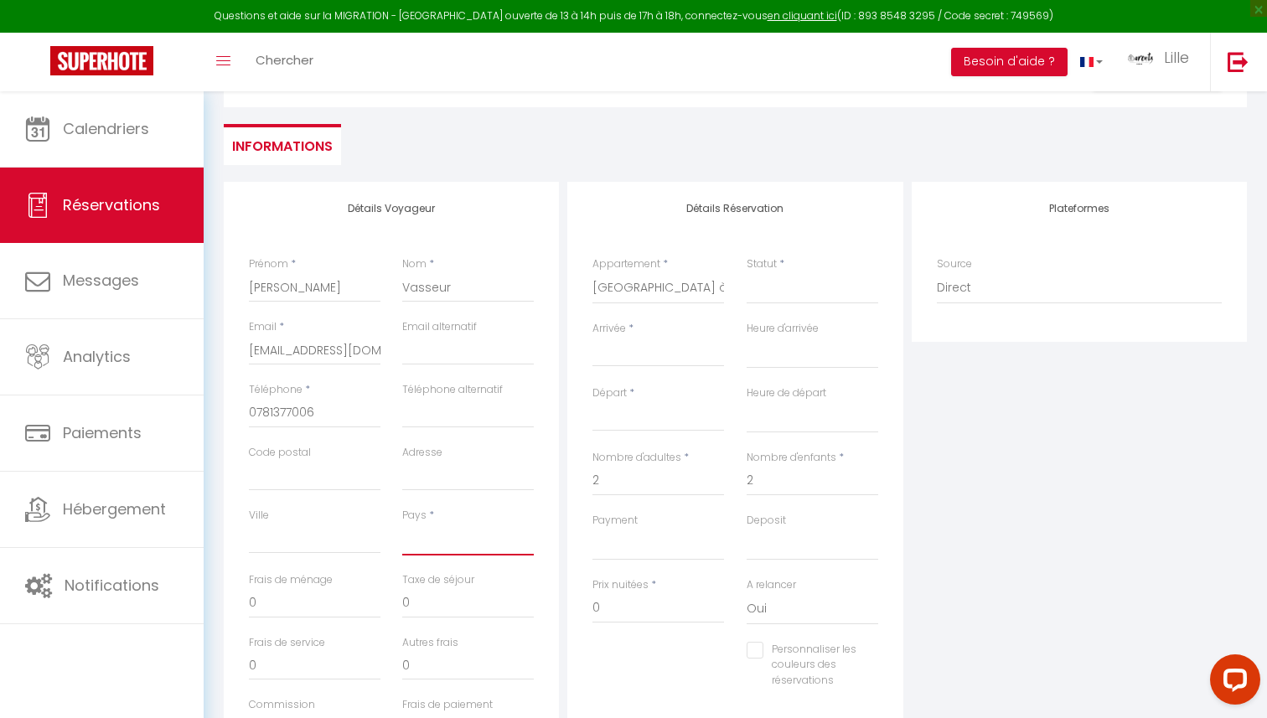
click at [412, 532] on select "[GEOGRAPHIC_DATA] [GEOGRAPHIC_DATA] [GEOGRAPHIC_DATA] [GEOGRAPHIC_DATA] [GEOGRA…" at bounding box center [468, 540] width 132 height 32
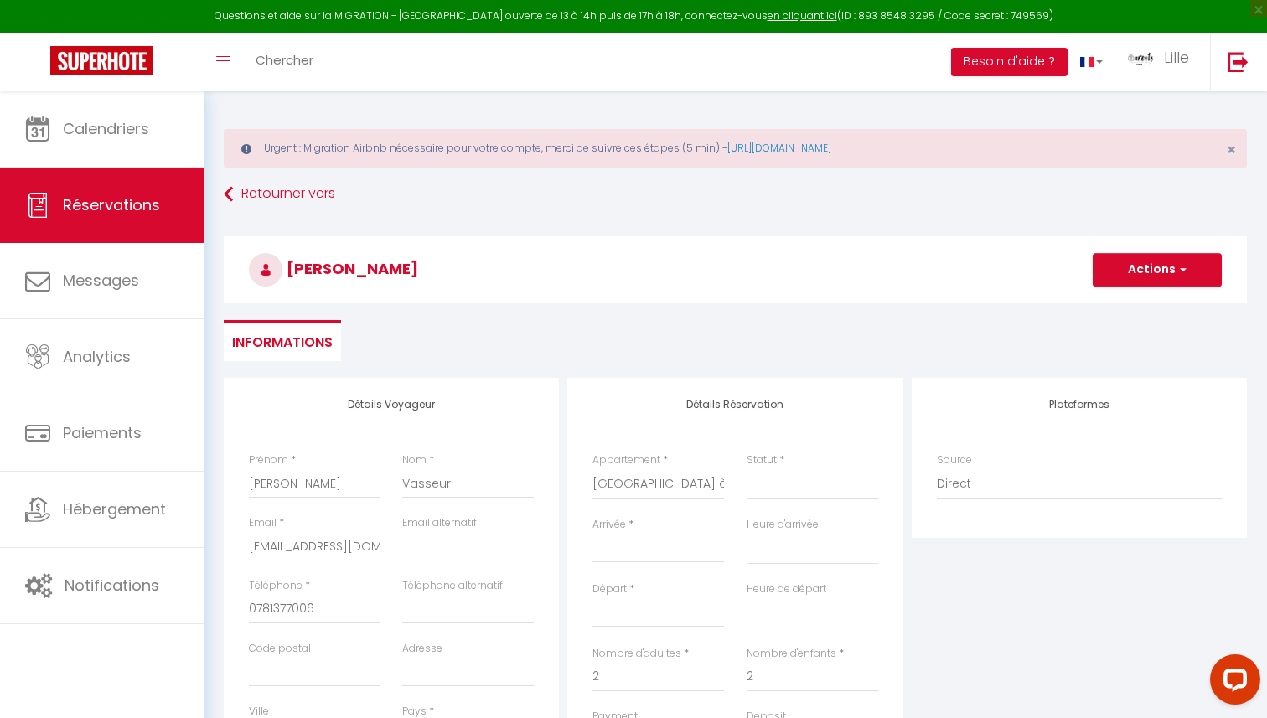
scroll to position [0, 0]
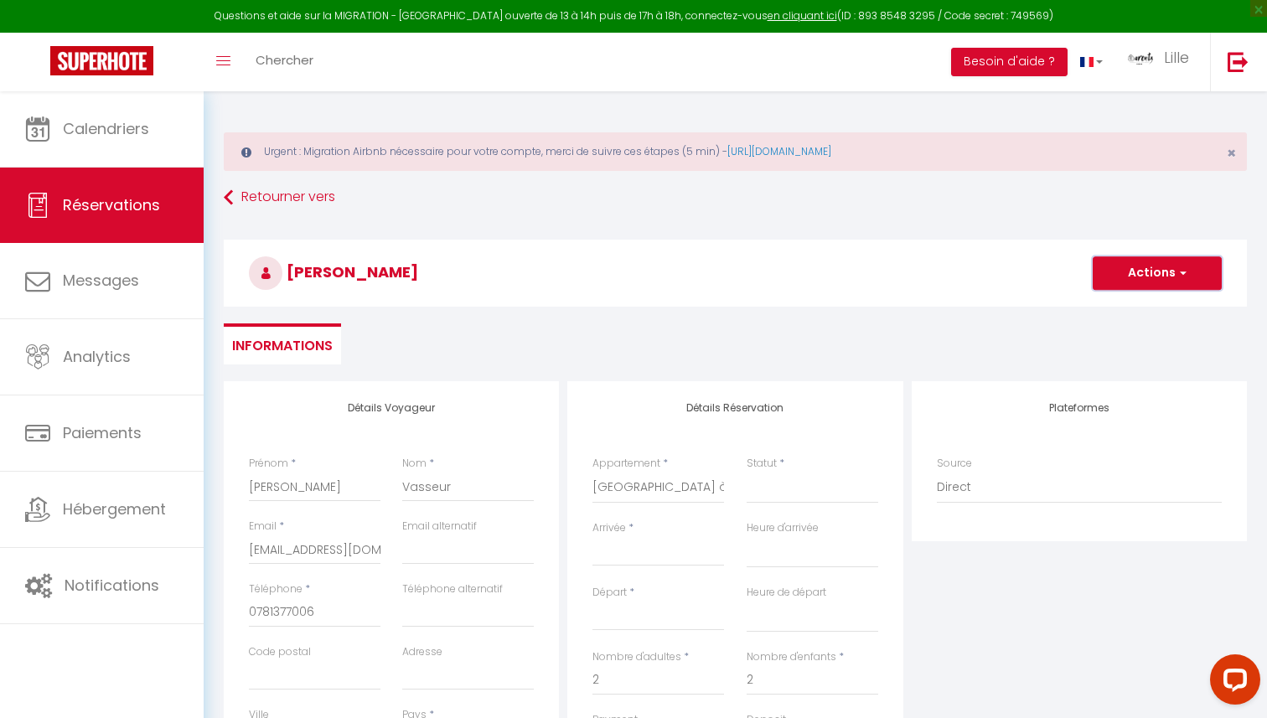
click at [1169, 279] on button "Actions" at bounding box center [1156, 273] width 129 height 34
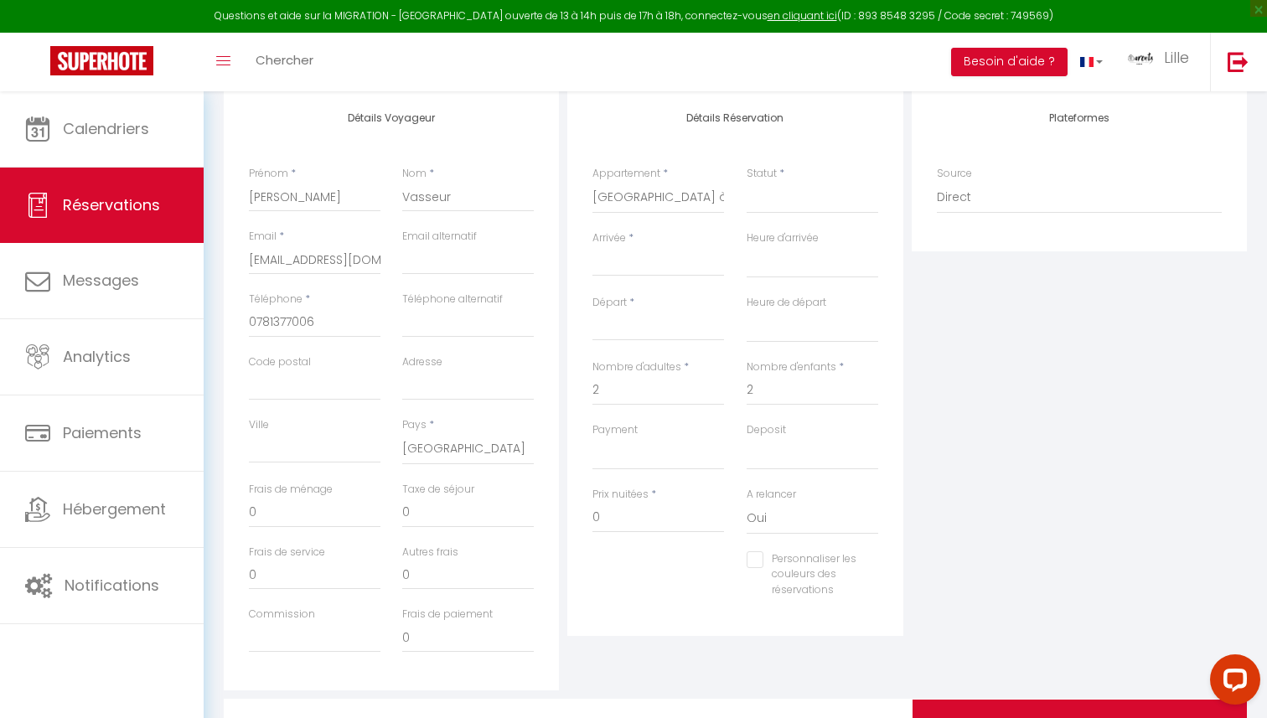
scroll to position [379, 0]
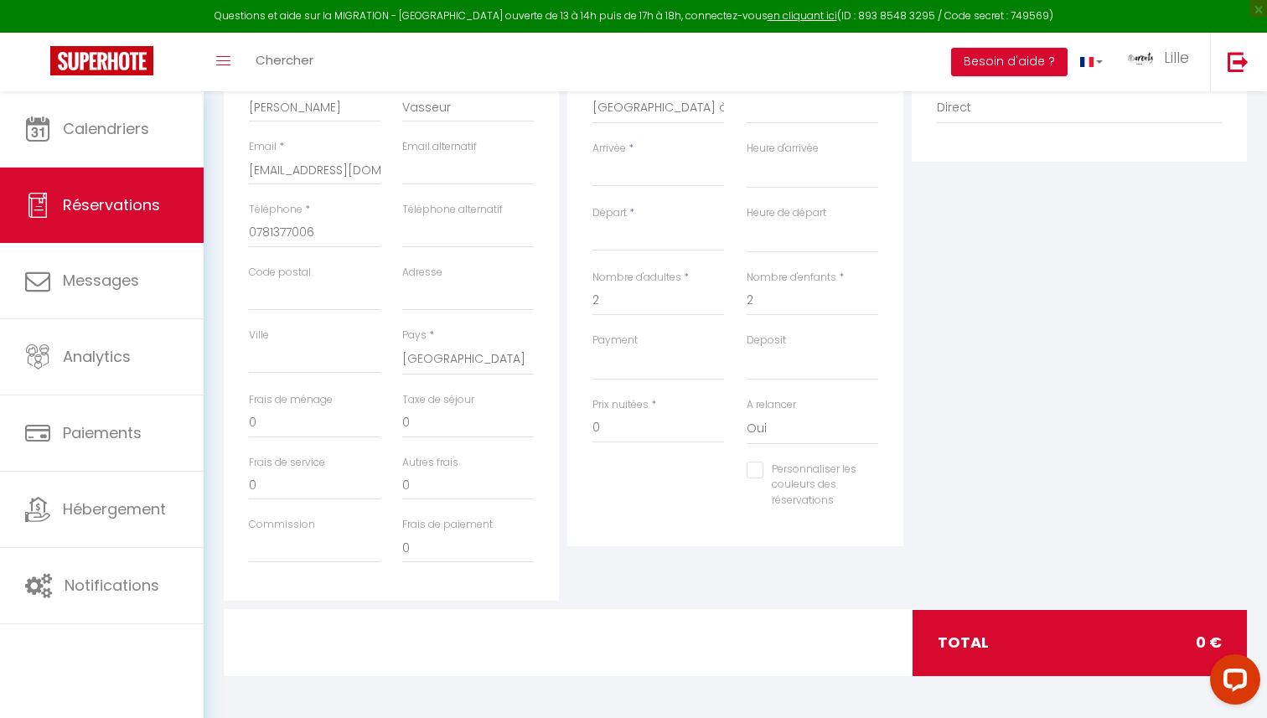
click at [640, 170] on input "Arrivée" at bounding box center [658, 174] width 132 height 22
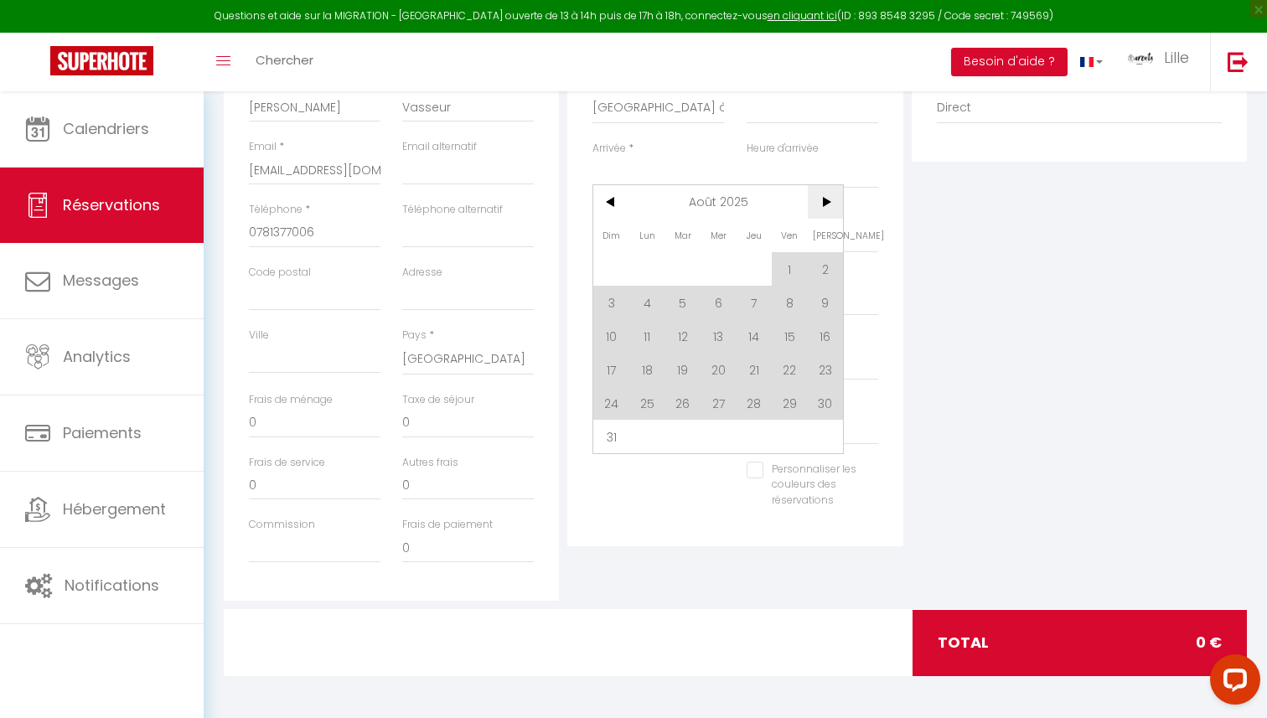
click at [819, 209] on span ">" at bounding box center [826, 202] width 36 height 34
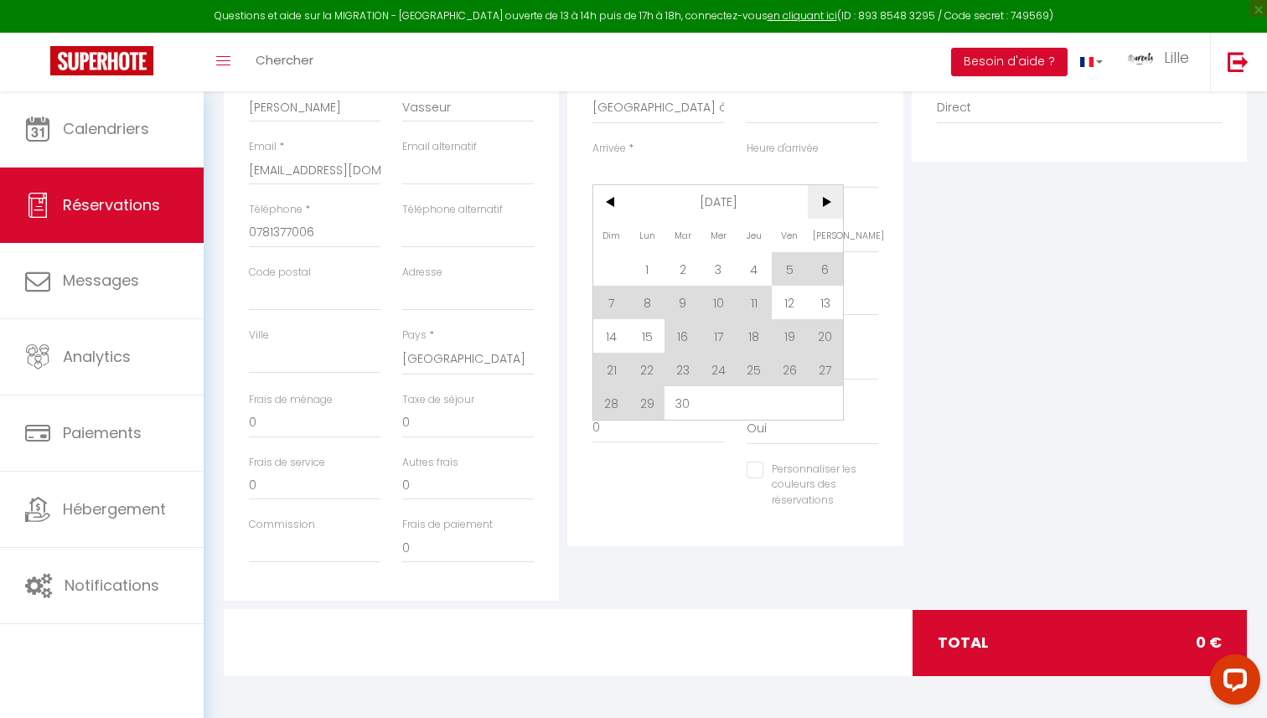
click at [819, 209] on span ">" at bounding box center [826, 202] width 36 height 34
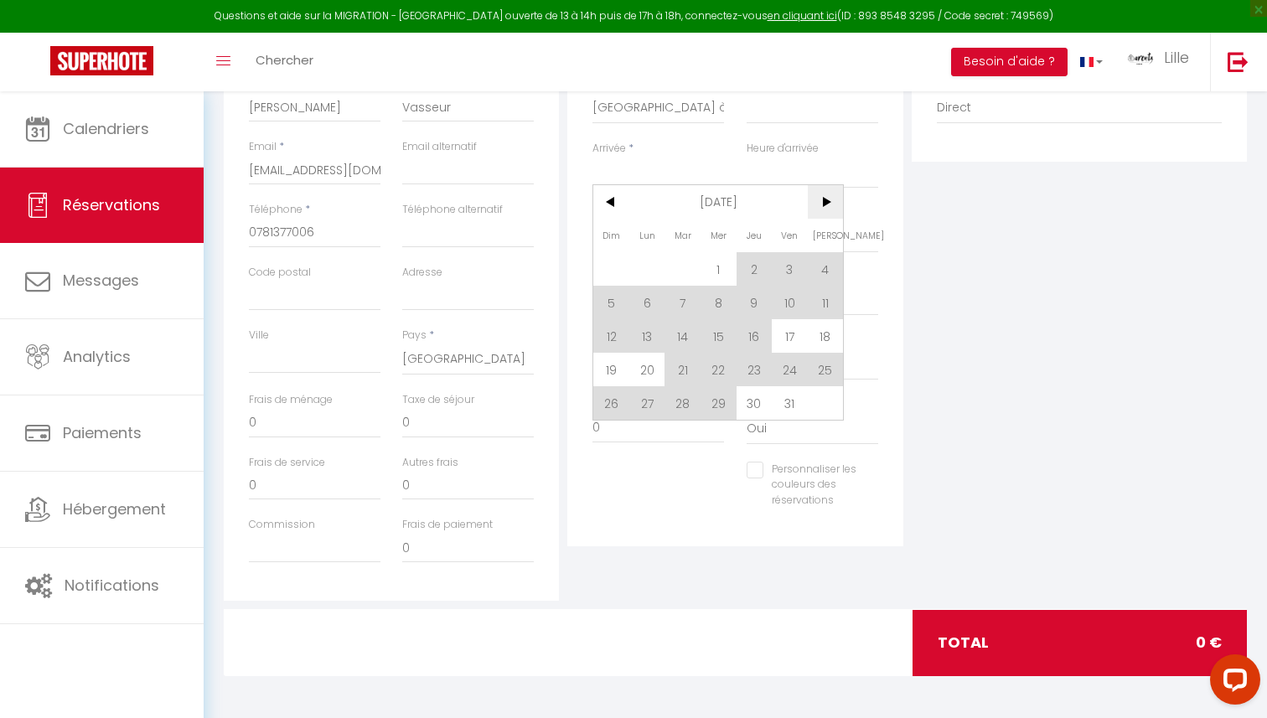
click at [819, 209] on span ">" at bounding box center [826, 202] width 36 height 34
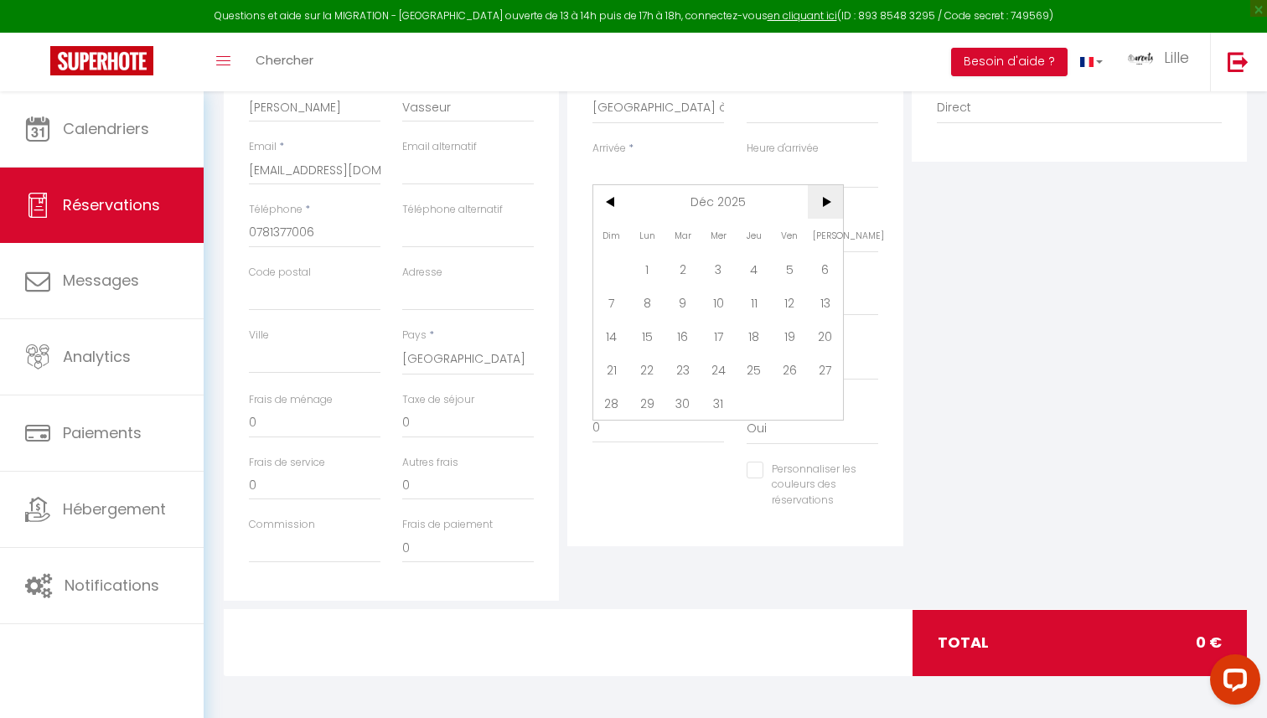
click at [819, 209] on span ">" at bounding box center [826, 202] width 36 height 34
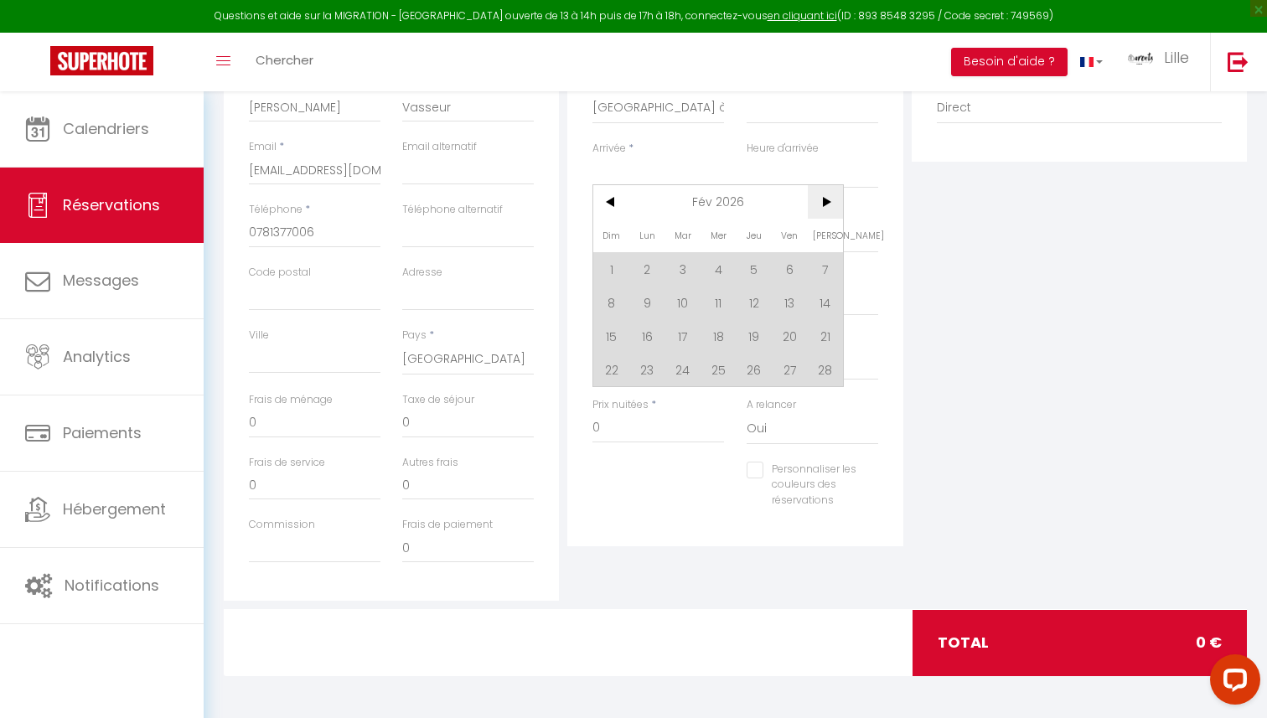
click at [819, 209] on span ">" at bounding box center [826, 202] width 36 height 34
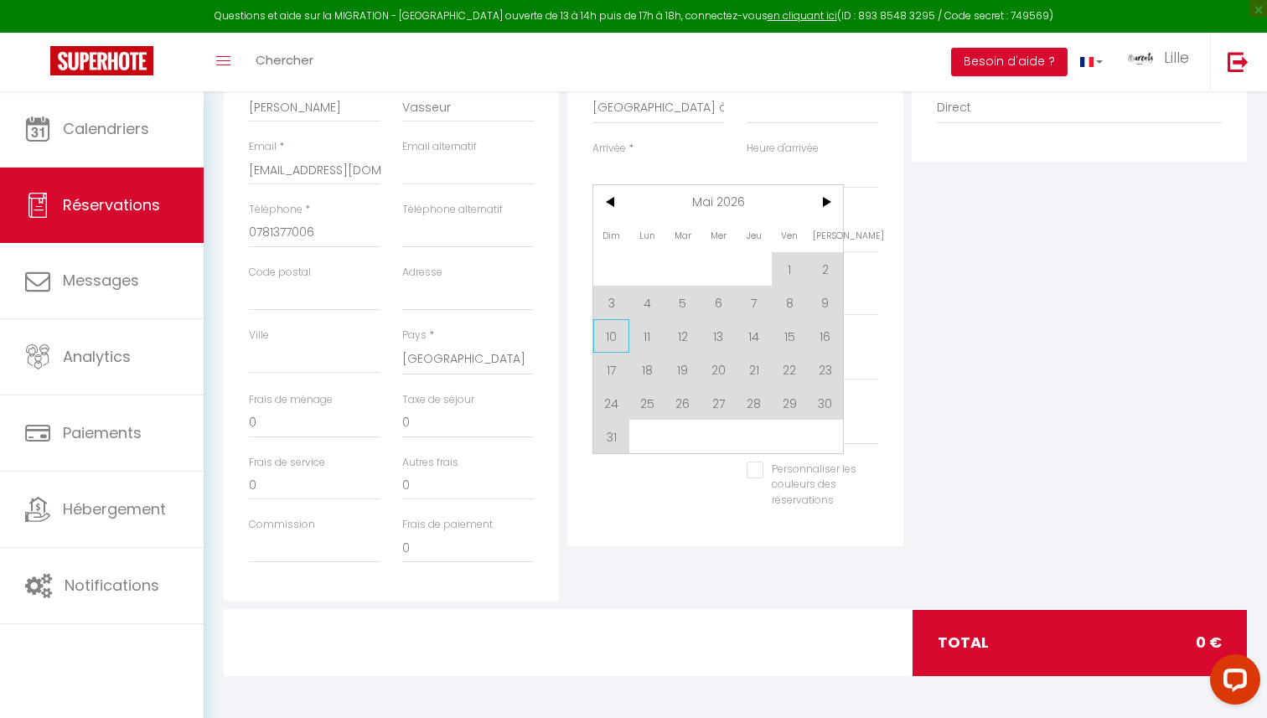
click at [607, 340] on span "10" at bounding box center [611, 336] width 36 height 34
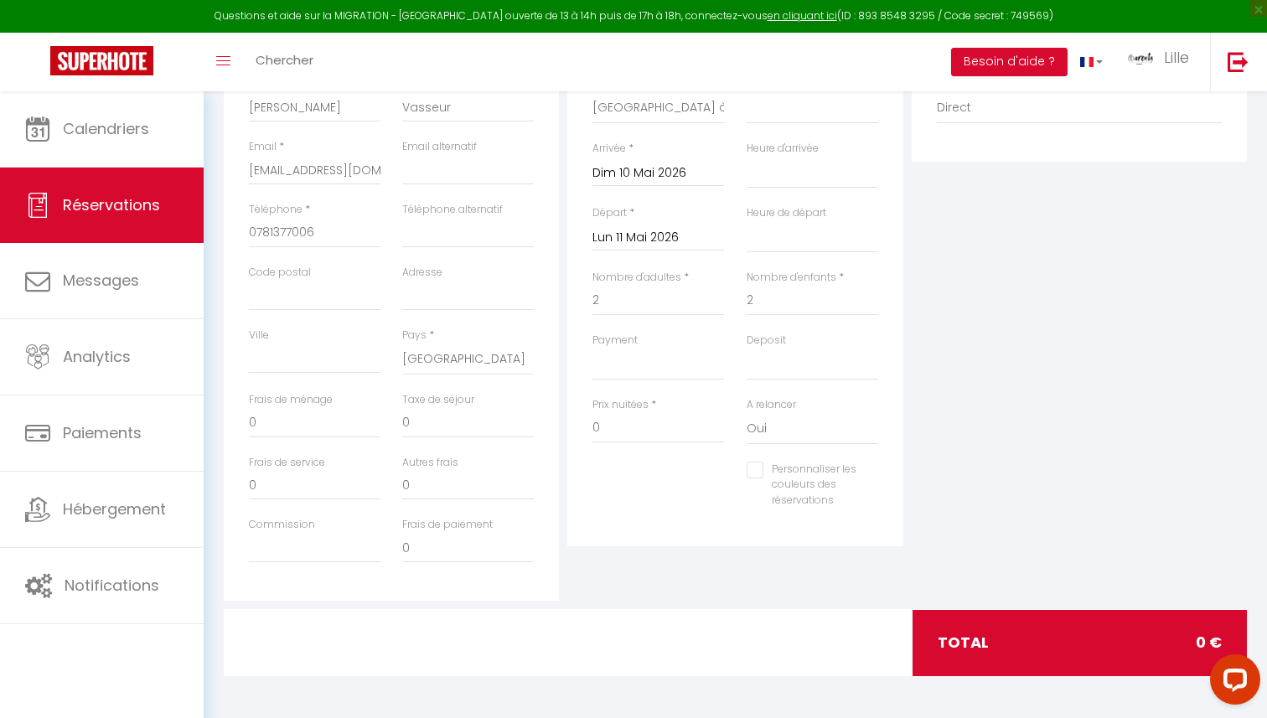
click at [632, 242] on input "Lun 11 Mai 2026" at bounding box center [658, 238] width 132 height 22
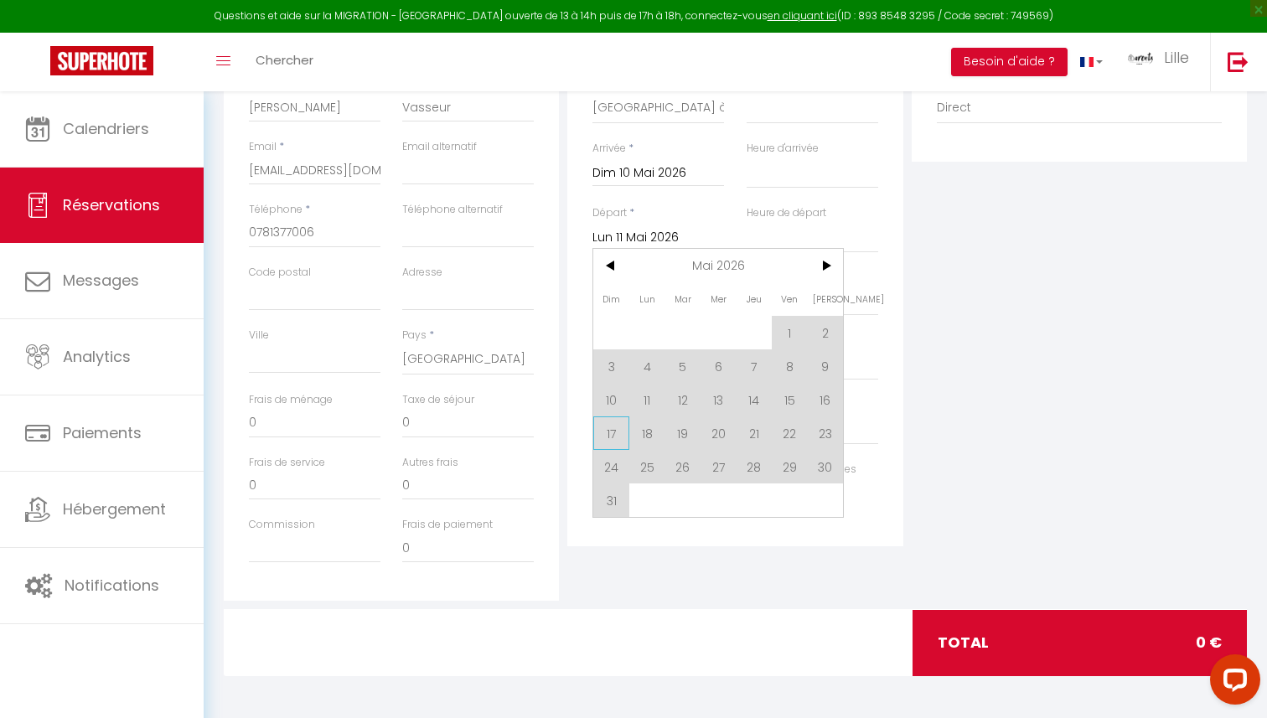
click at [616, 431] on span "17" at bounding box center [611, 433] width 36 height 34
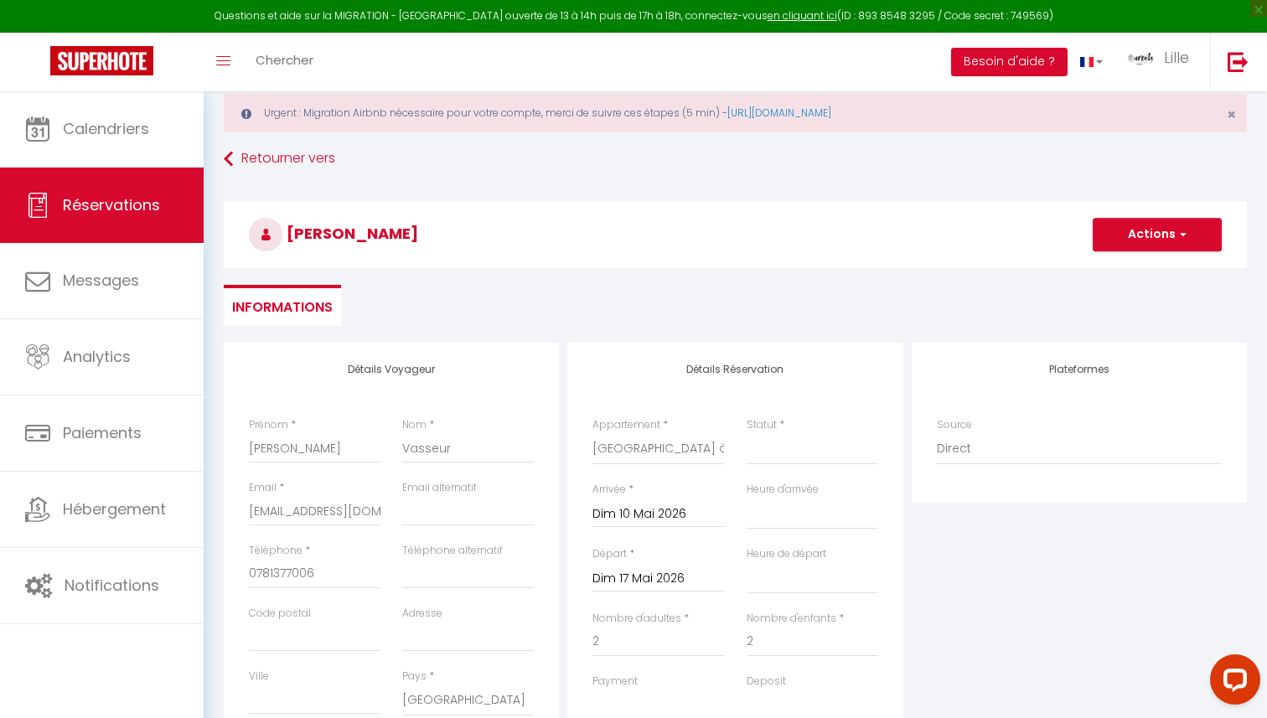
scroll to position [0, 0]
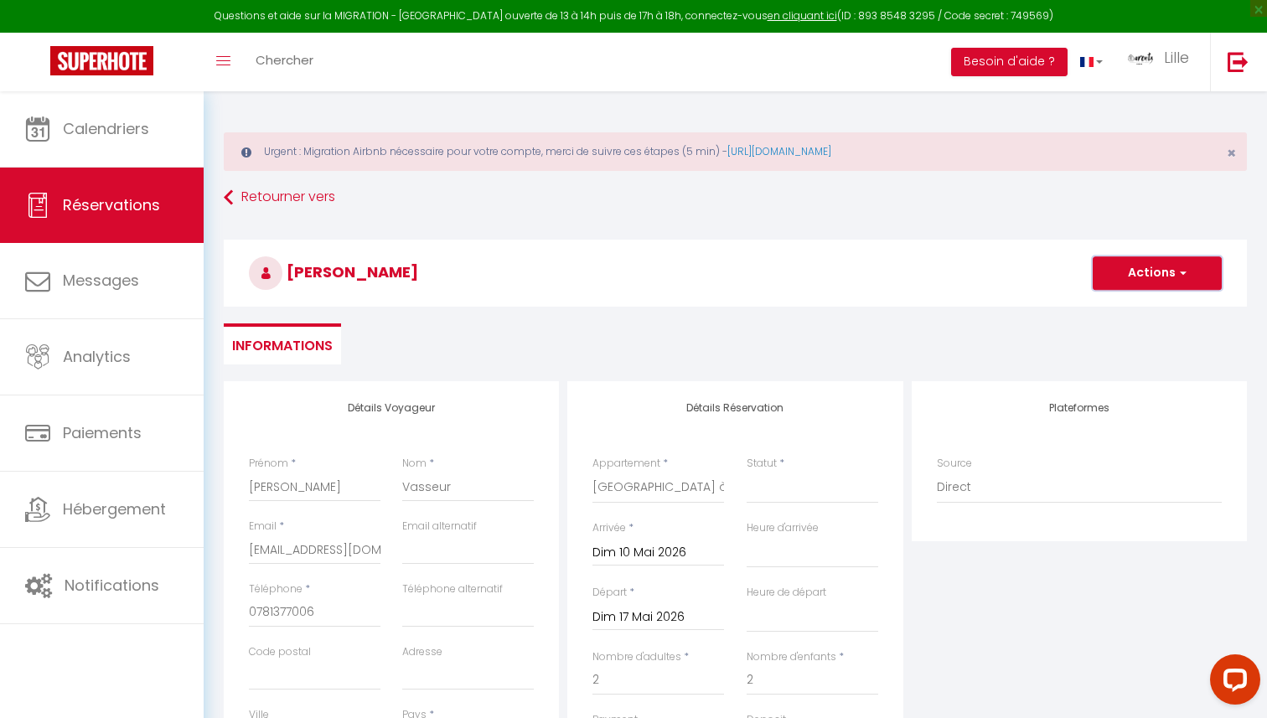
click at [1168, 266] on button "Actions" at bounding box center [1156, 273] width 129 height 34
click at [1125, 312] on link "Enregistrer" at bounding box center [1140, 310] width 132 height 22
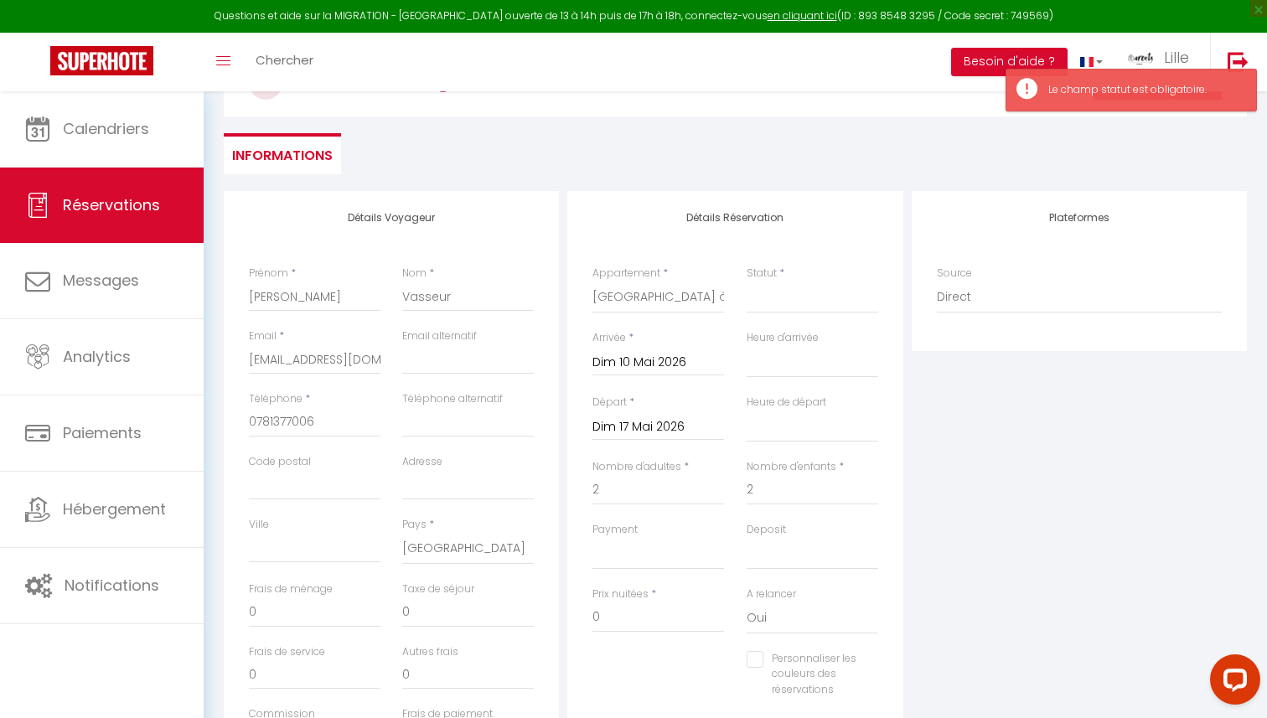
scroll to position [239, 0]
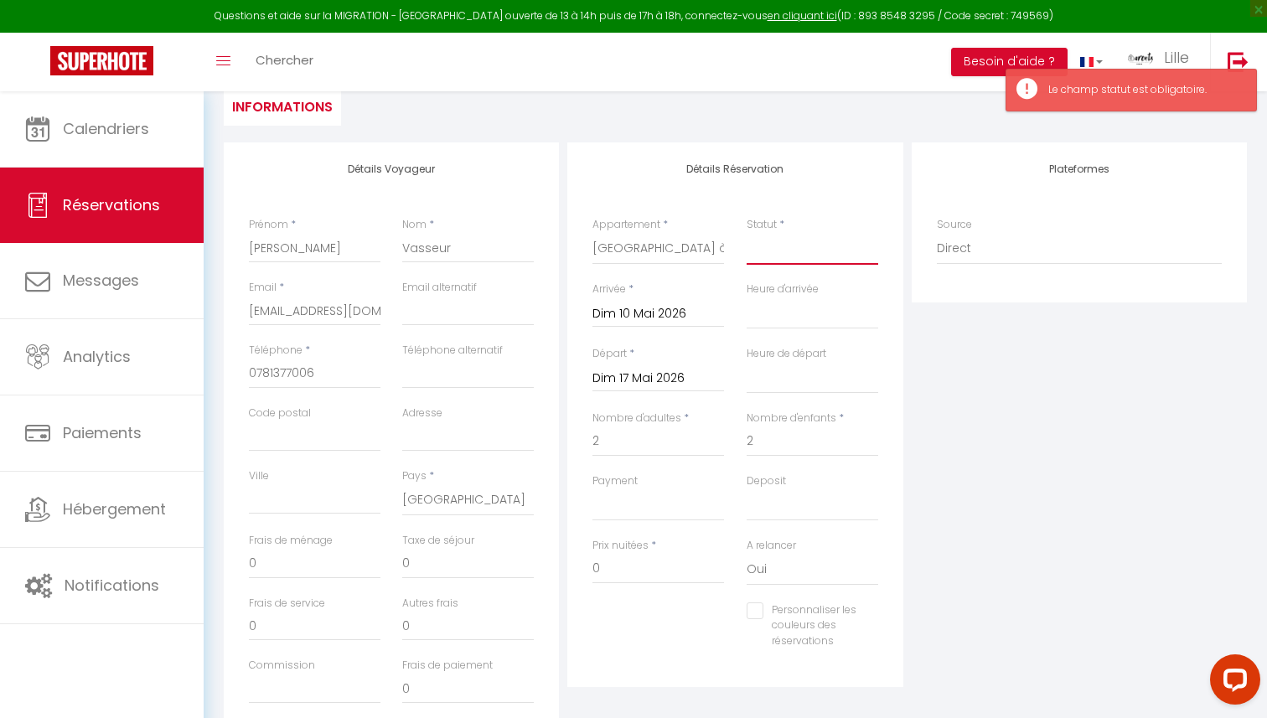
click at [803, 262] on select "Confirmé Non Confirmé [PERSON_NAME] par le voyageur No Show Request" at bounding box center [812, 249] width 132 height 32
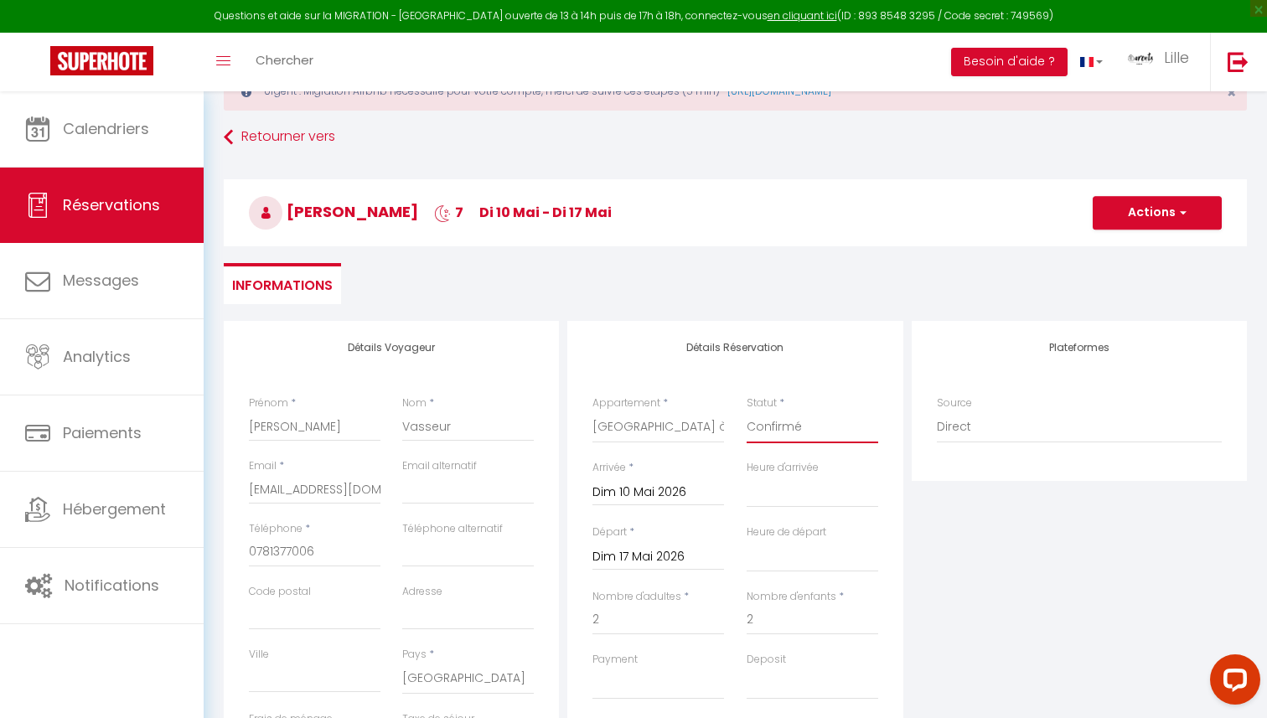
scroll to position [0, 0]
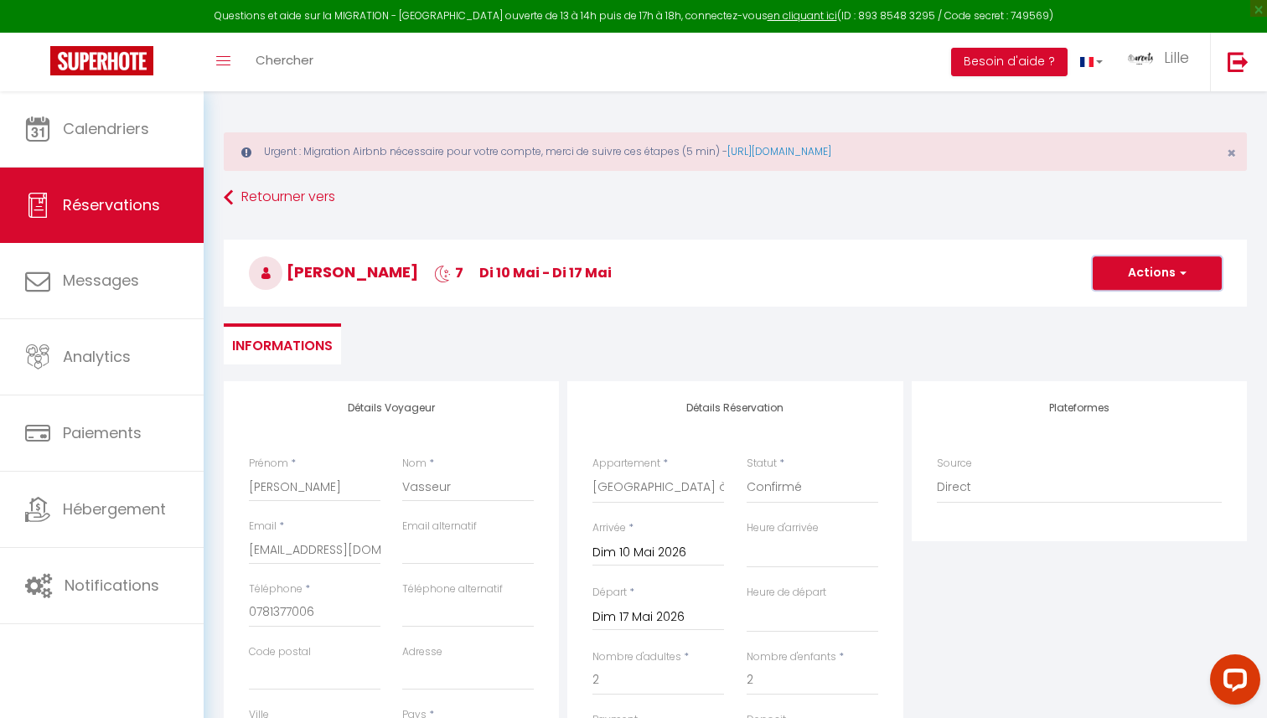
click at [1128, 268] on button "Actions" at bounding box center [1156, 273] width 129 height 34
click at [1112, 309] on link "Enregistrer" at bounding box center [1140, 310] width 132 height 22
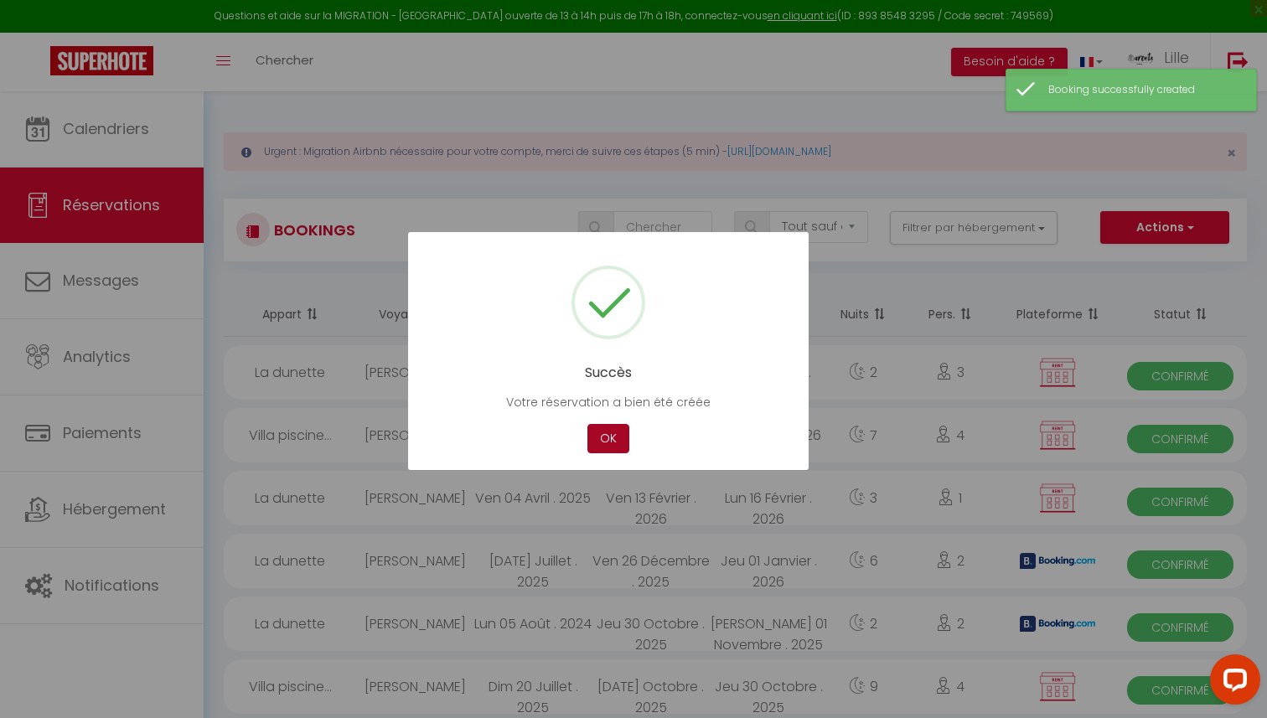
click at [603, 449] on button "OK" at bounding box center [608, 438] width 42 height 29
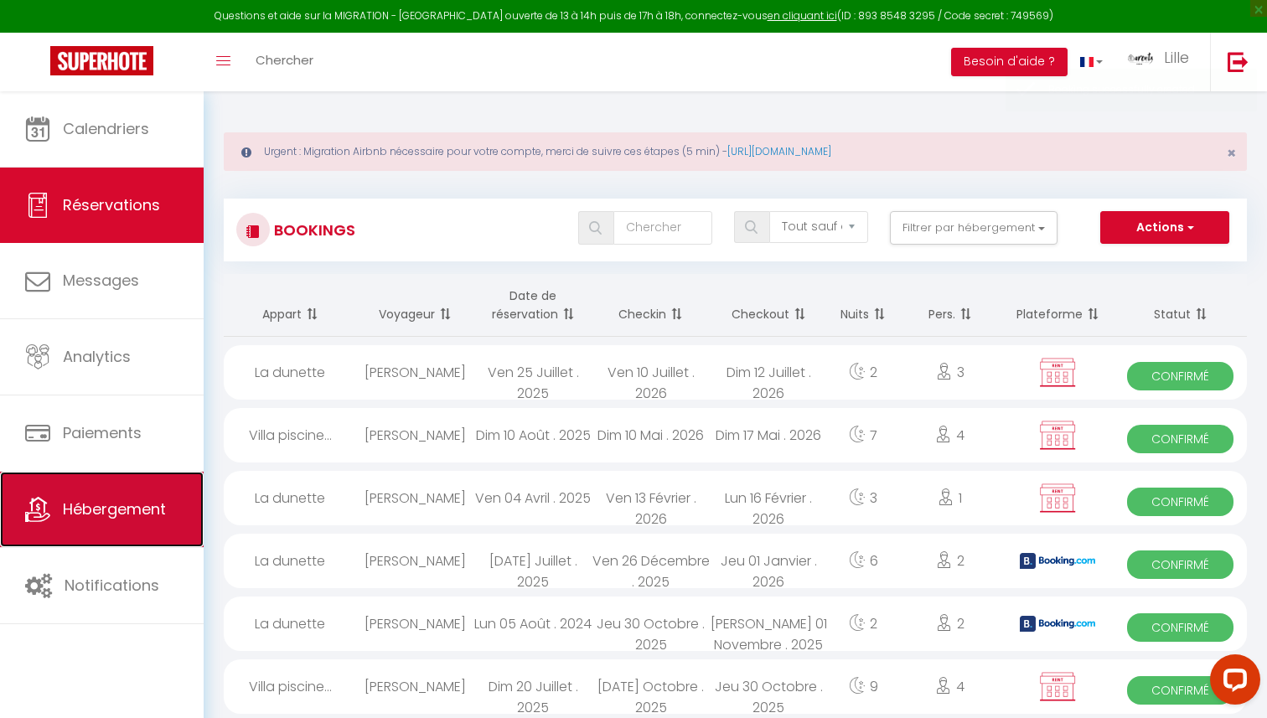
click at [101, 515] on span "Hébergement" at bounding box center [114, 508] width 103 height 21
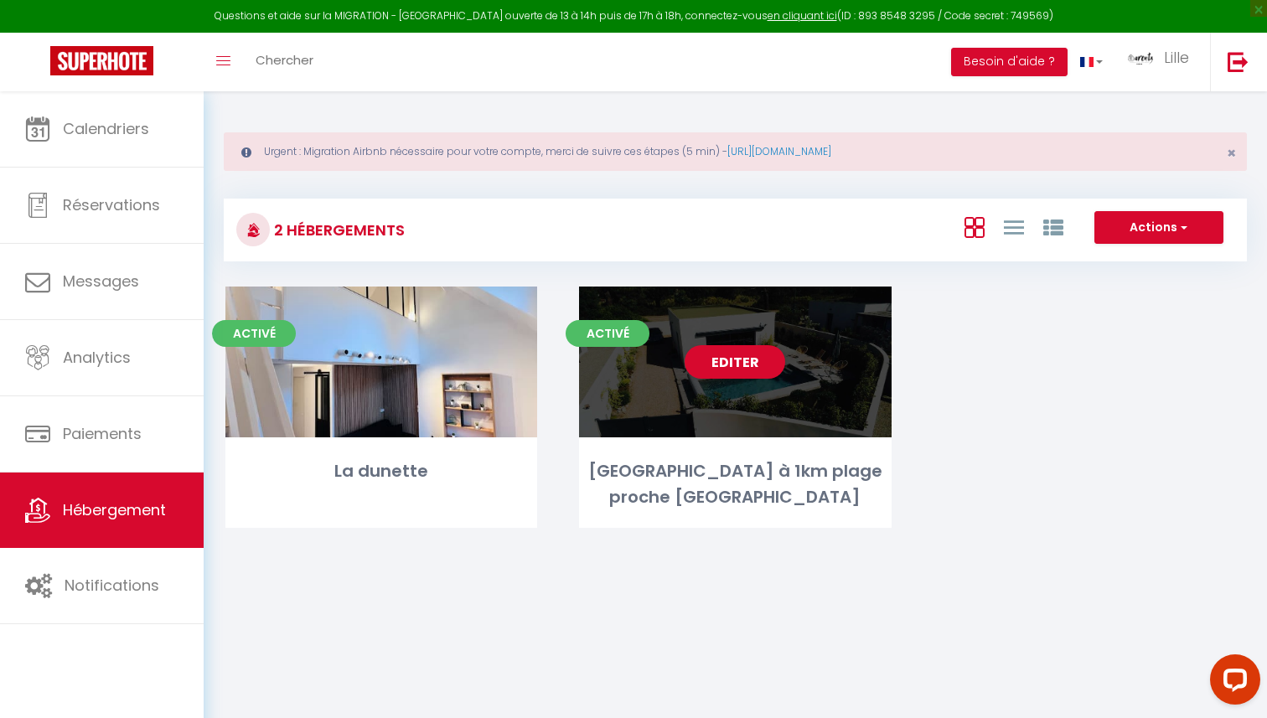
click at [667, 385] on div "Editer" at bounding box center [735, 362] width 312 height 151
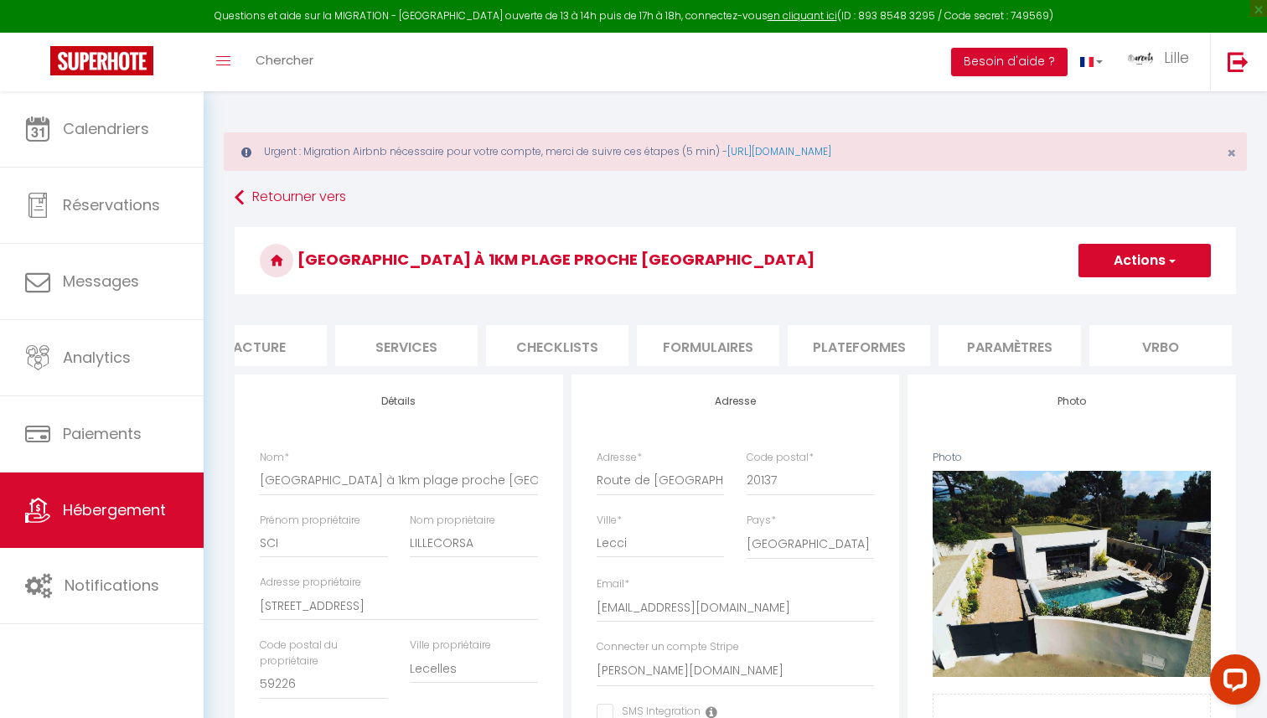
scroll to position [0, 353]
click at [858, 344] on li "Plateformes" at bounding box center [858, 345] width 142 height 41
